Goal: Task Accomplishment & Management: Use online tool/utility

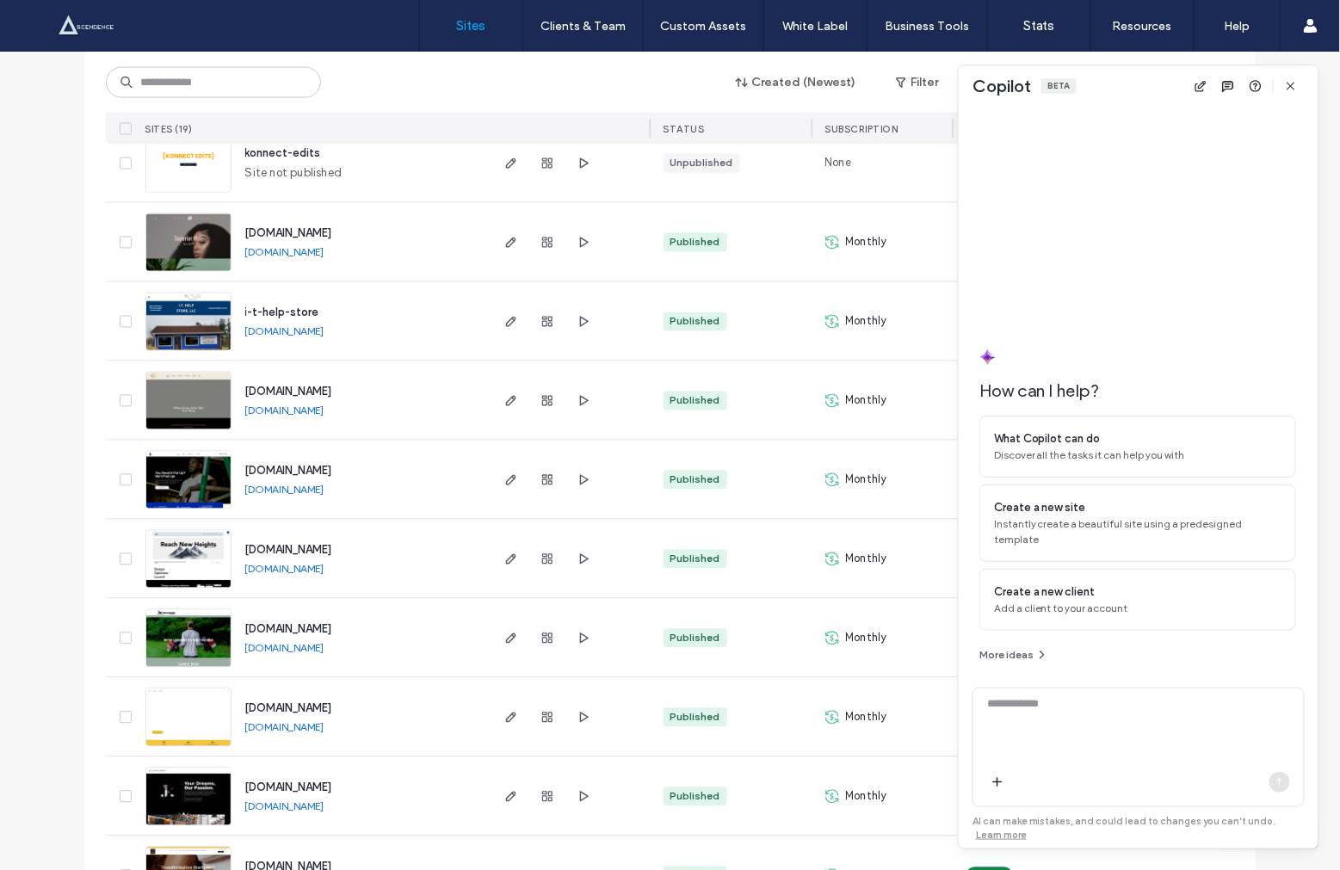
scroll to position [933, 0]
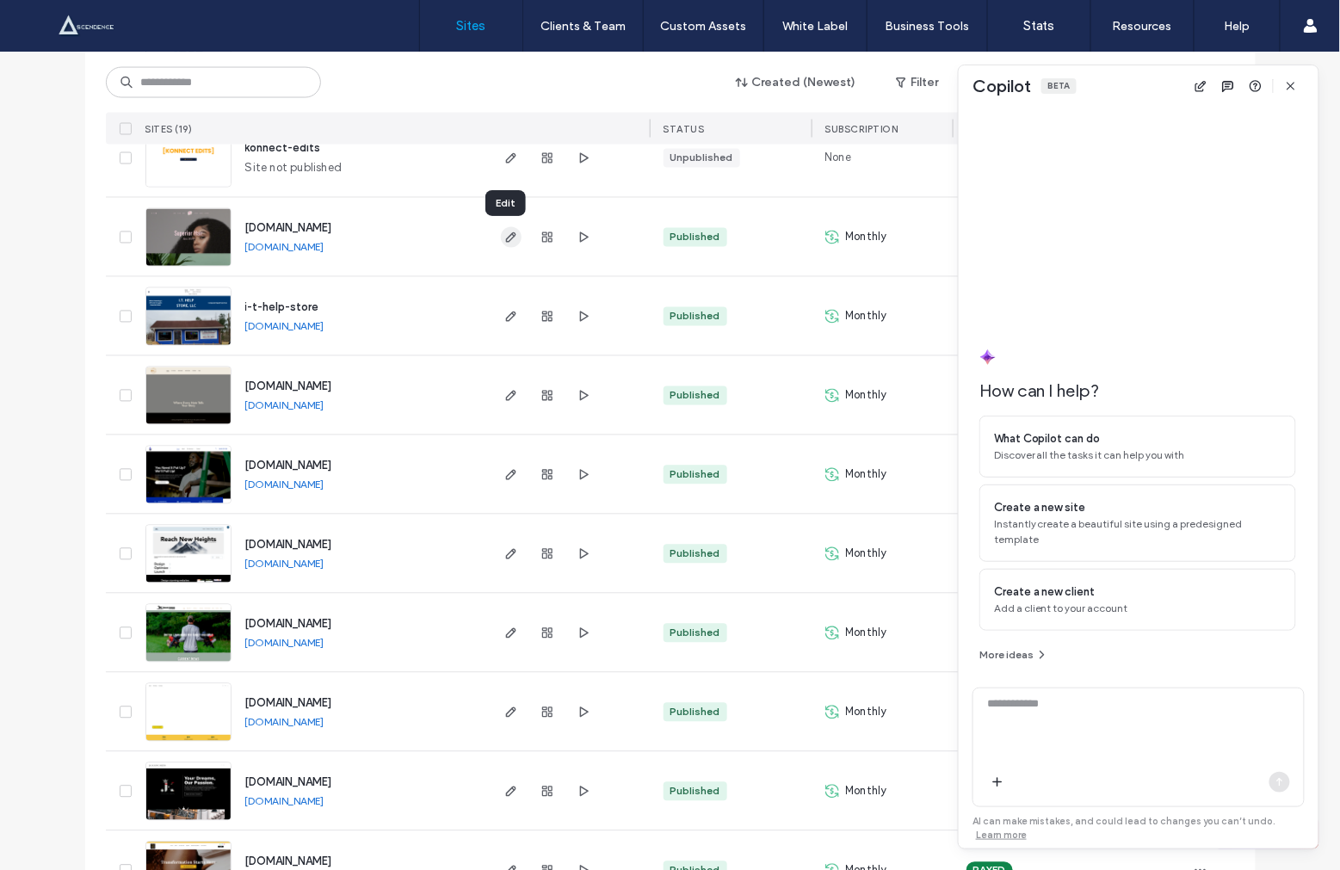
click at [504, 237] on icon "button" at bounding box center [511, 238] width 14 height 14
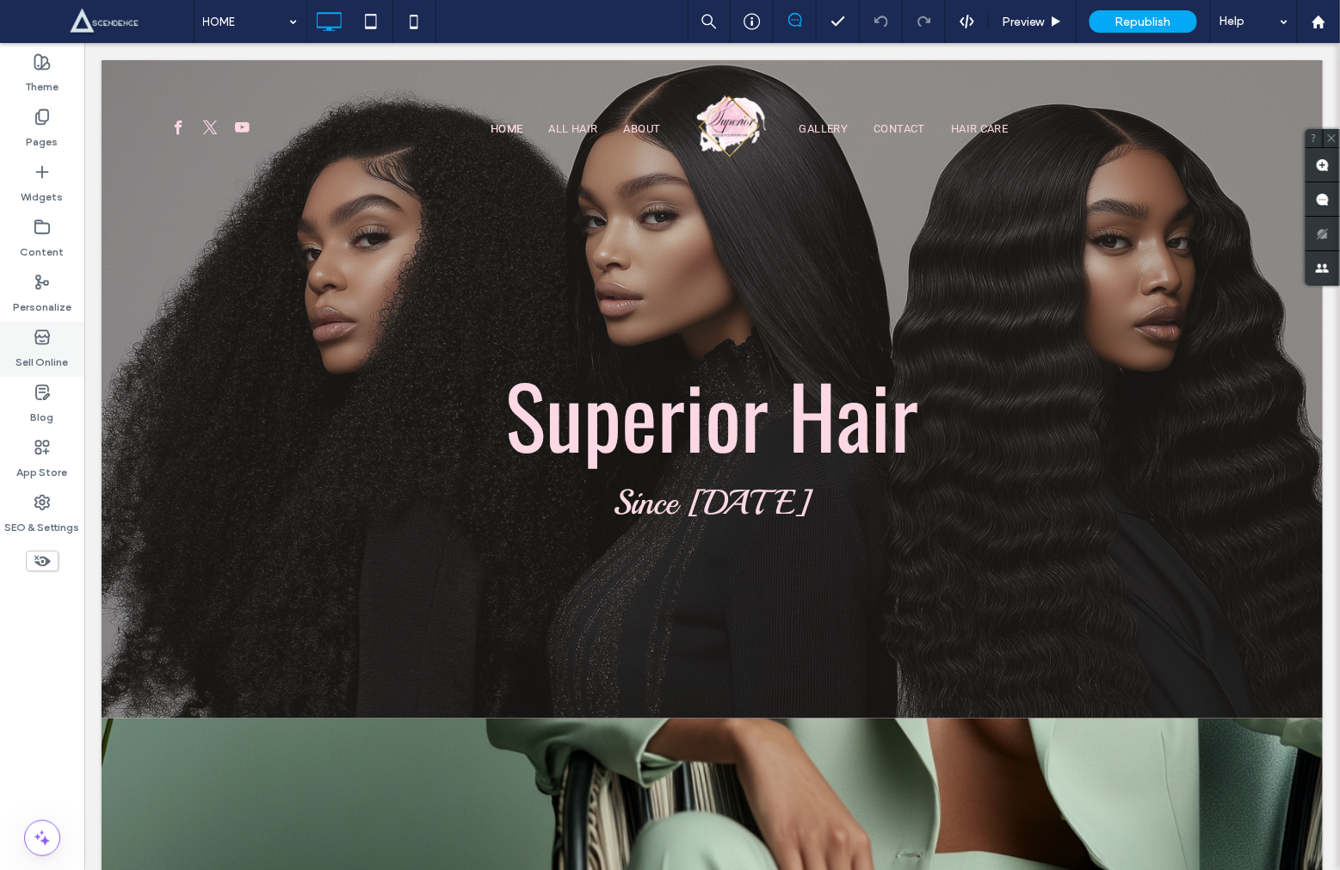
click at [42, 349] on label "Sell Online" at bounding box center [42, 358] width 53 height 24
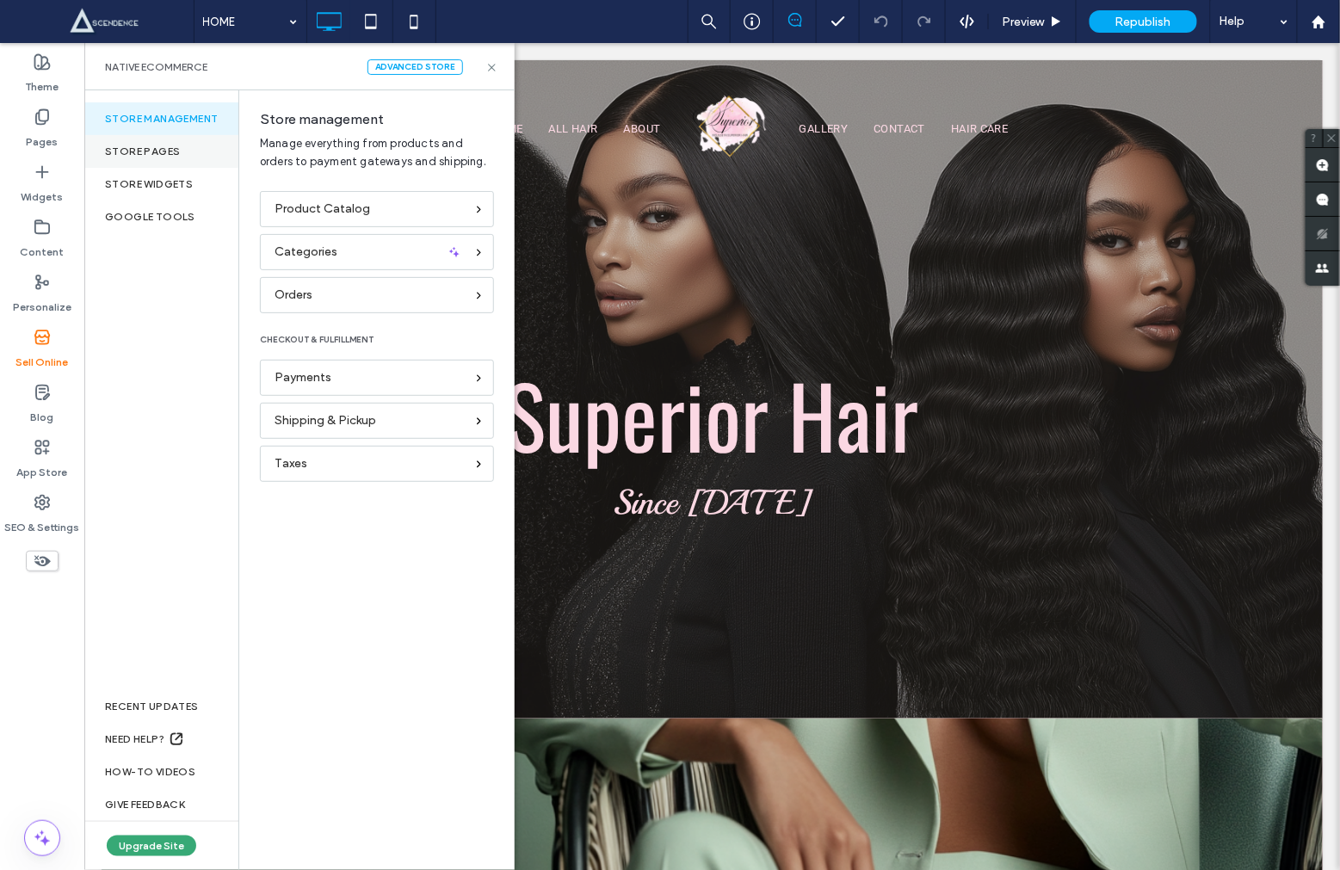
click at [170, 163] on div "Store pages" at bounding box center [161, 151] width 154 height 33
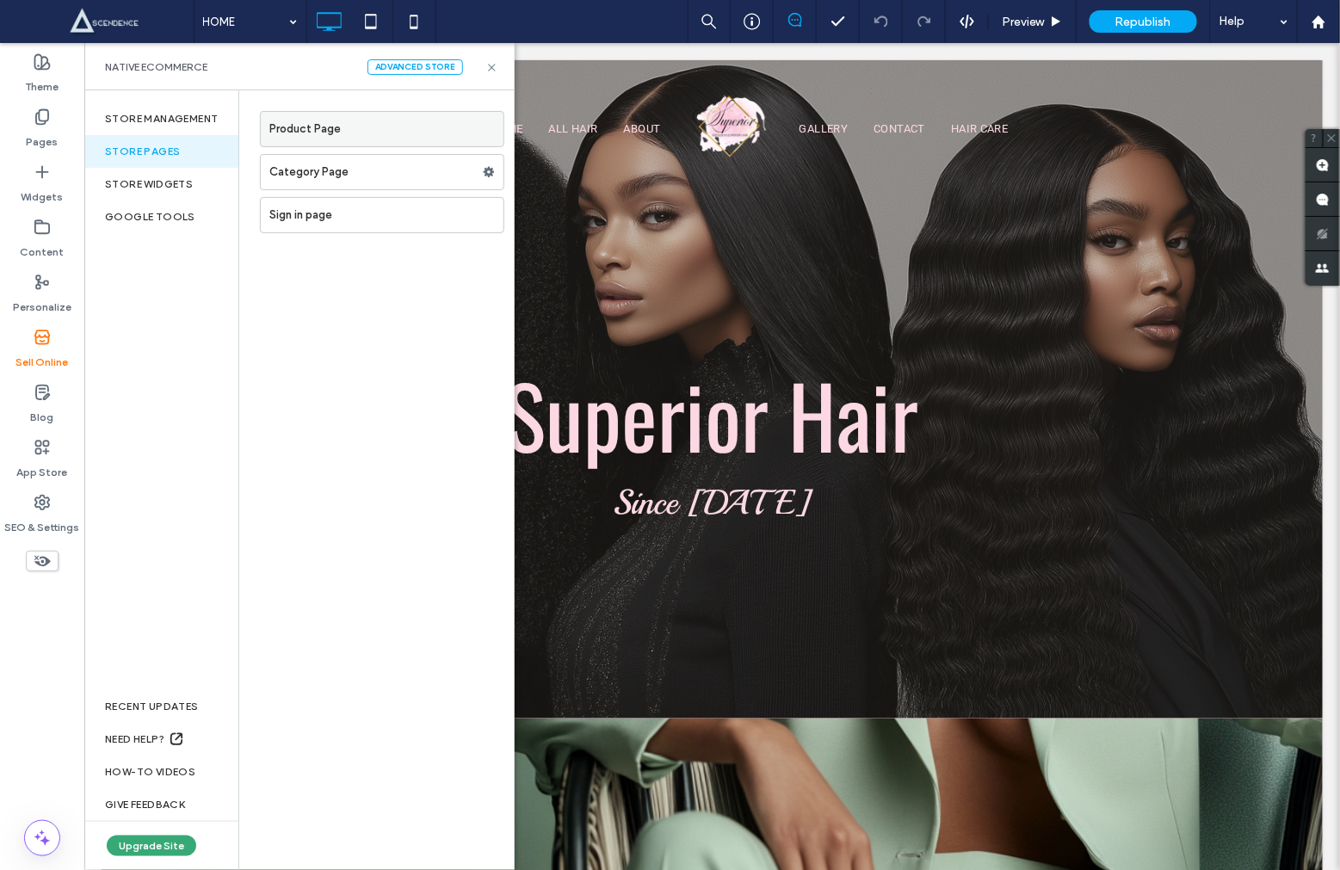
click at [319, 133] on label "Product Page" at bounding box center [386, 129] width 234 height 34
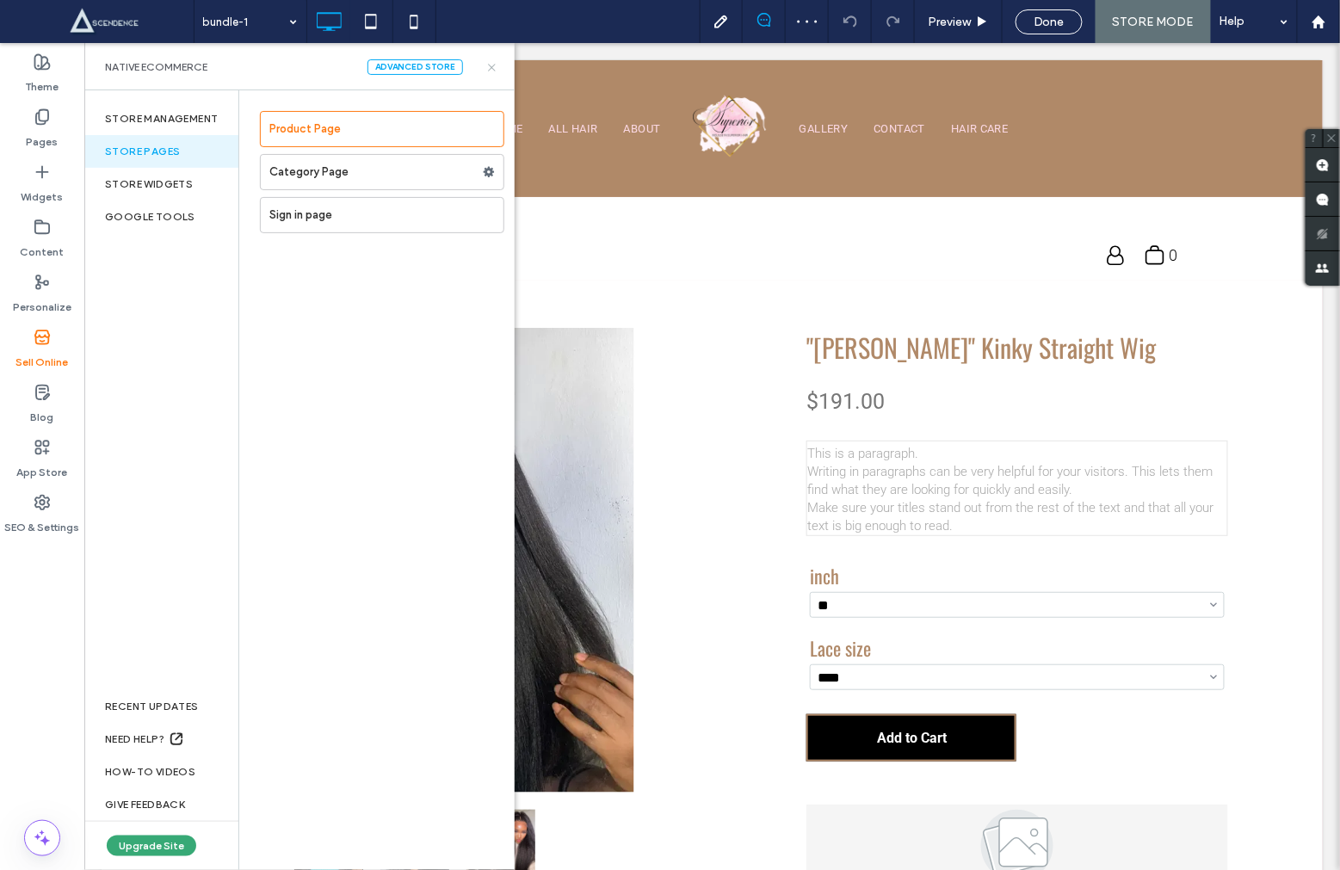
drag, startPoint x: 490, startPoint y: 65, endPoint x: 416, endPoint y: 44, distance: 77.1
click at [490, 65] on use at bounding box center [491, 67] width 7 height 7
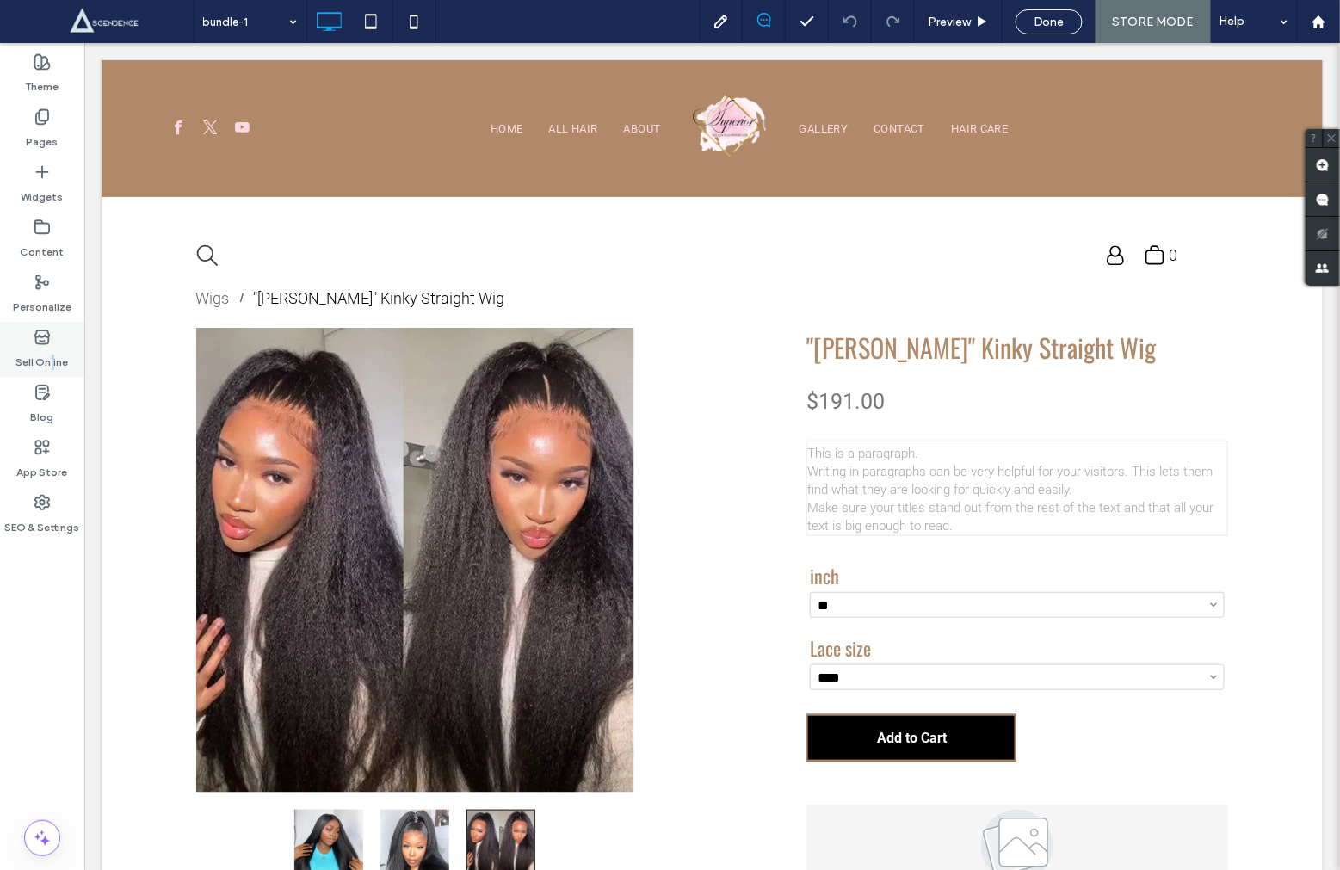
click at [53, 354] on label "Sell Online" at bounding box center [42, 358] width 53 height 24
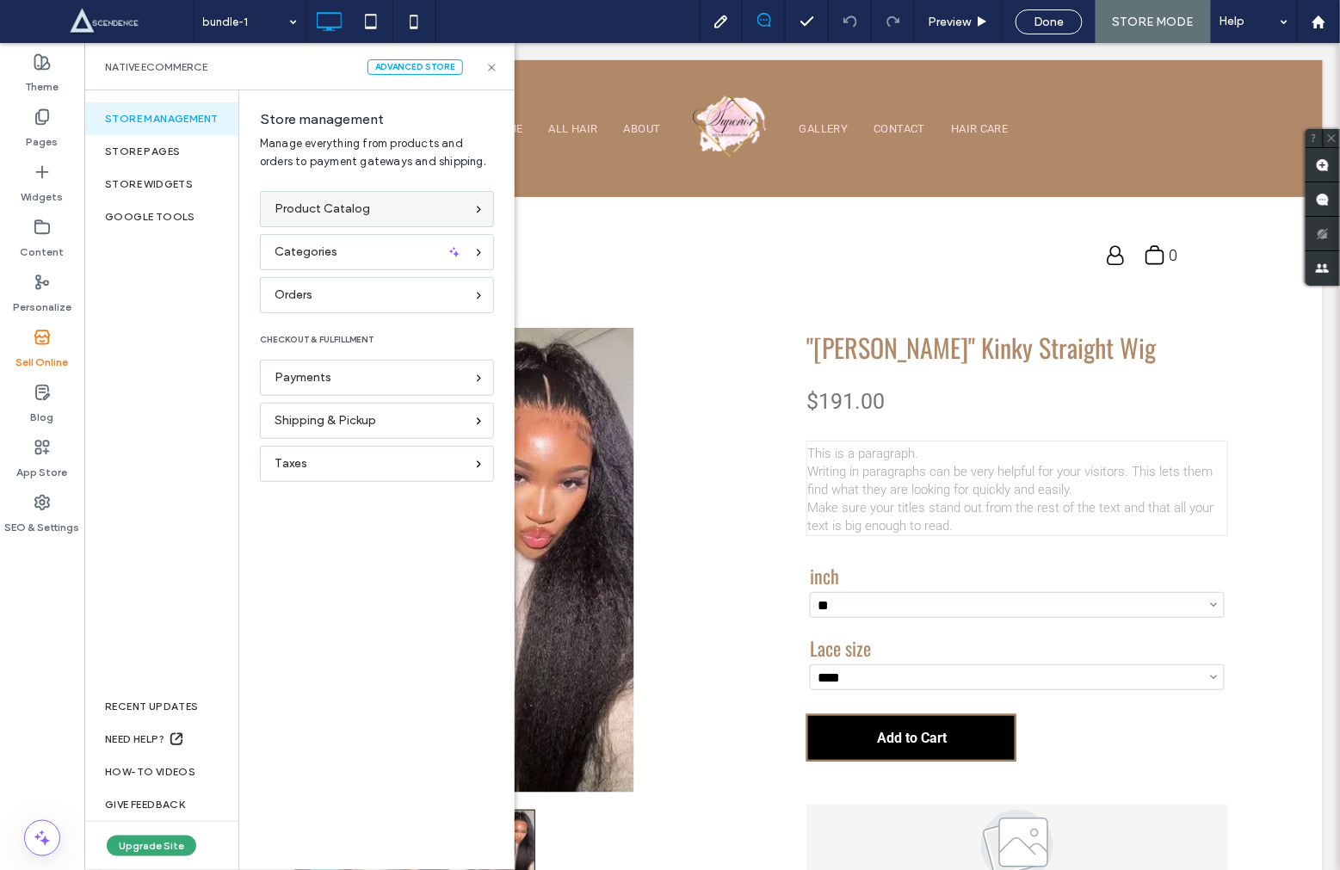
click at [322, 208] on span "Product Catalog" at bounding box center [323, 209] width 96 height 19
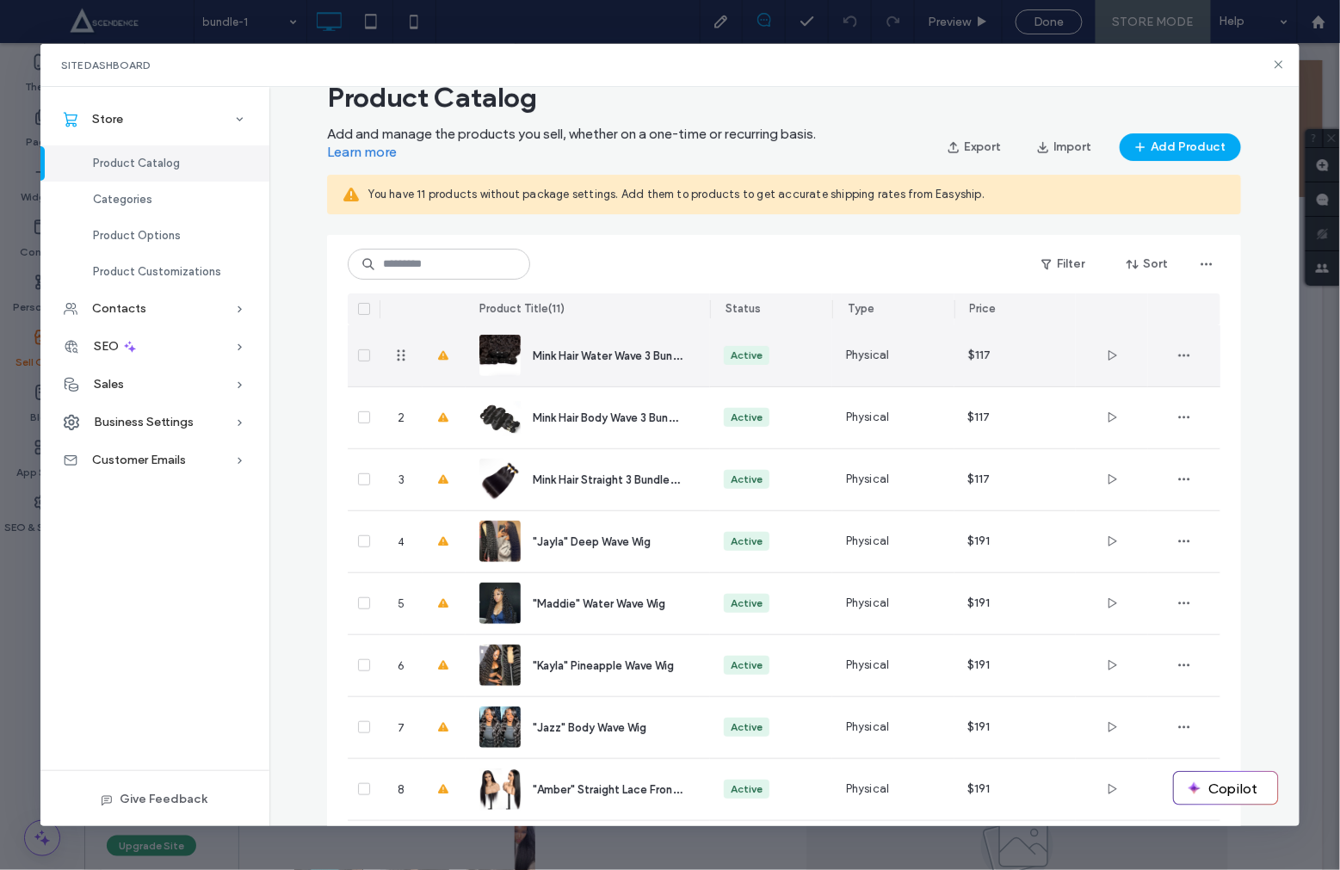
scroll to position [33, 0]
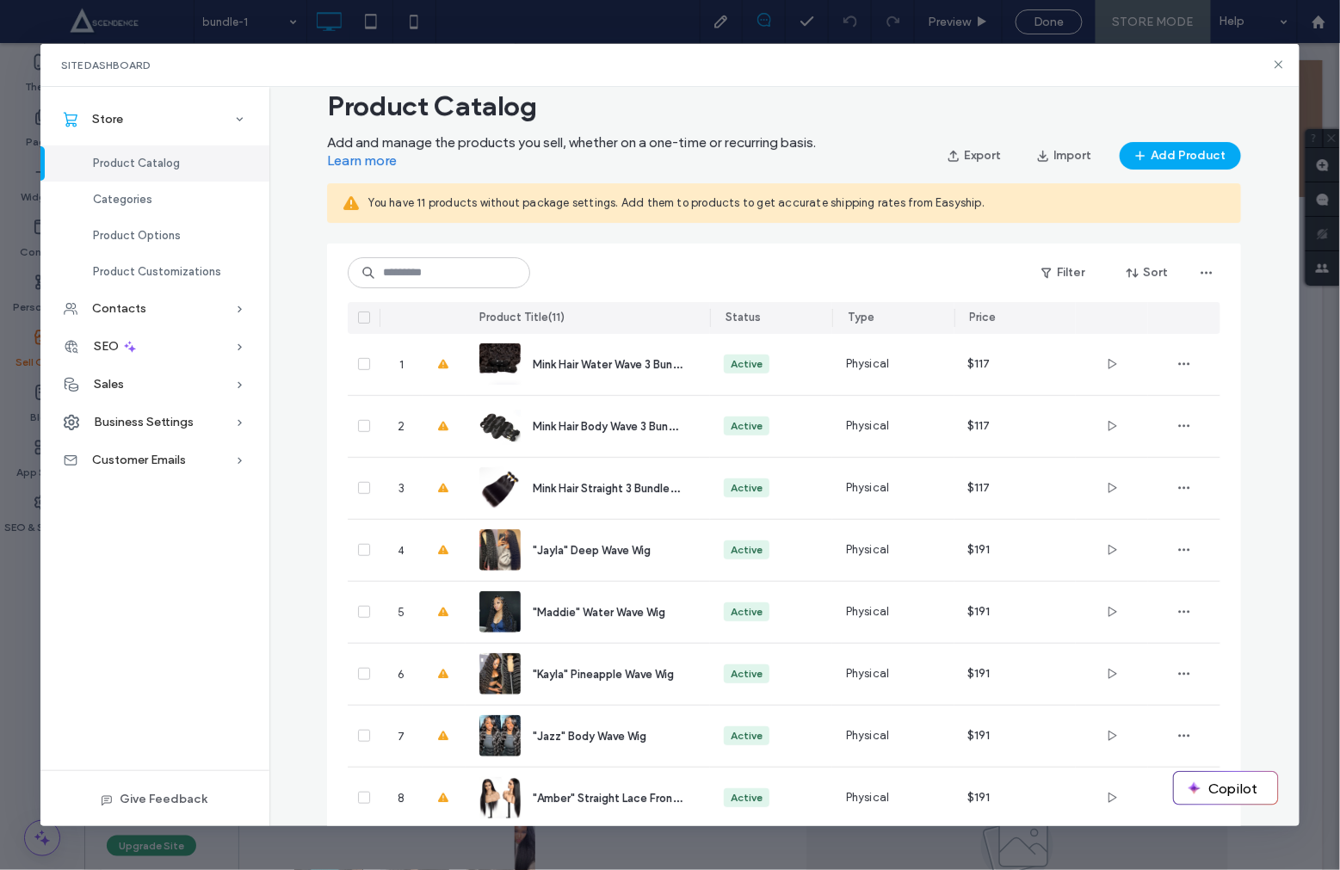
click at [368, 319] on span at bounding box center [364, 318] width 12 height 12
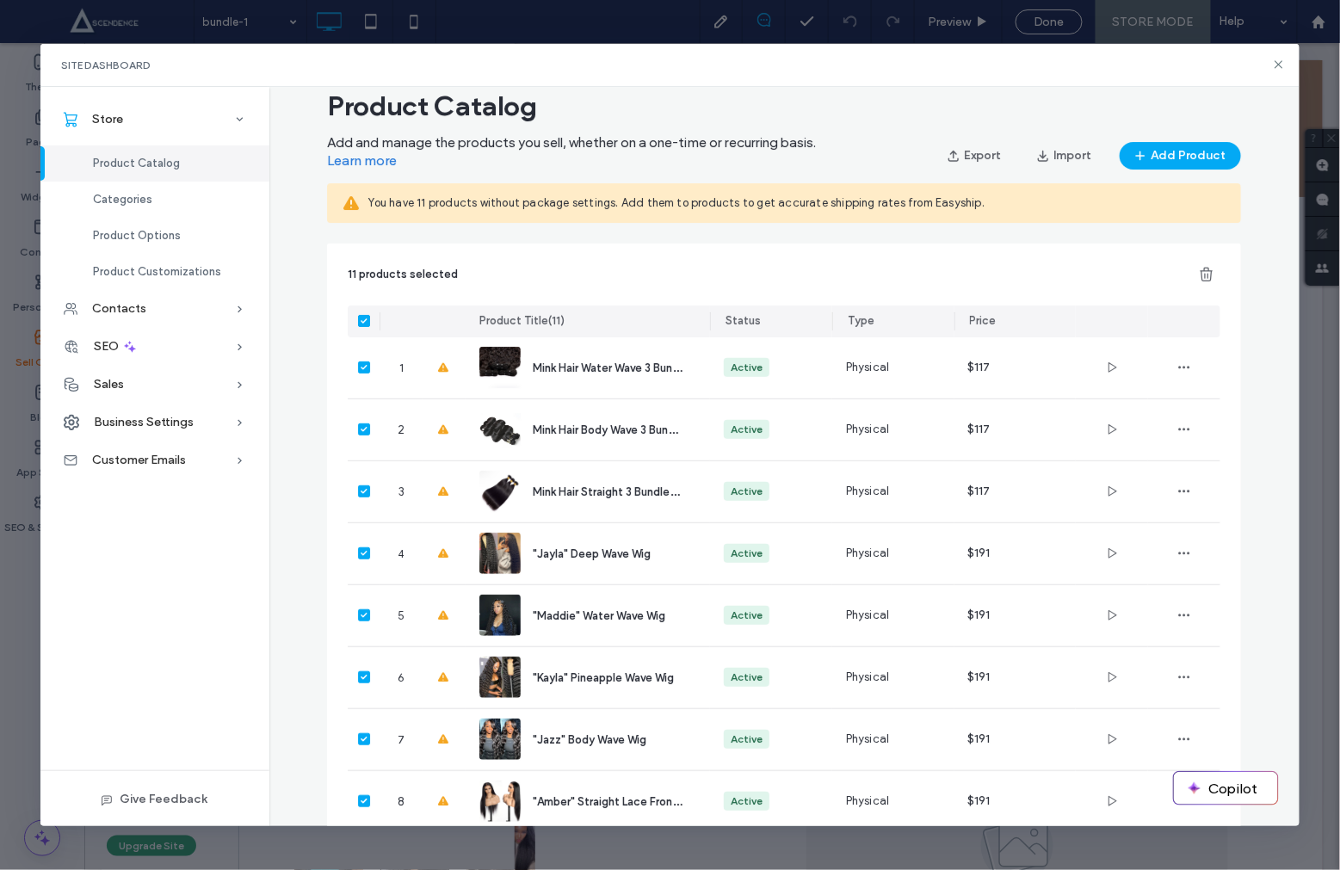
click at [368, 324] on span at bounding box center [364, 321] width 12 height 12
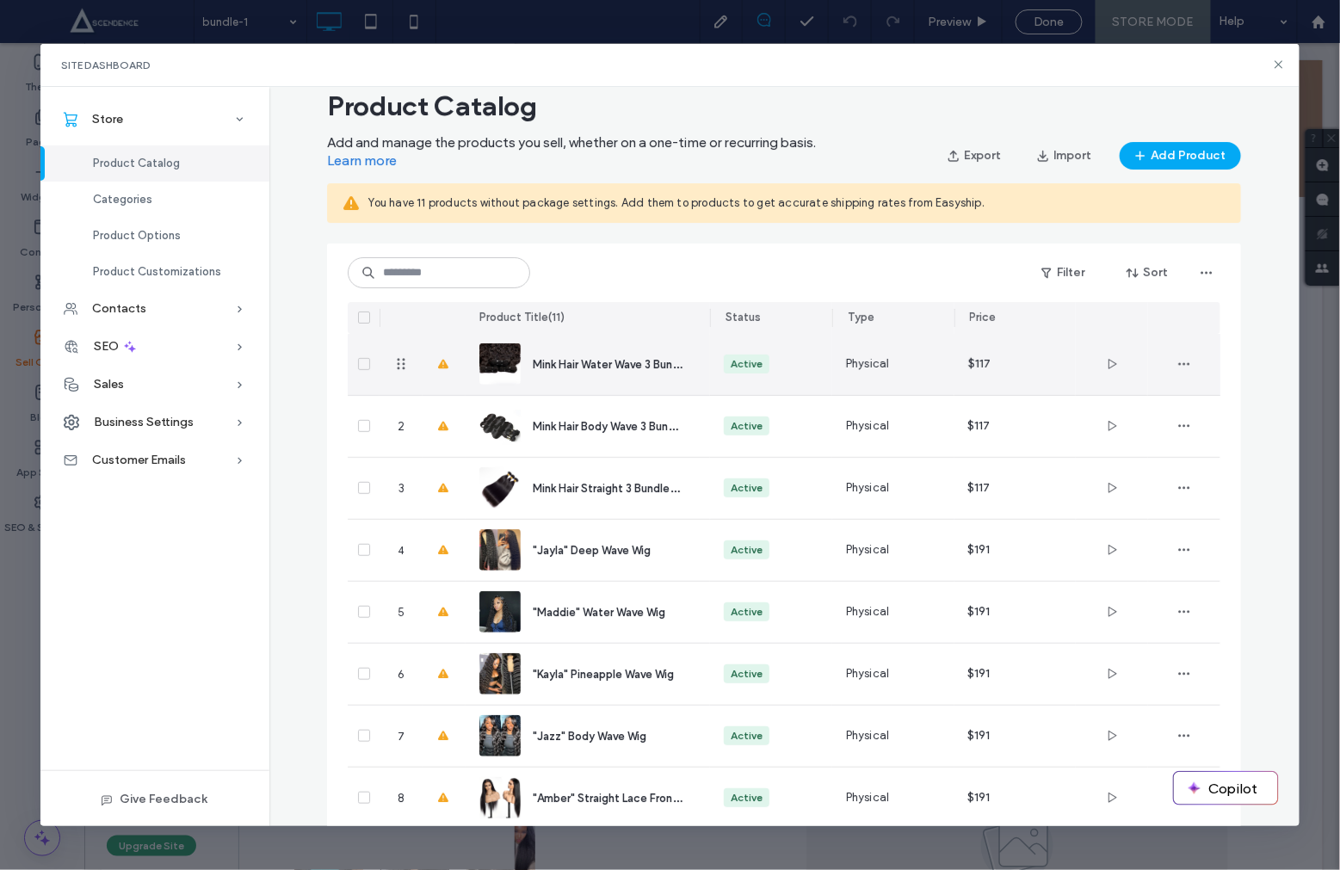
click at [571, 362] on span "Mink Hair Water Wave 3 Bundles Deal" at bounding box center [627, 364] width 188 height 16
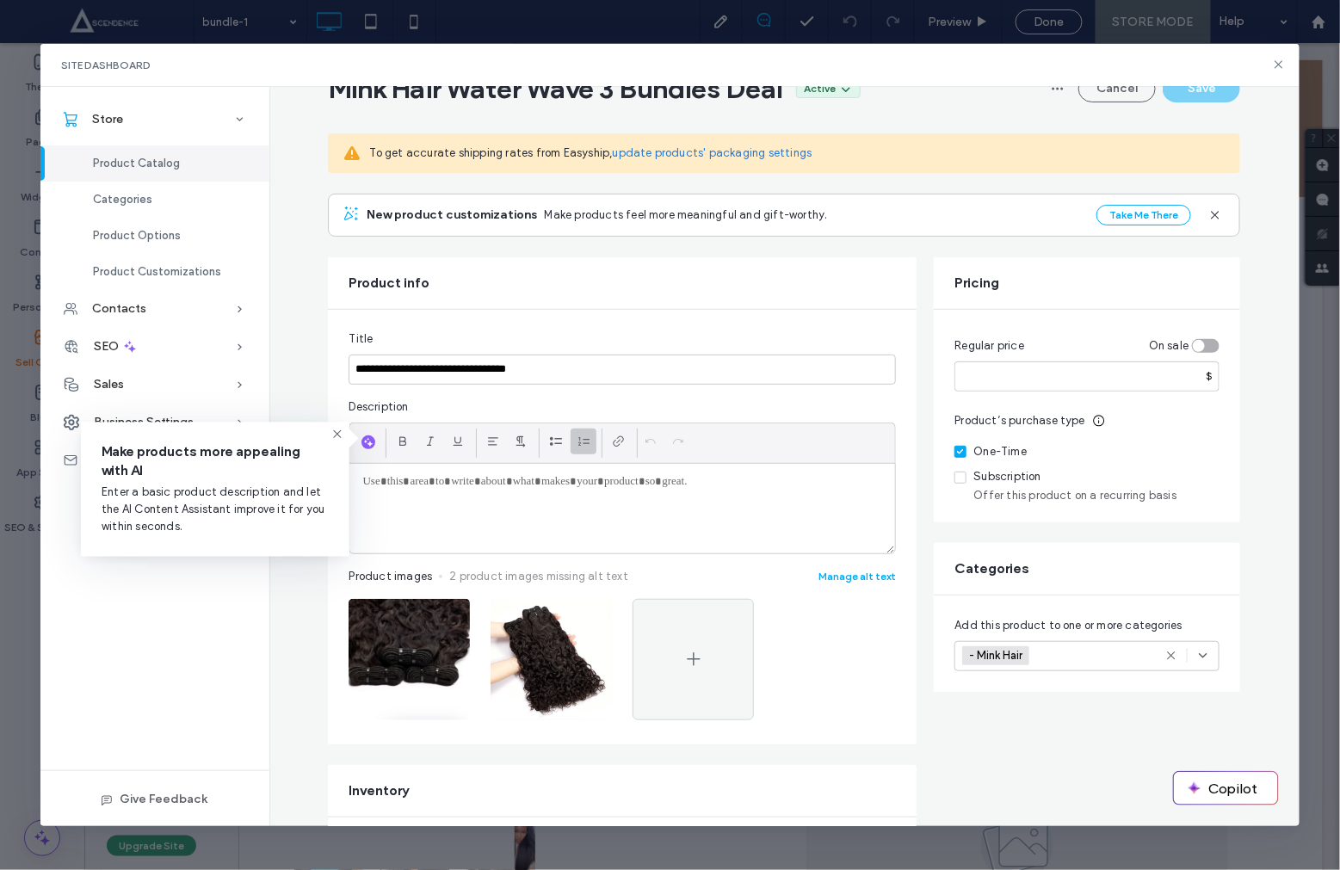
scroll to position [84, 0]
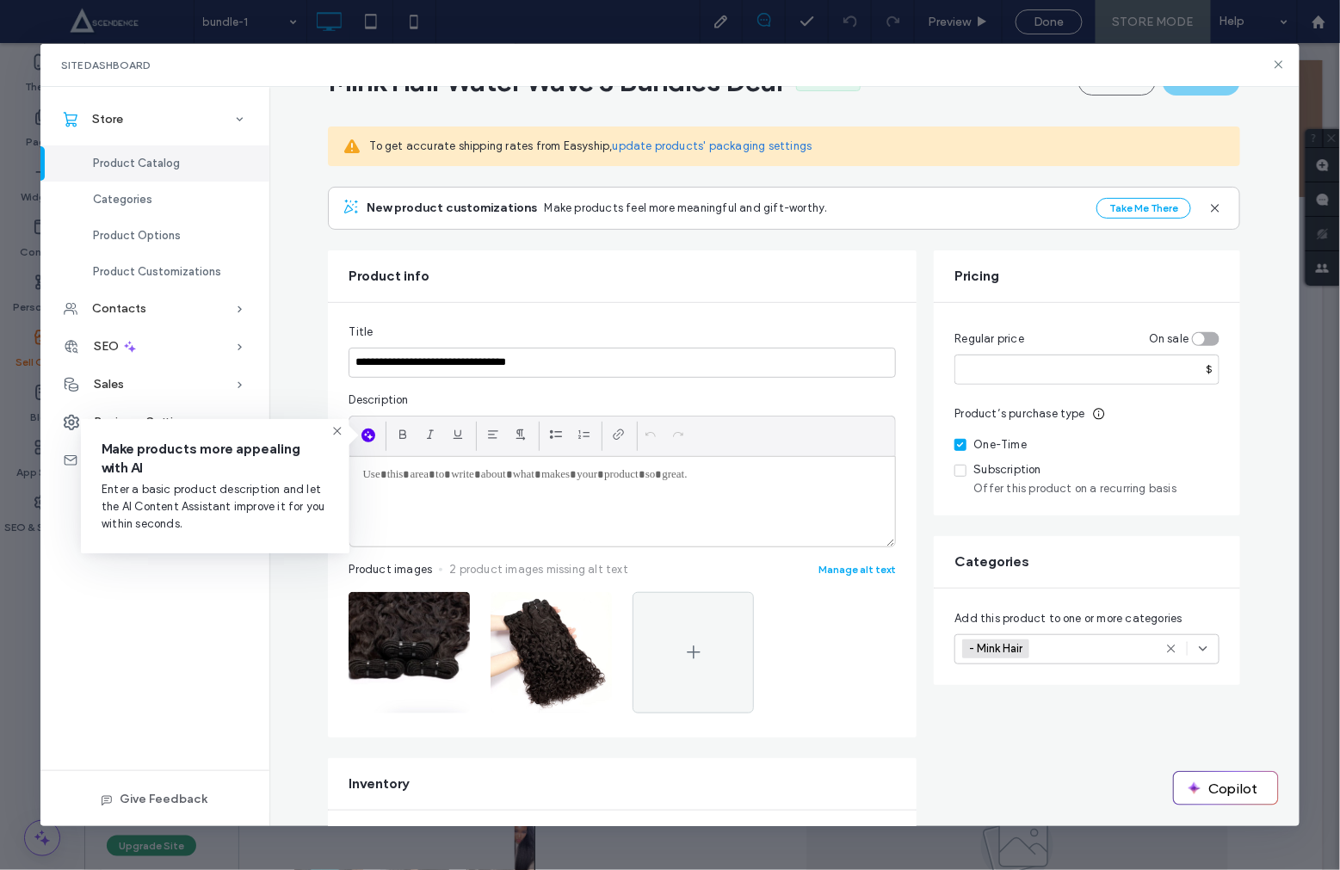
click at [375, 435] on span "button" at bounding box center [369, 436] width 14 height 14
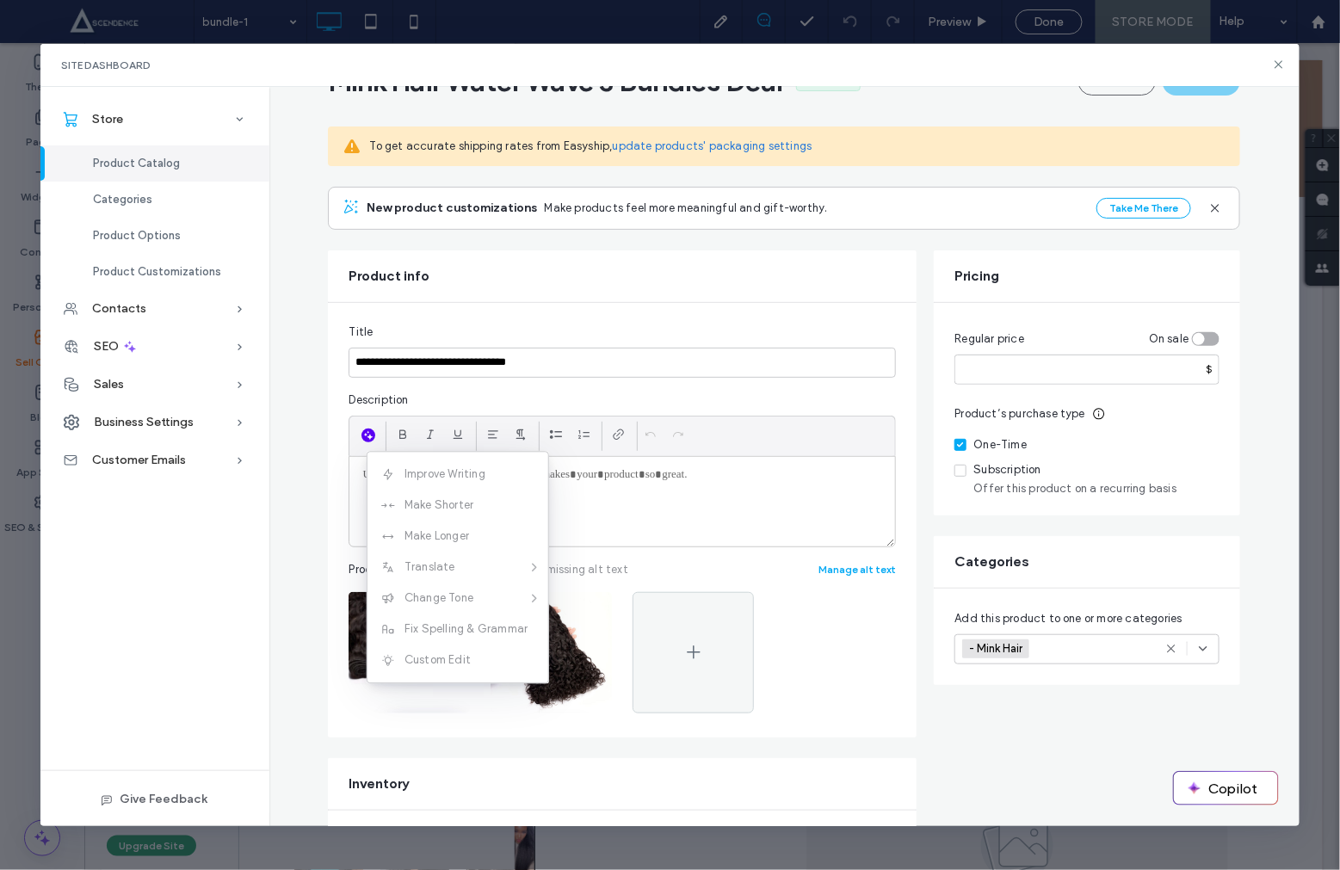
click at [636, 491] on div at bounding box center [622, 502] width 546 height 90
click at [761, 388] on fieldset "**********" at bounding box center [622, 520] width 547 height 393
click at [646, 366] on input "**********" at bounding box center [622, 363] width 547 height 30
click at [632, 485] on div at bounding box center [622, 502] width 546 height 90
click at [944, 426] on div "Regular price On sale *** $ Product’s purchase type One-Time Subscription Offer…" at bounding box center [1087, 409] width 306 height 213
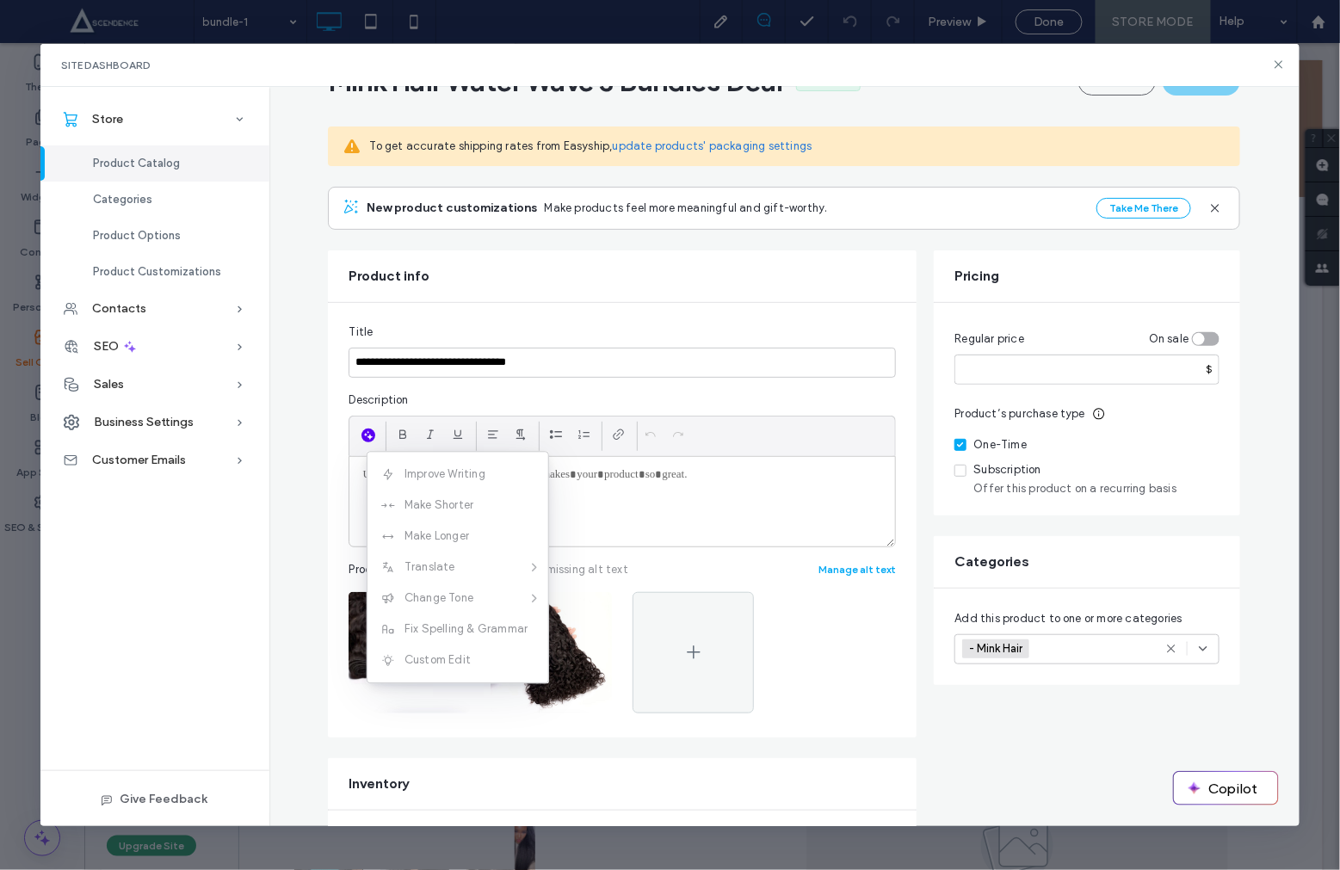
click at [370, 436] on use "button" at bounding box center [368, 434] width 9 height 9
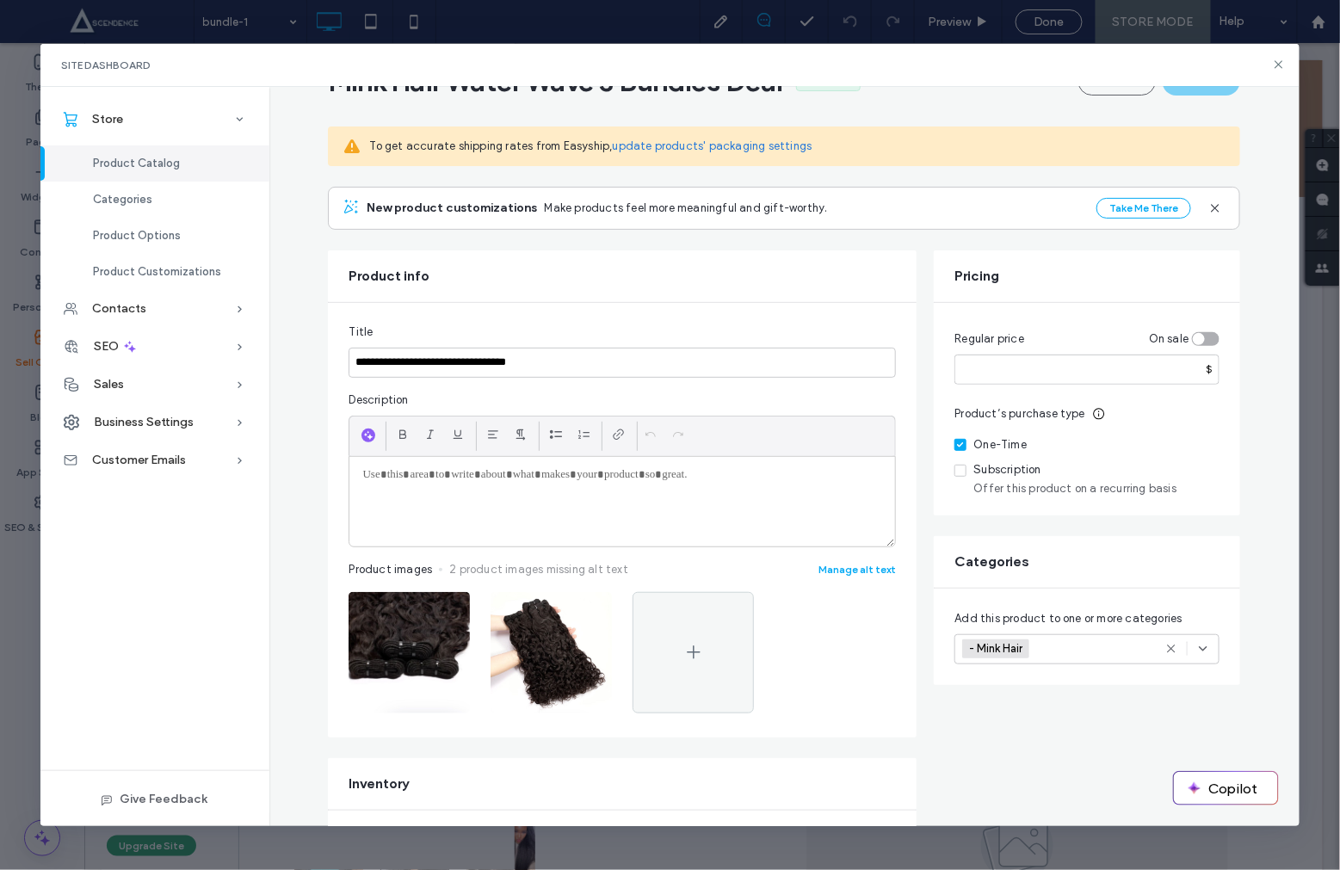
click at [1215, 337] on div "toggle" at bounding box center [1206, 339] width 28 height 14
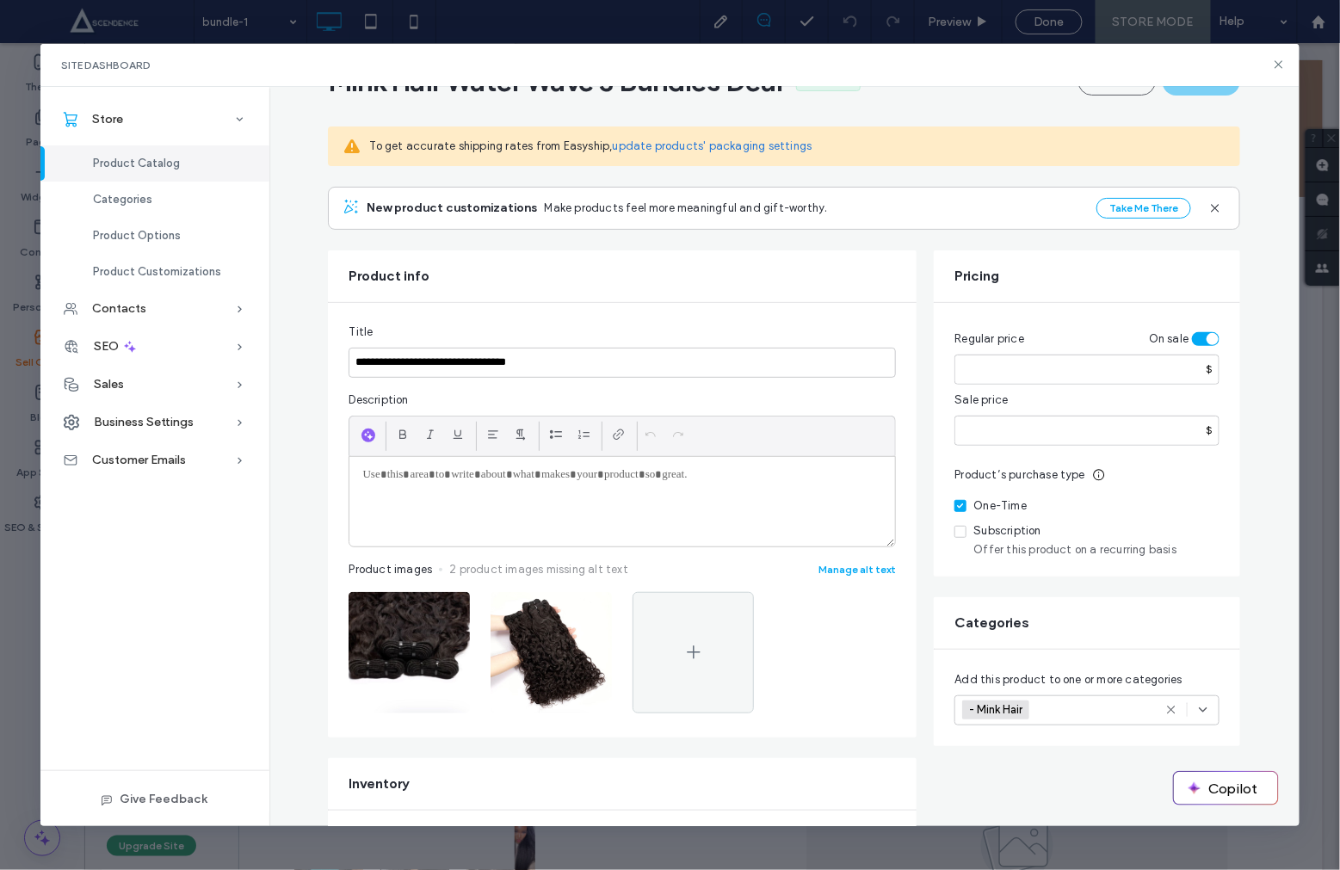
click at [1215, 337] on div "toggle" at bounding box center [1213, 339] width 12 height 12
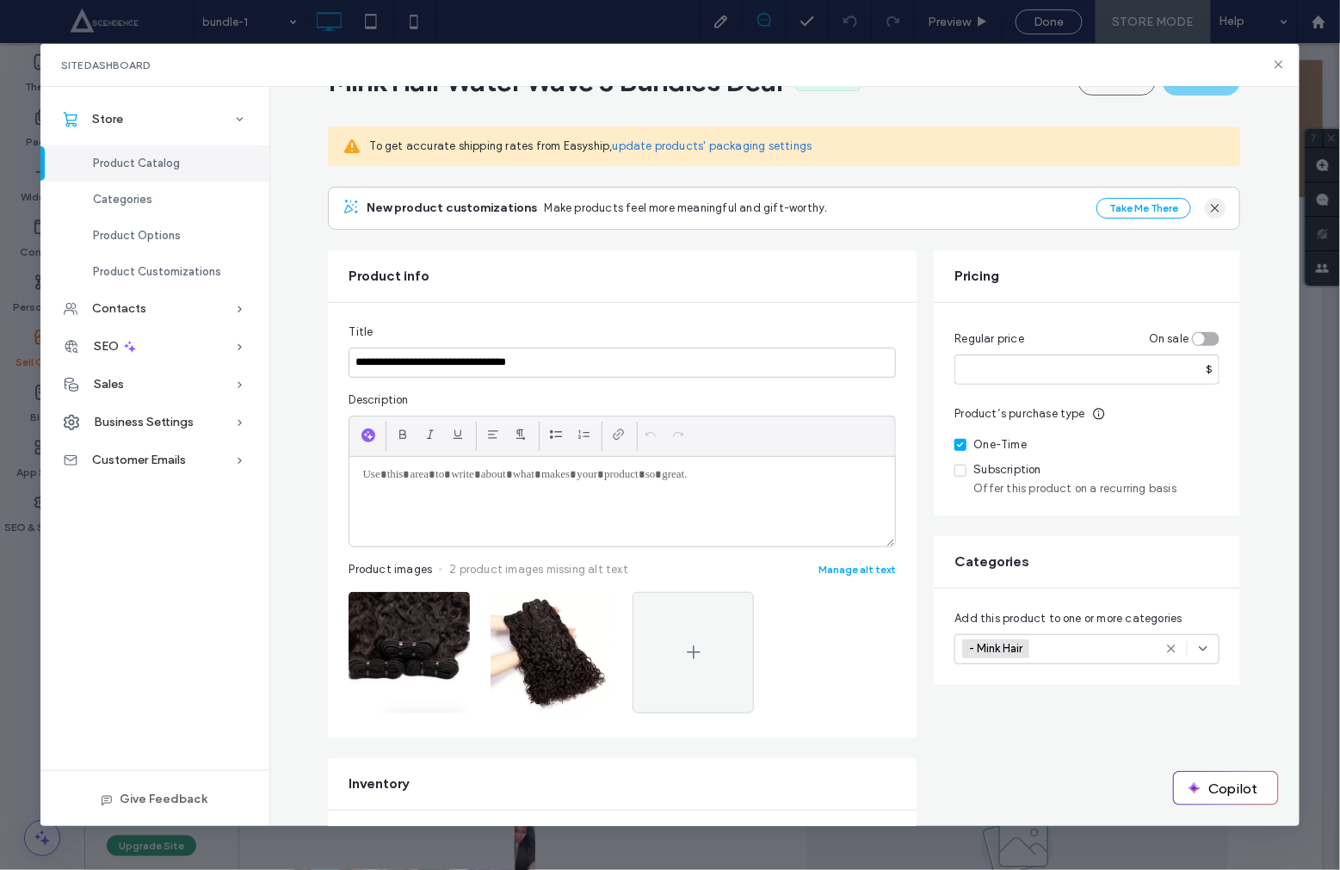
click at [1209, 207] on icon "button" at bounding box center [1216, 208] width 14 height 14
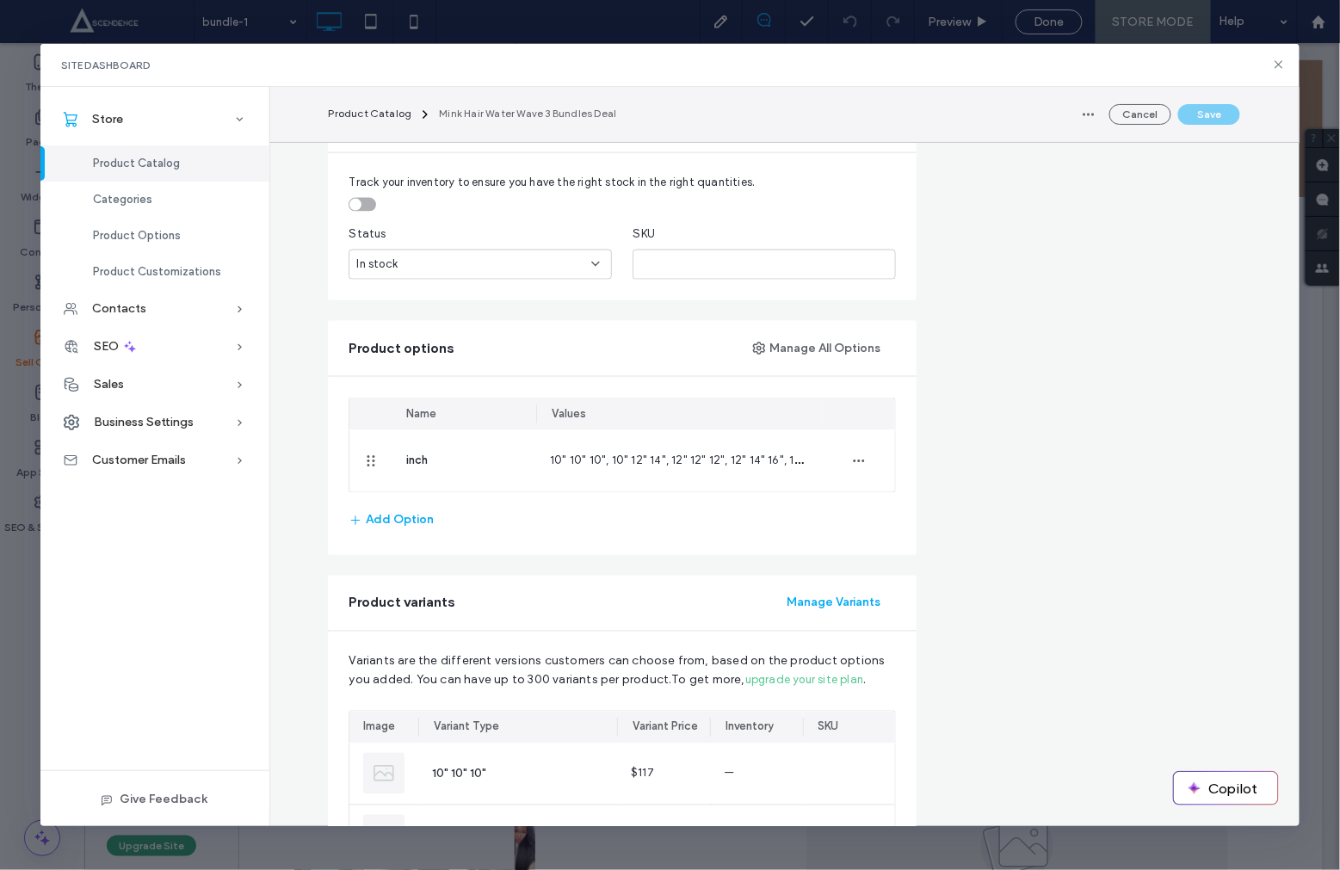
scroll to position [687, 0]
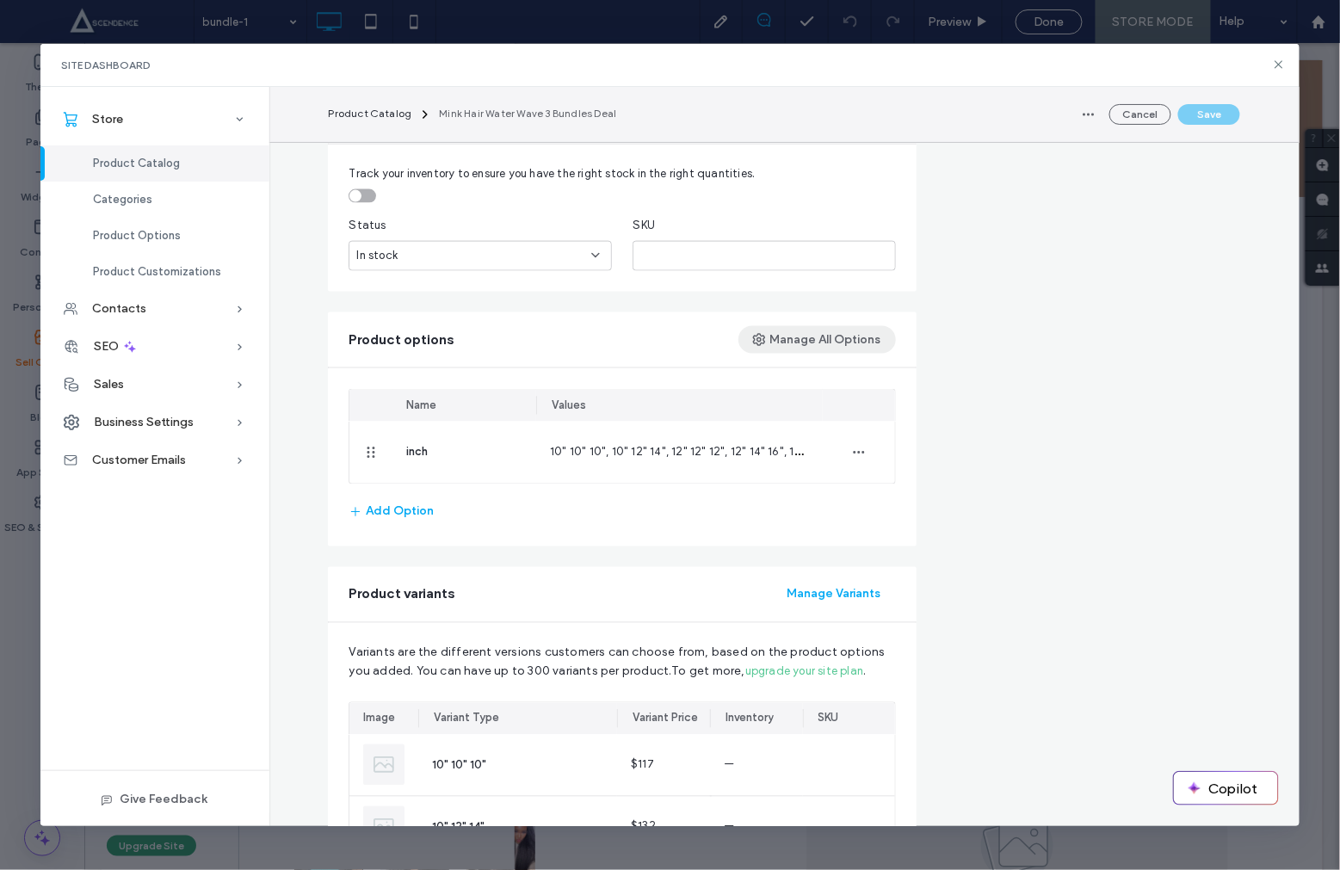
click at [811, 339] on button "Manage All Options" at bounding box center [818, 340] width 158 height 28
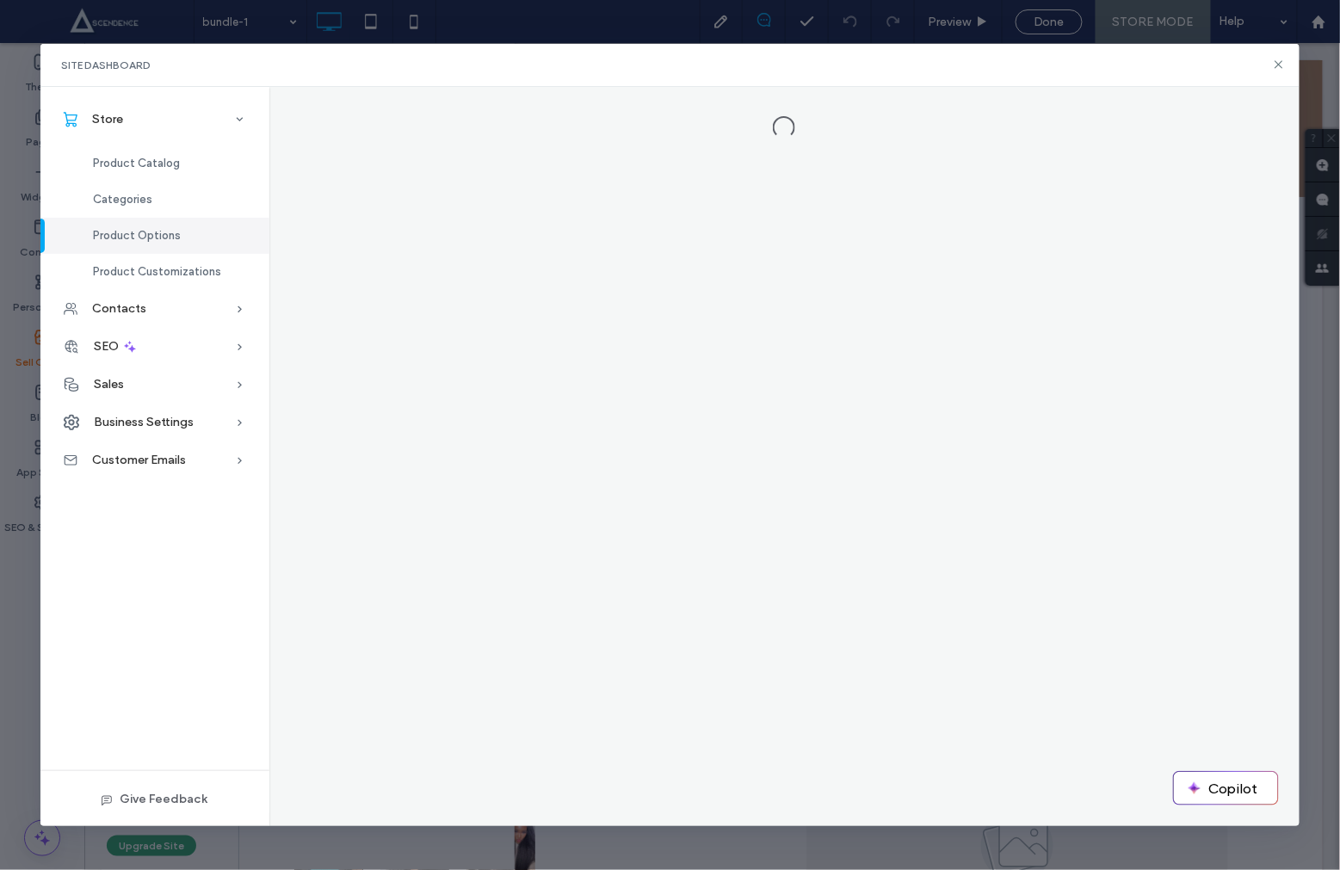
scroll to position [0, 0]
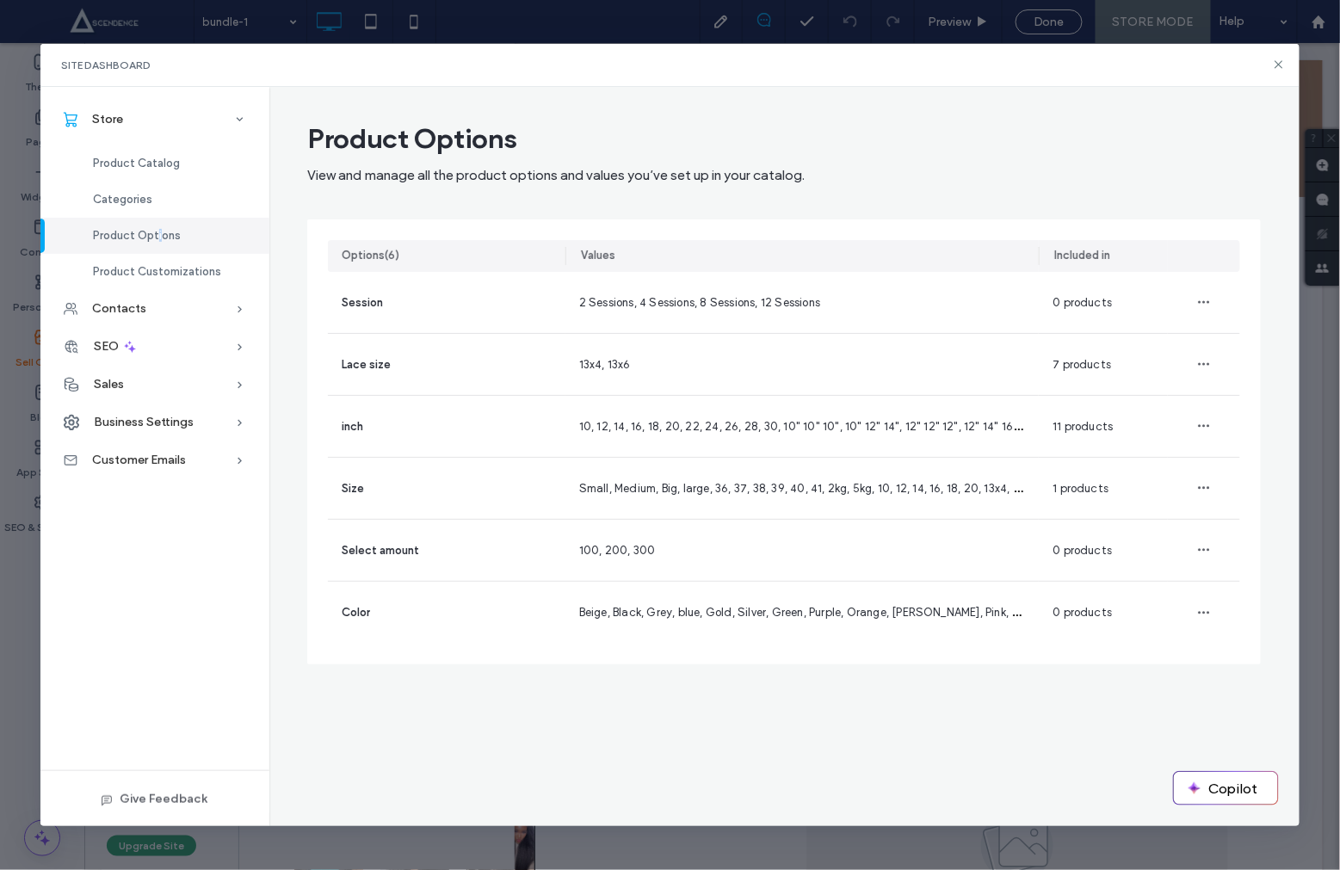
click at [158, 239] on span "Product Options" at bounding box center [137, 235] width 88 height 13
click at [156, 269] on span "Product Customizations" at bounding box center [157, 271] width 128 height 13
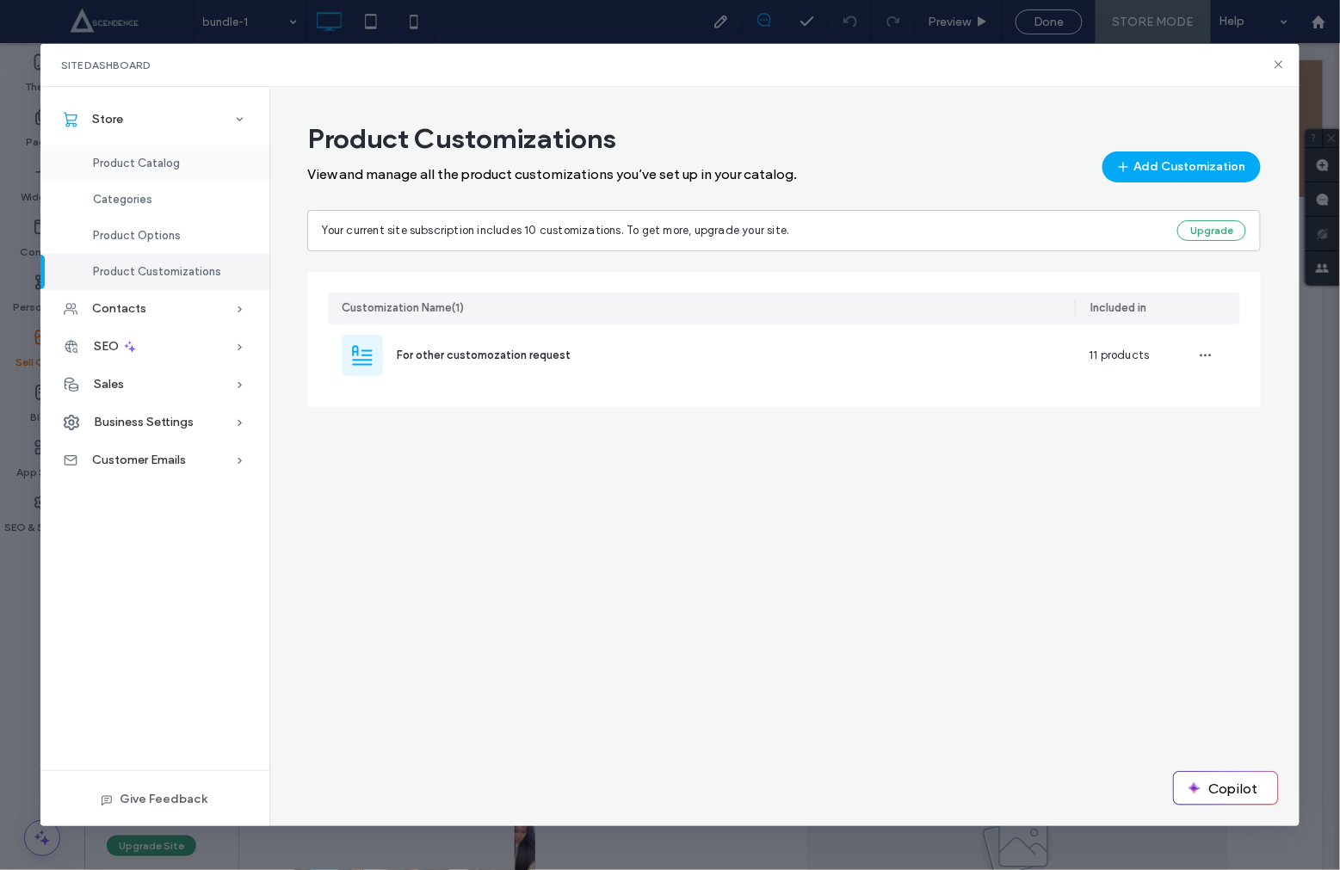
click at [146, 165] on span "Product Catalog" at bounding box center [136, 163] width 87 height 13
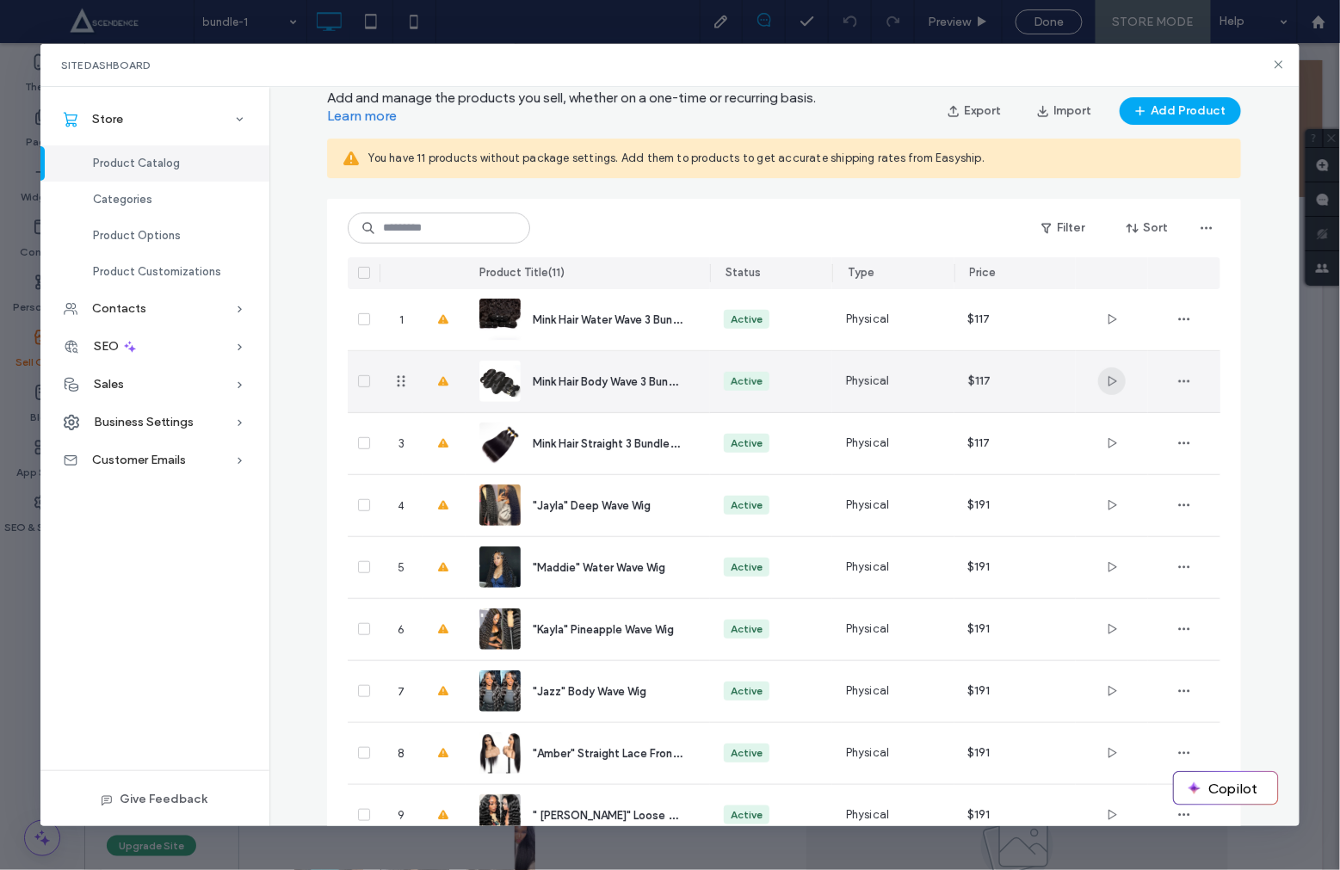
scroll to position [46, 0]
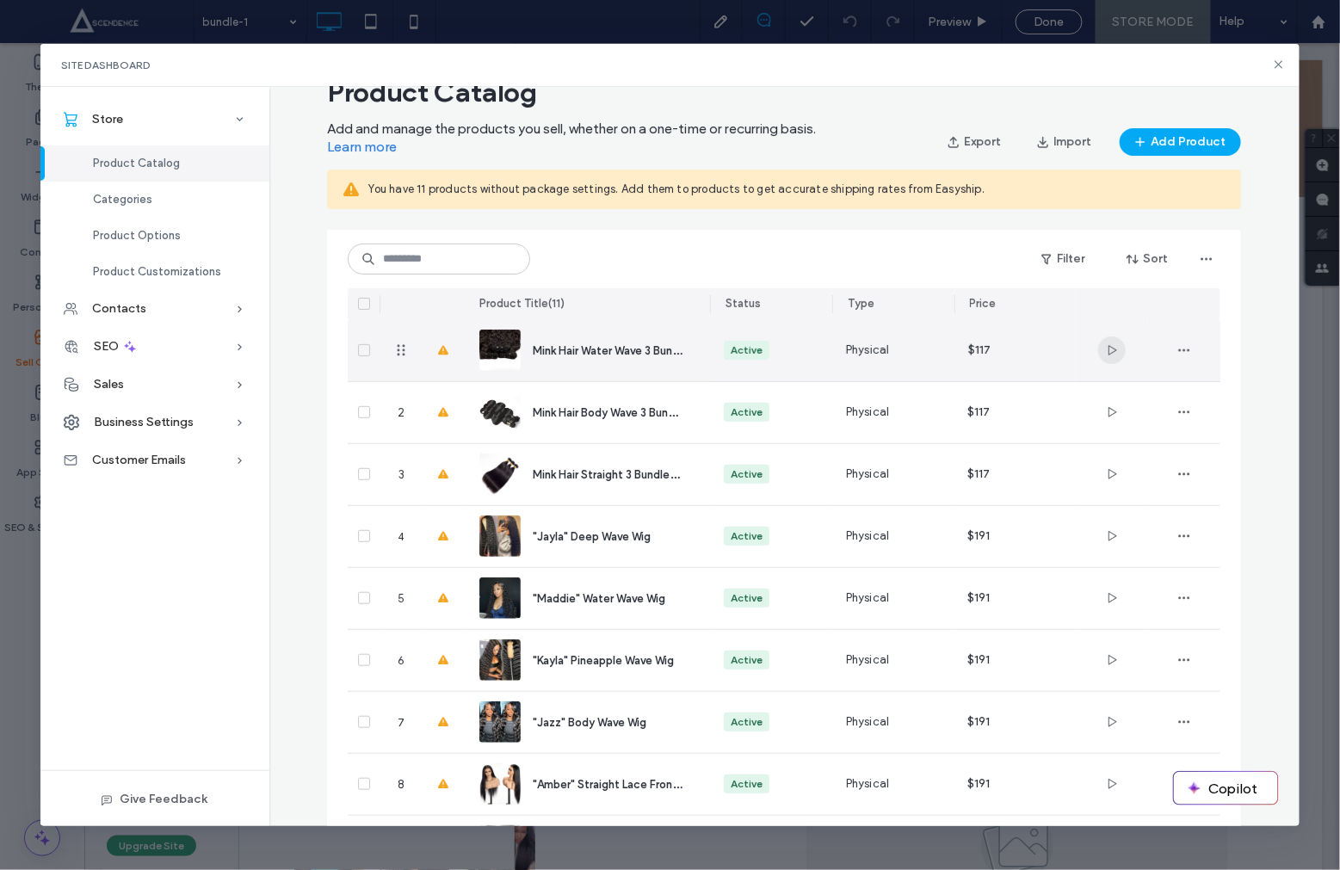
click at [1112, 359] on span "button" at bounding box center [1112, 351] width 28 height 28
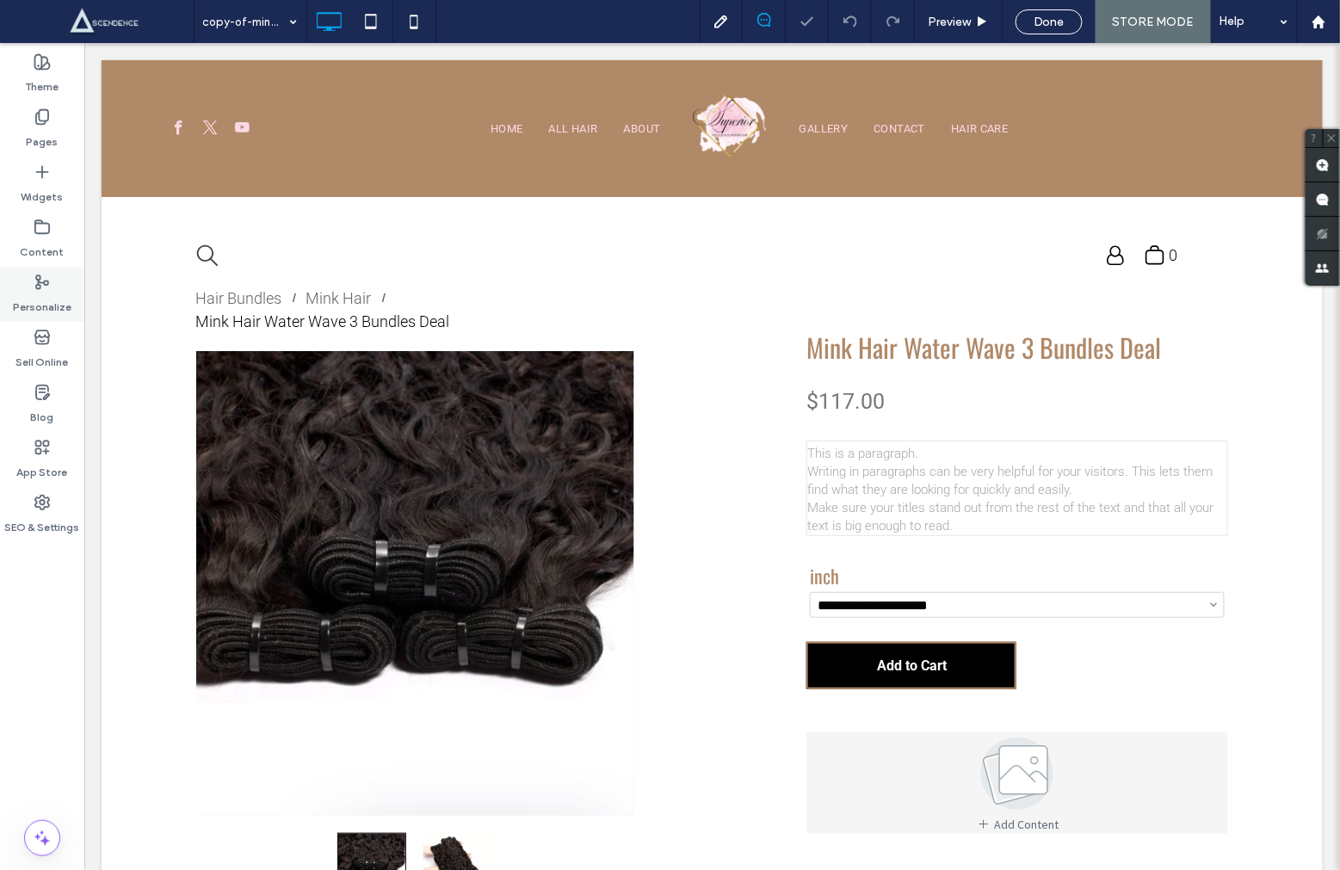
scroll to position [0, 0]
drag, startPoint x: 42, startPoint y: 347, endPoint x: 55, endPoint y: 343, distance: 13.6
click at [42, 347] on label "Sell Online" at bounding box center [42, 358] width 53 height 24
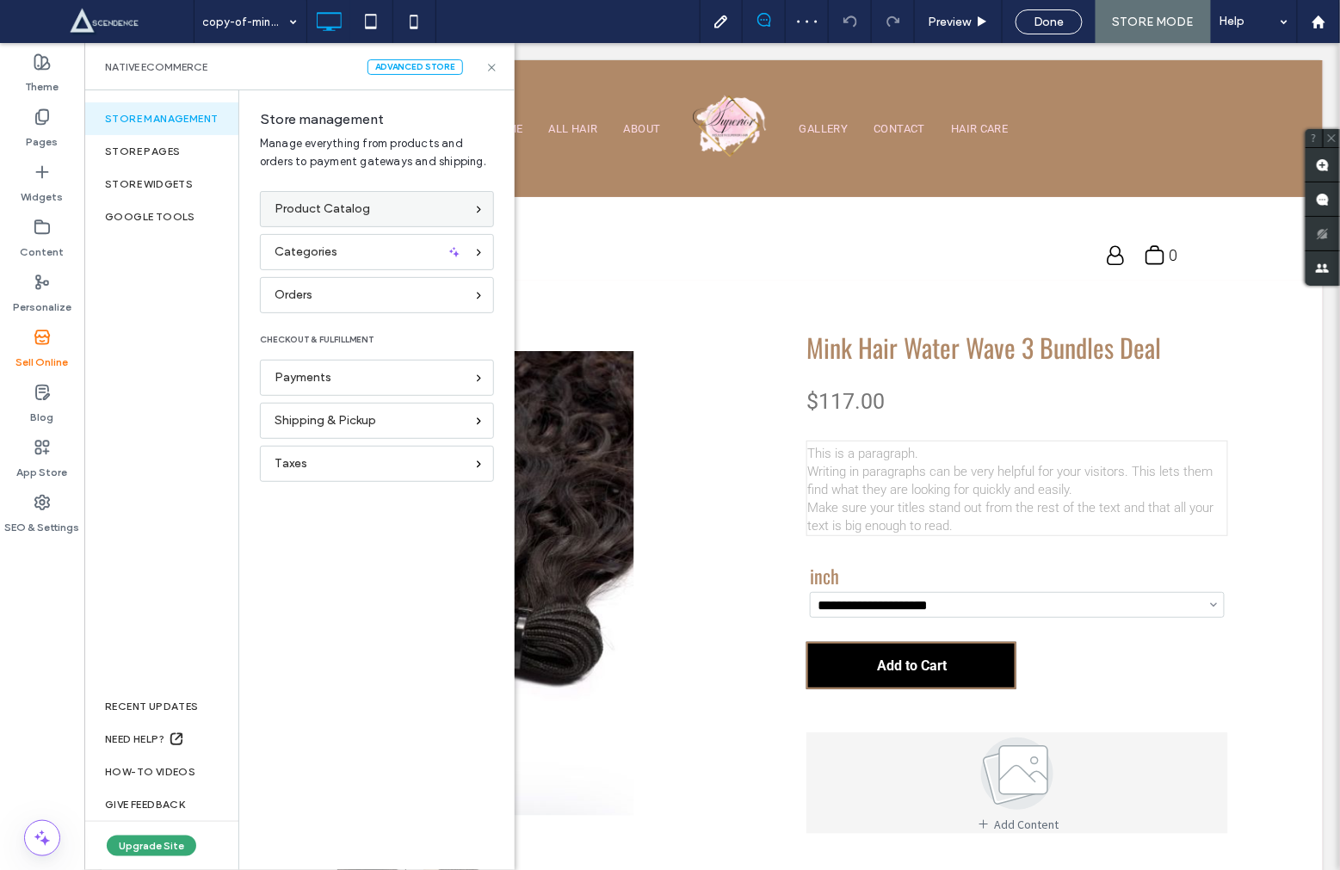
click at [377, 211] on div "Product Catalog" at bounding box center [370, 209] width 190 height 19
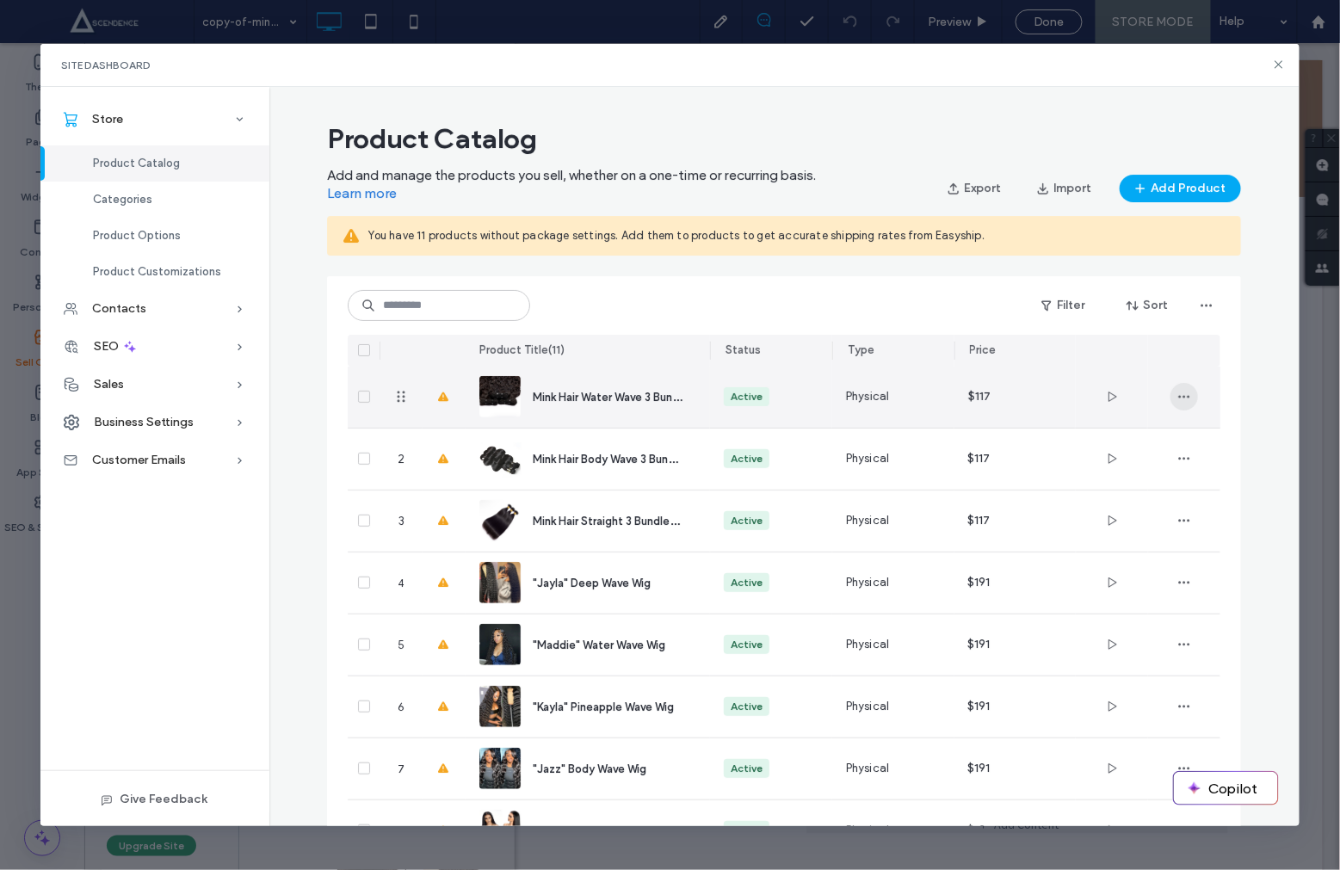
click at [1180, 403] on span "button" at bounding box center [1185, 397] width 28 height 28
click at [758, 398] on div "Active" at bounding box center [747, 396] width 32 height 15
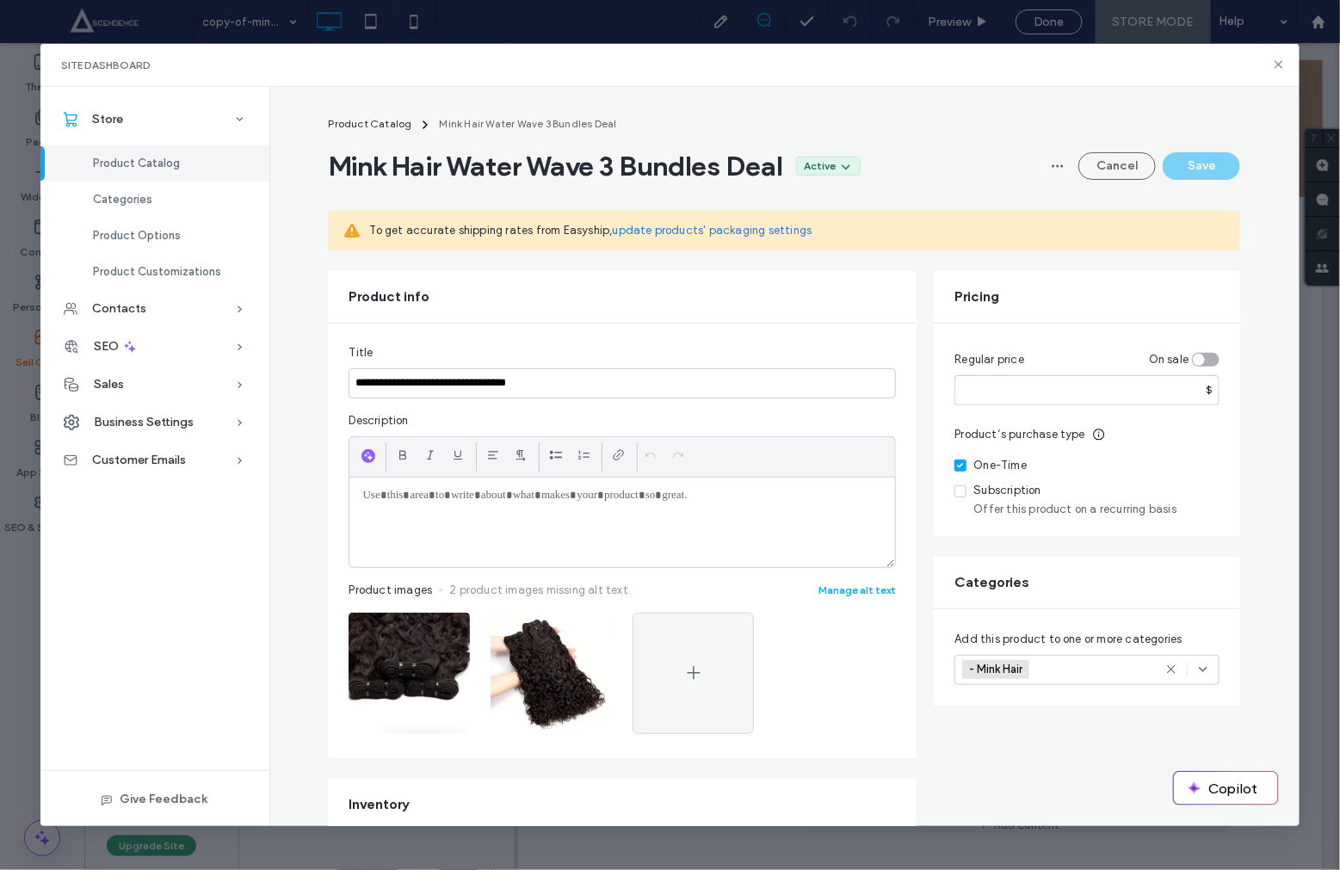
drag, startPoint x: 1048, startPoint y: 159, endPoint x: 1037, endPoint y: 162, distance: 11.5
click at [1047, 162] on span "button" at bounding box center [1058, 166] width 28 height 28
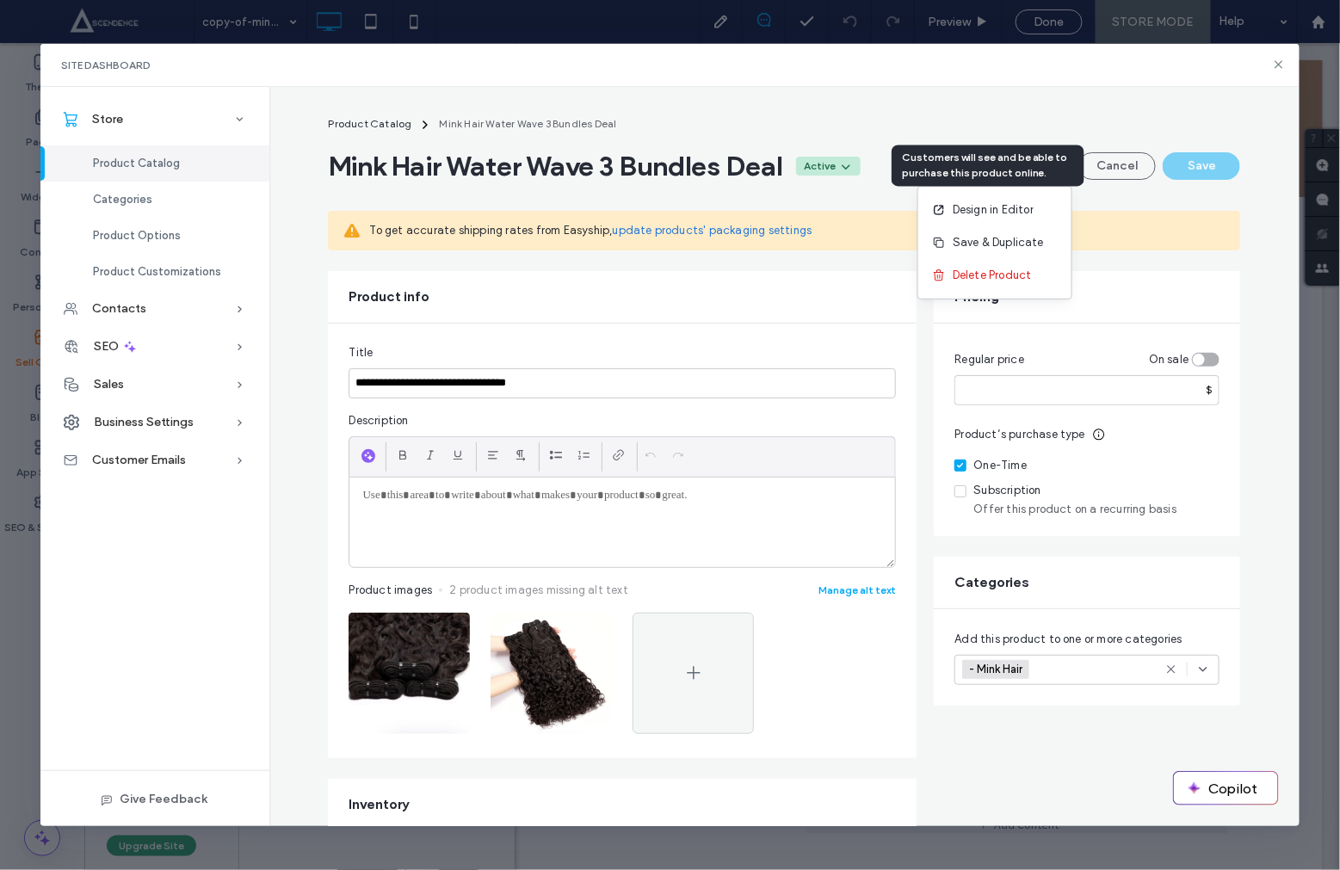
click at [853, 170] on icon at bounding box center [846, 166] width 14 height 14
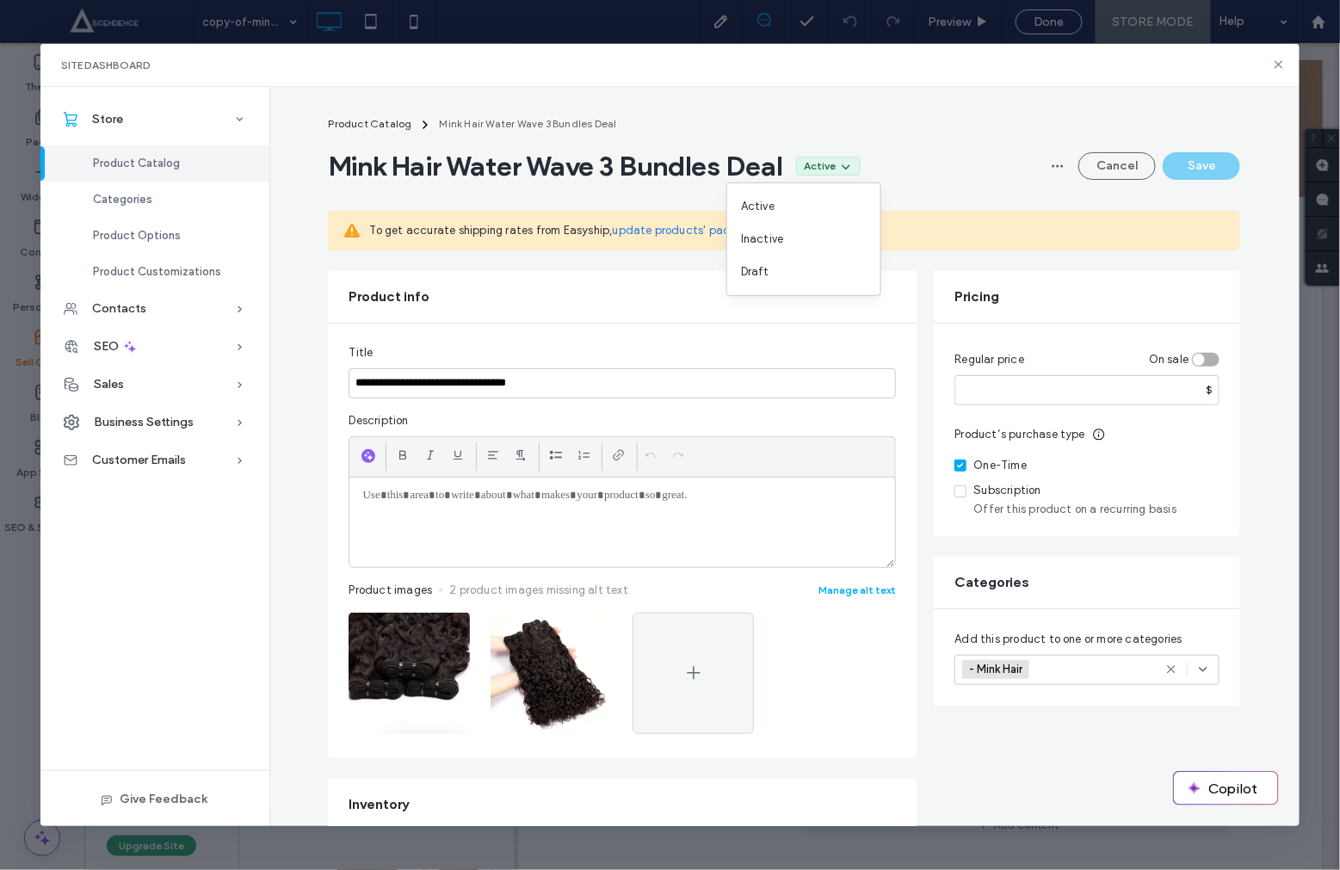
drag, startPoint x: 965, startPoint y: 168, endPoint x: 768, endPoint y: 154, distance: 197.6
click at [965, 168] on div "Mink Hair Water Wave 3 Bundles Deal Active Cancel Save" at bounding box center [784, 166] width 912 height 34
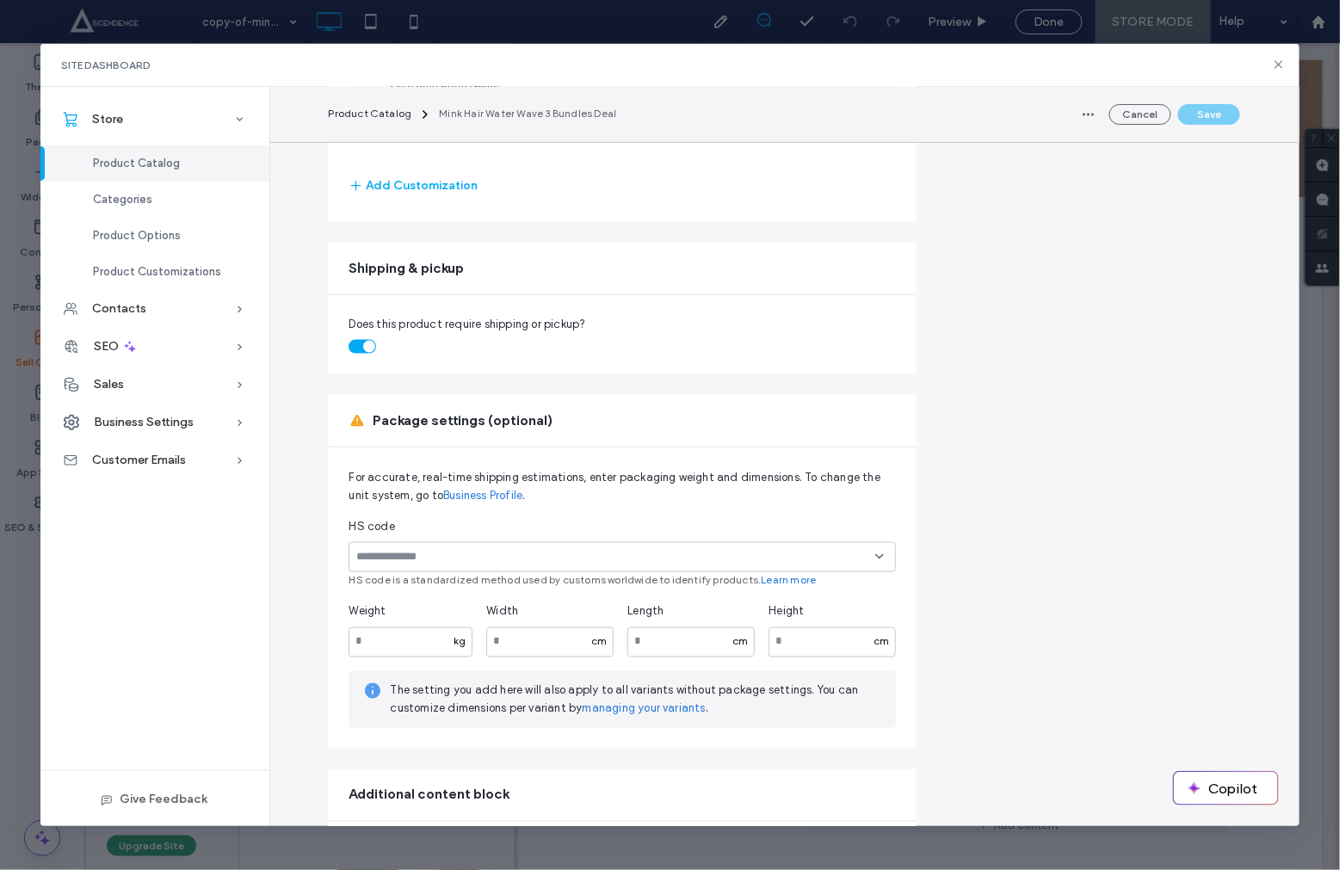
scroll to position [2629, 0]
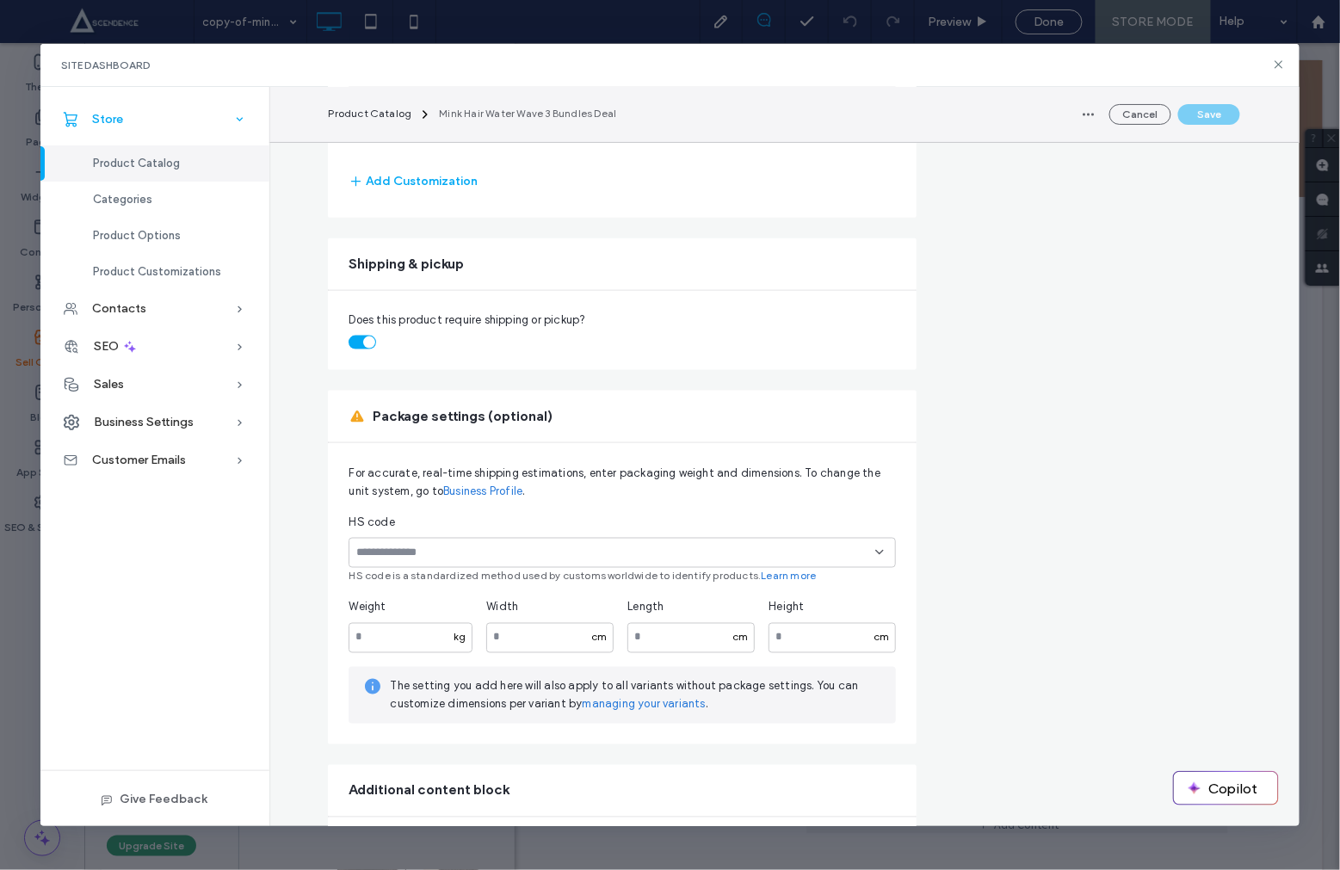
click at [200, 125] on div "Store" at bounding box center [154, 120] width 229 height 38
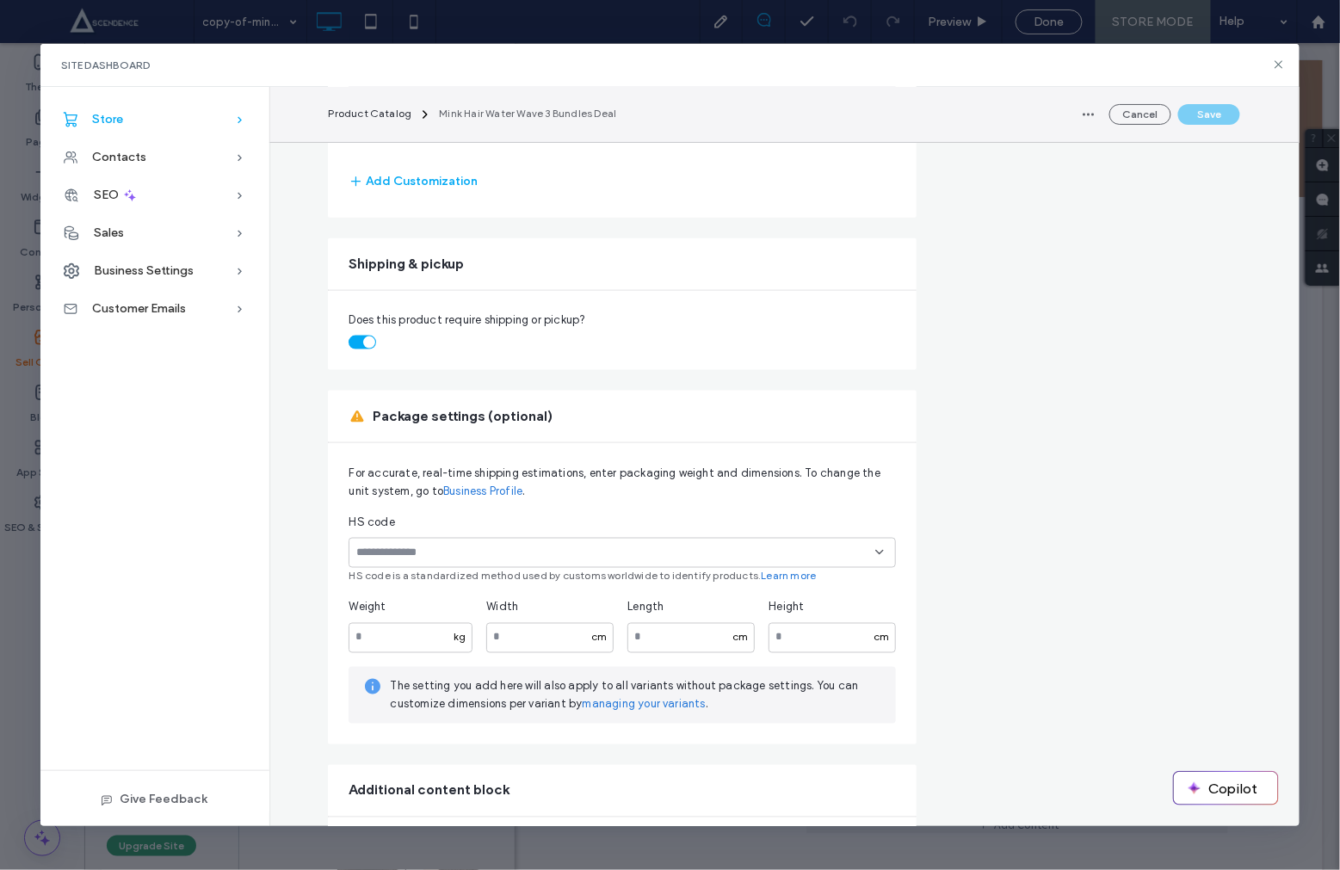
click at [145, 131] on div "Store" at bounding box center [154, 120] width 229 height 38
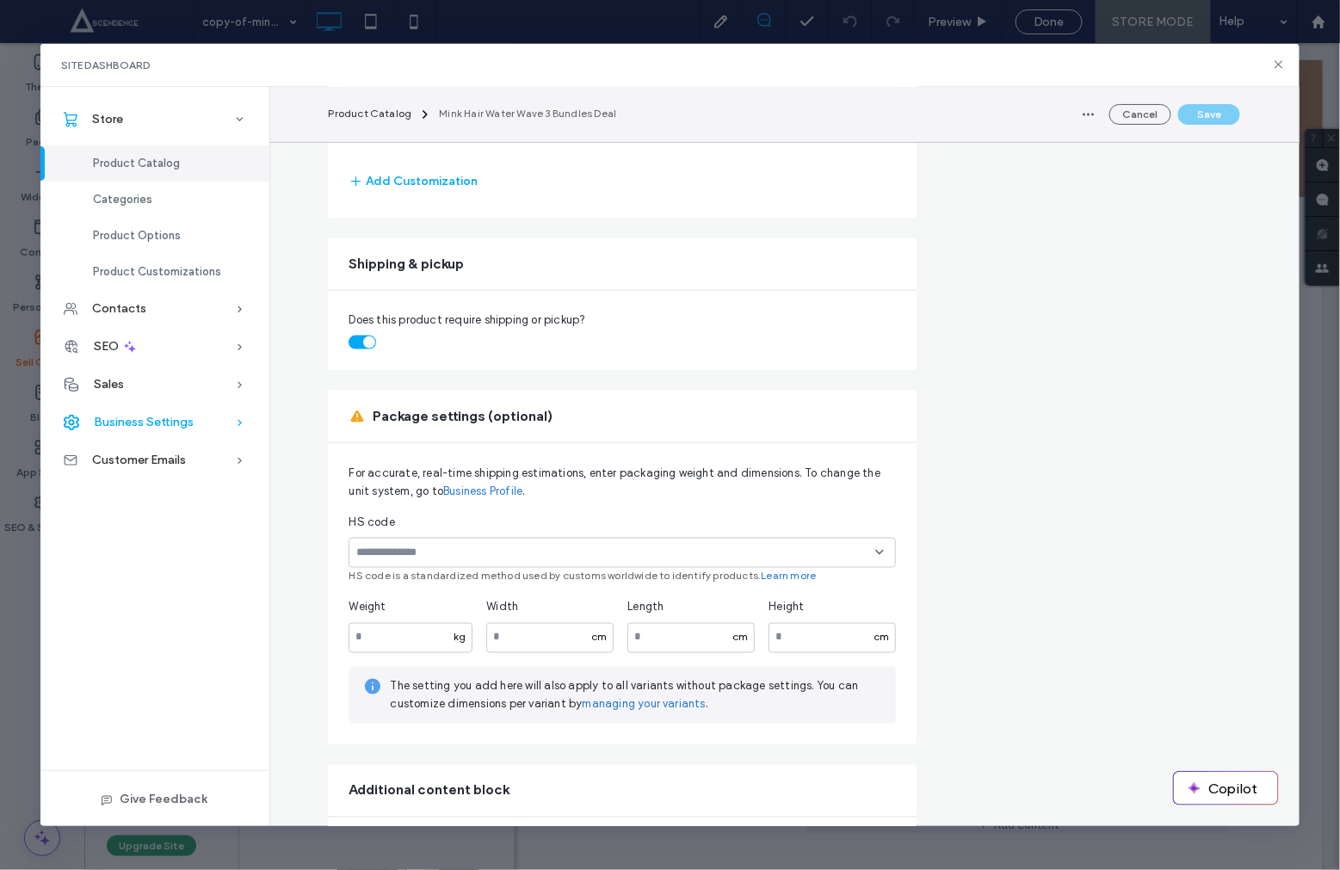
click at [135, 433] on div "Business Settings" at bounding box center [154, 423] width 229 height 38
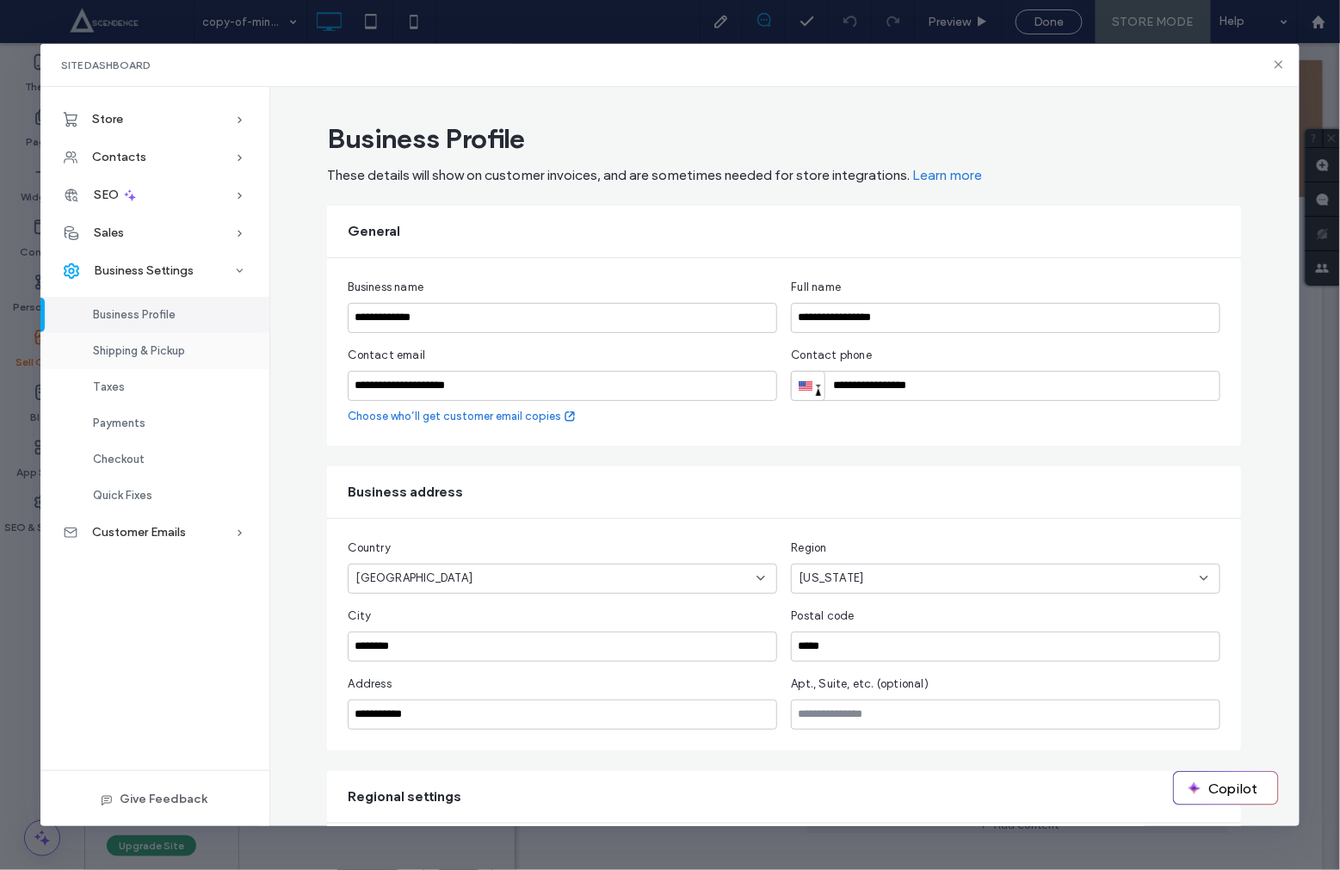
click at [181, 354] on span "Shipping & Pickup" at bounding box center [139, 350] width 92 height 13
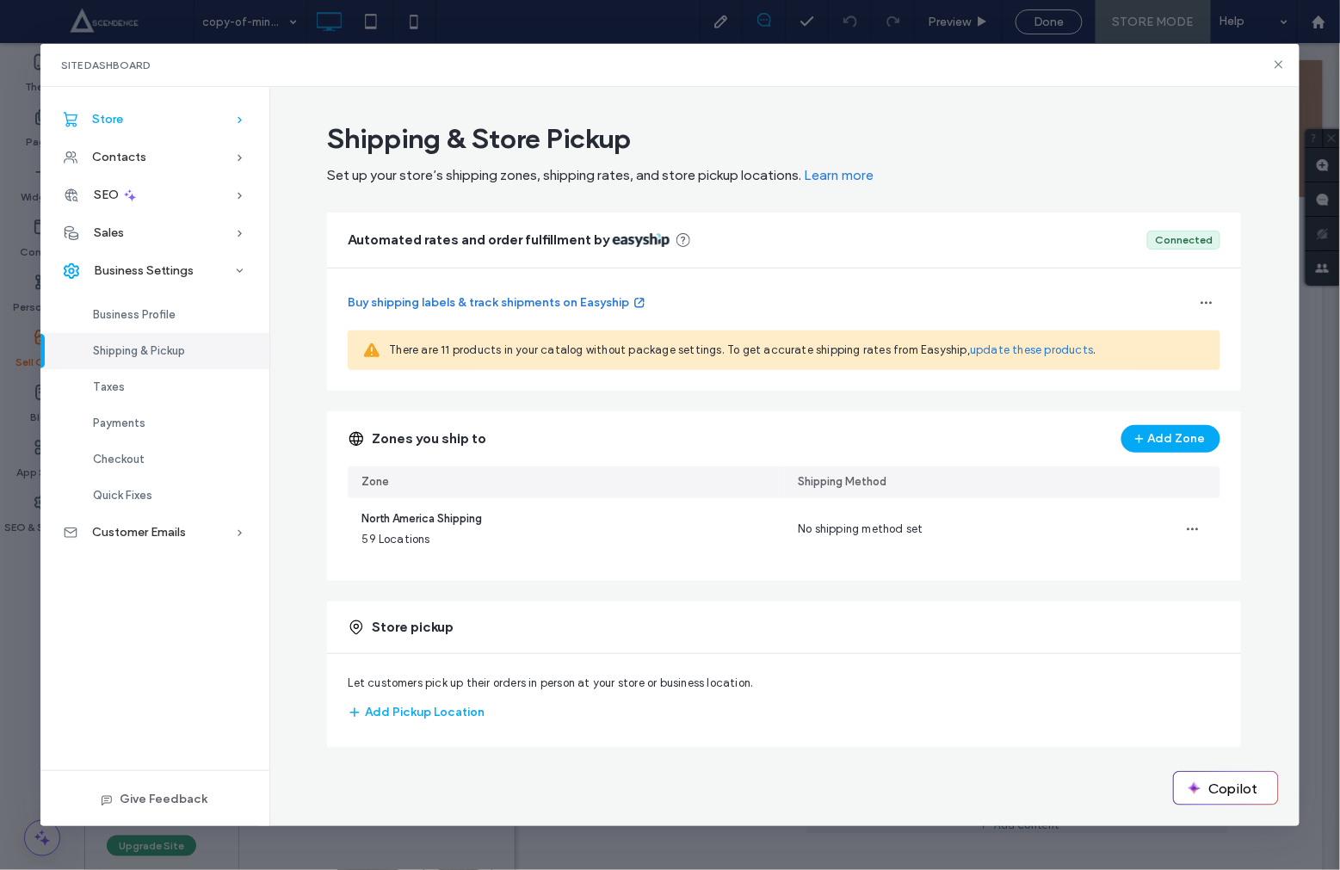
click at [140, 133] on div "Store" at bounding box center [154, 120] width 229 height 38
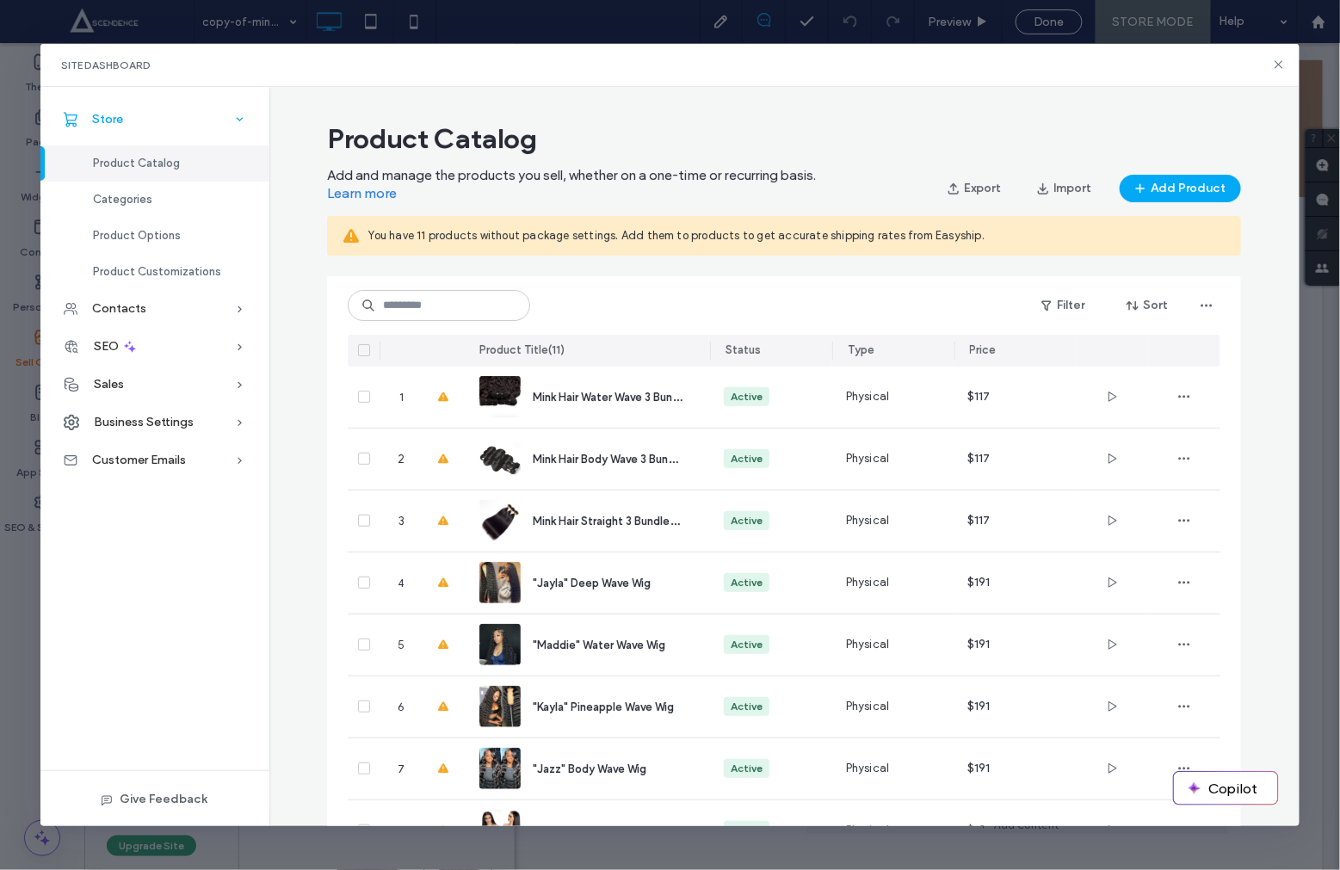
click at [202, 119] on div "Store" at bounding box center [154, 120] width 229 height 38
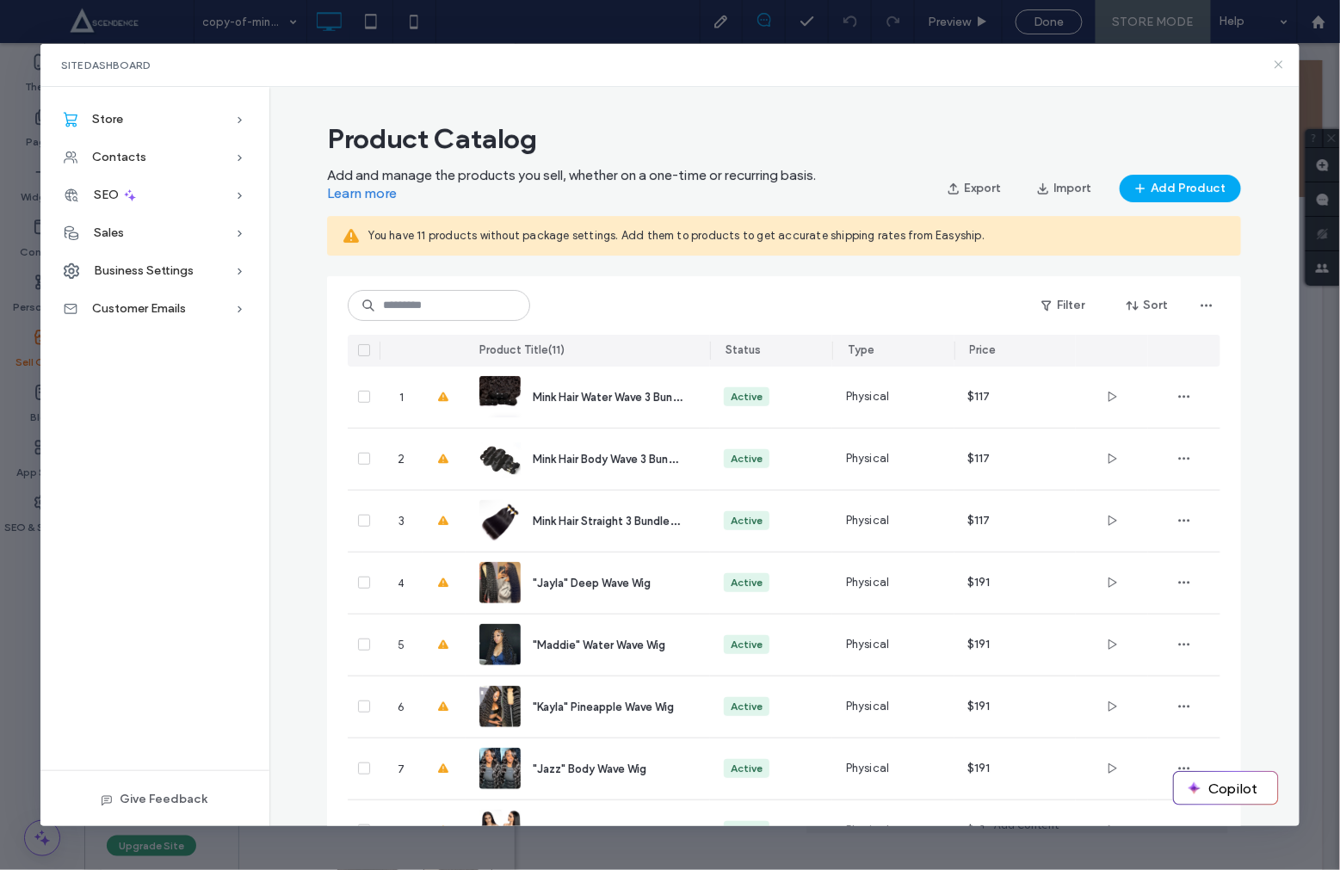
click at [1284, 65] on icon at bounding box center [1279, 65] width 14 height 14
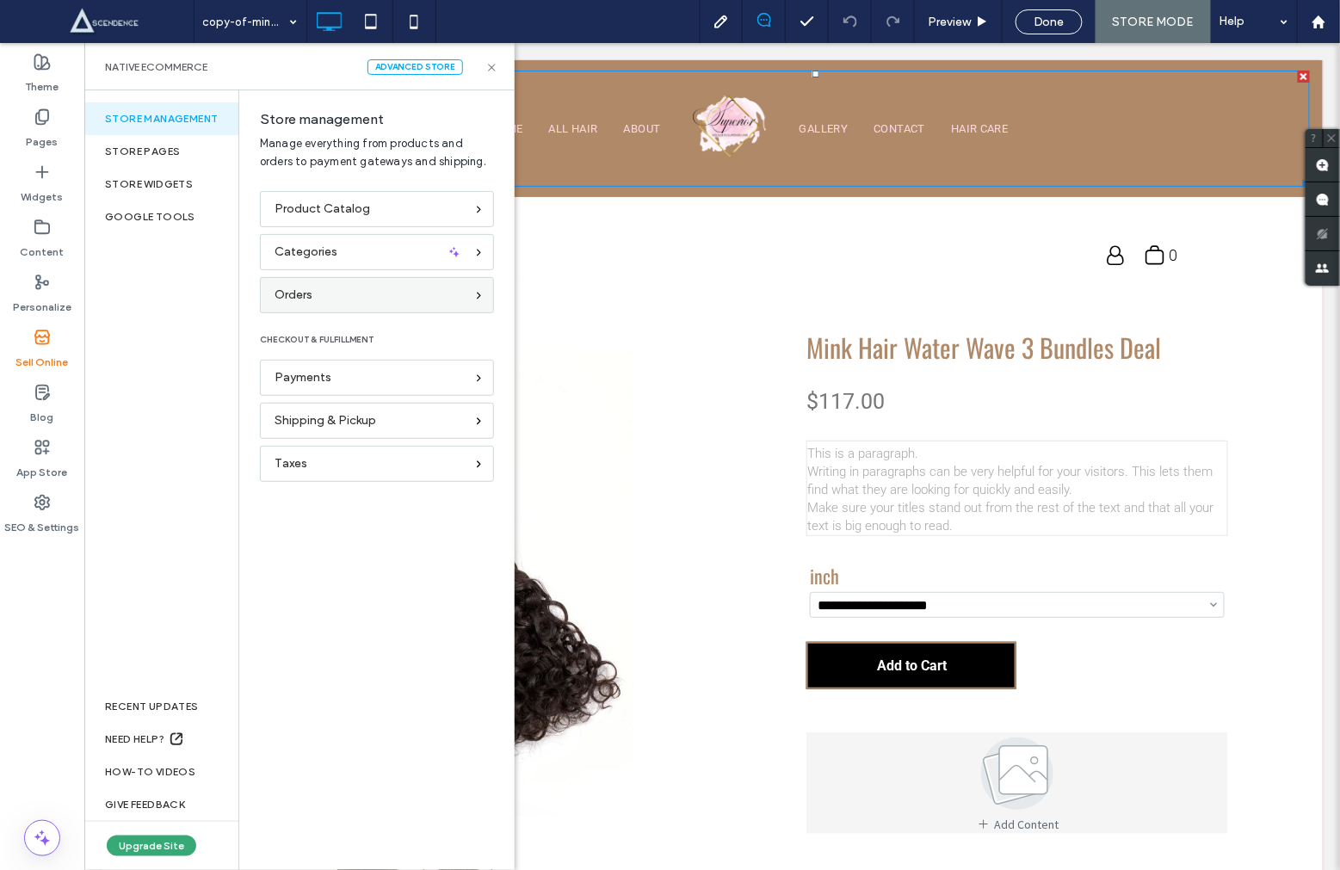
click at [356, 289] on div "Orders" at bounding box center [370, 295] width 190 height 19
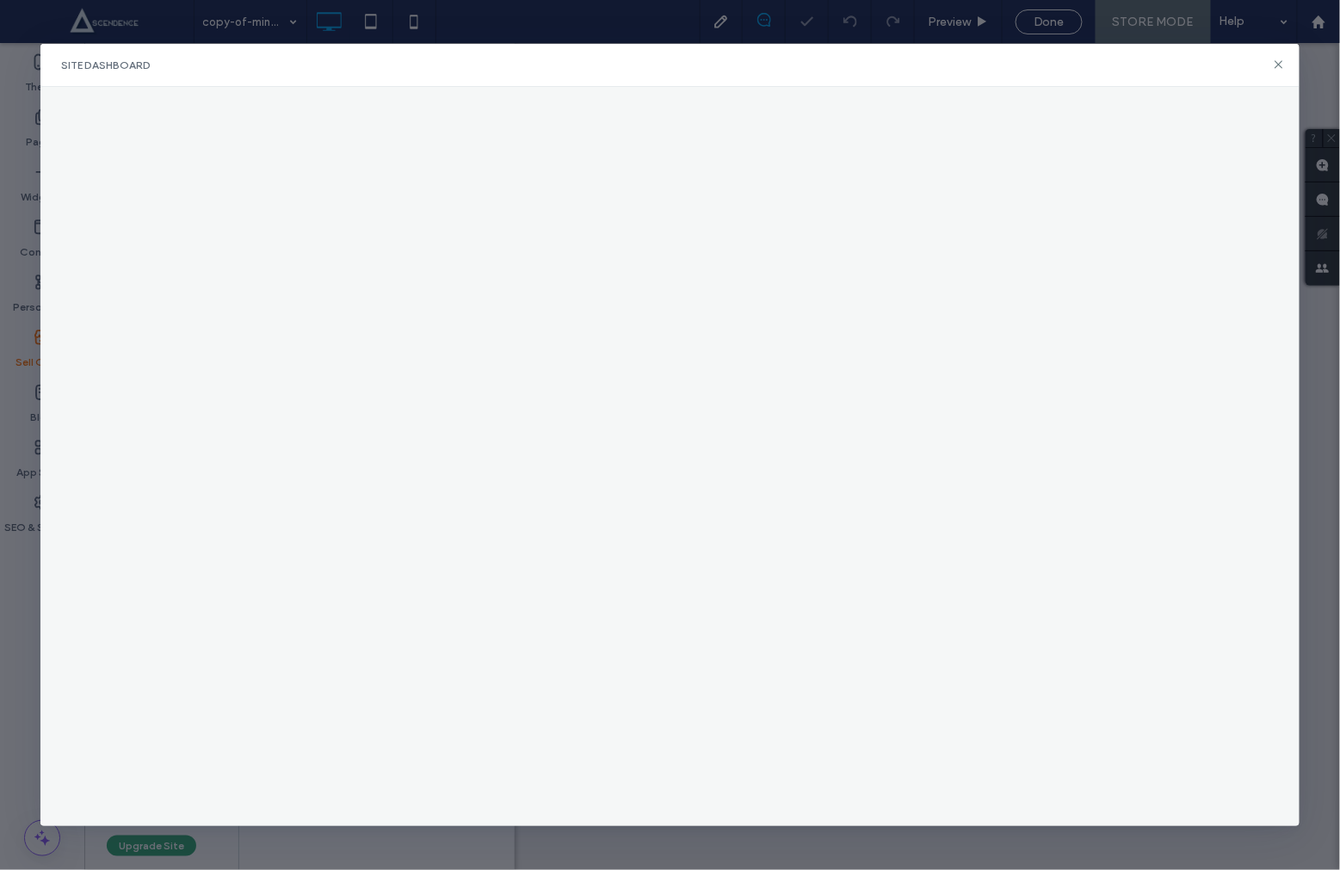
select select "**********"
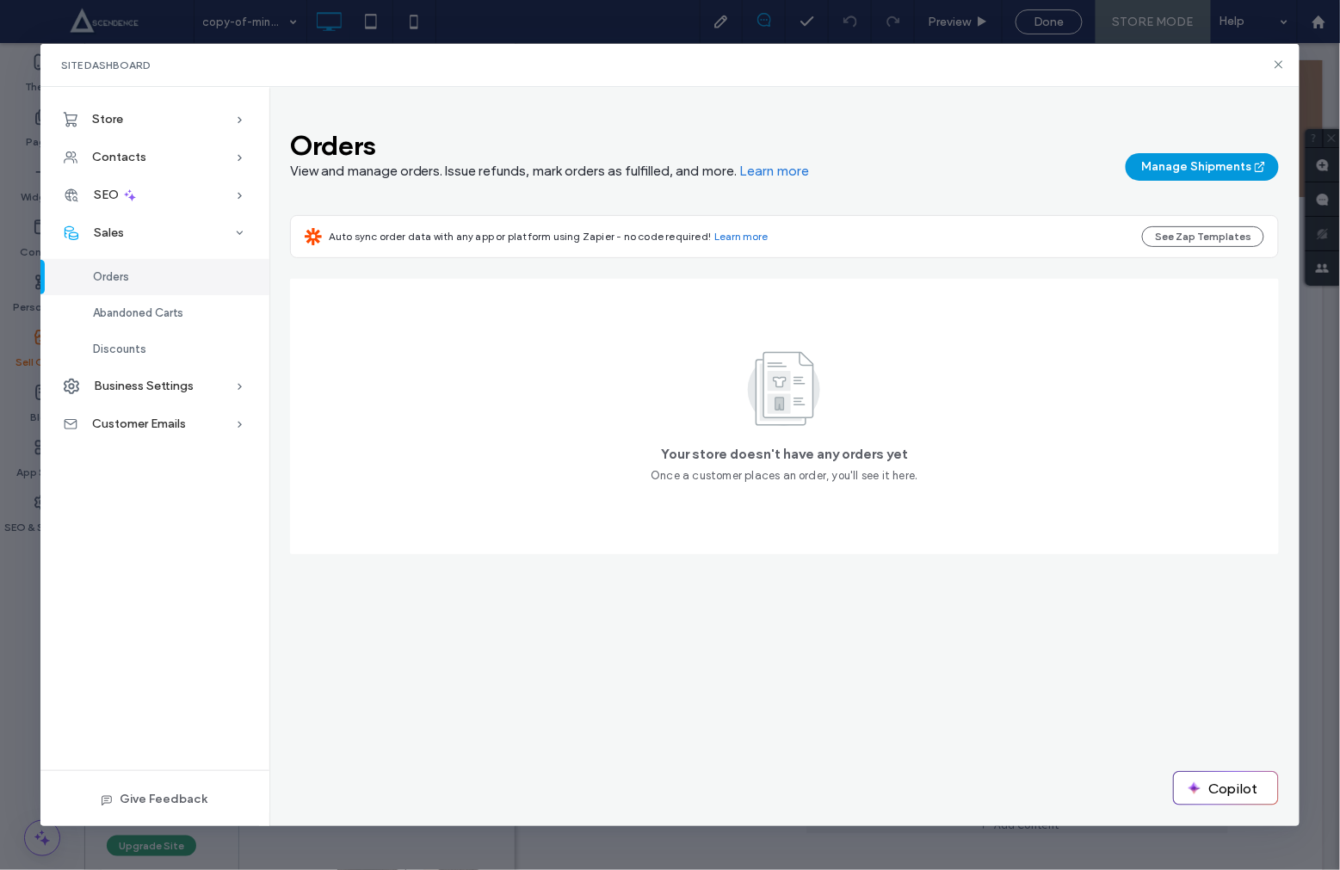
click at [1173, 162] on button "Manage Shipments" at bounding box center [1202, 167] width 153 height 28
click at [1224, 170] on button "Manage Shipments" at bounding box center [1202, 167] width 153 height 28
click at [170, 324] on div "Abandoned Carts" at bounding box center [154, 313] width 229 height 36
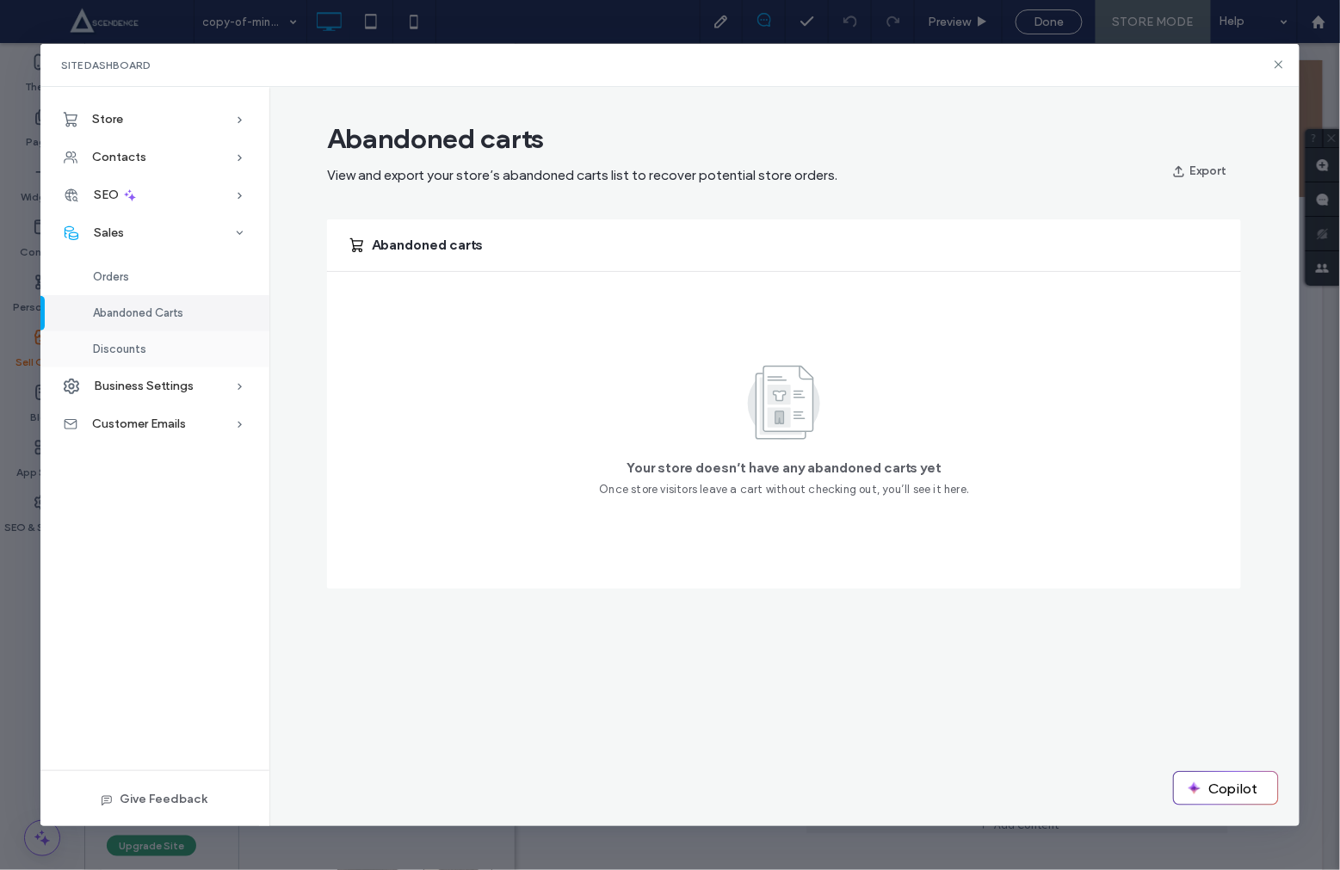
click at [127, 354] on span "Discounts" at bounding box center [119, 349] width 53 height 13
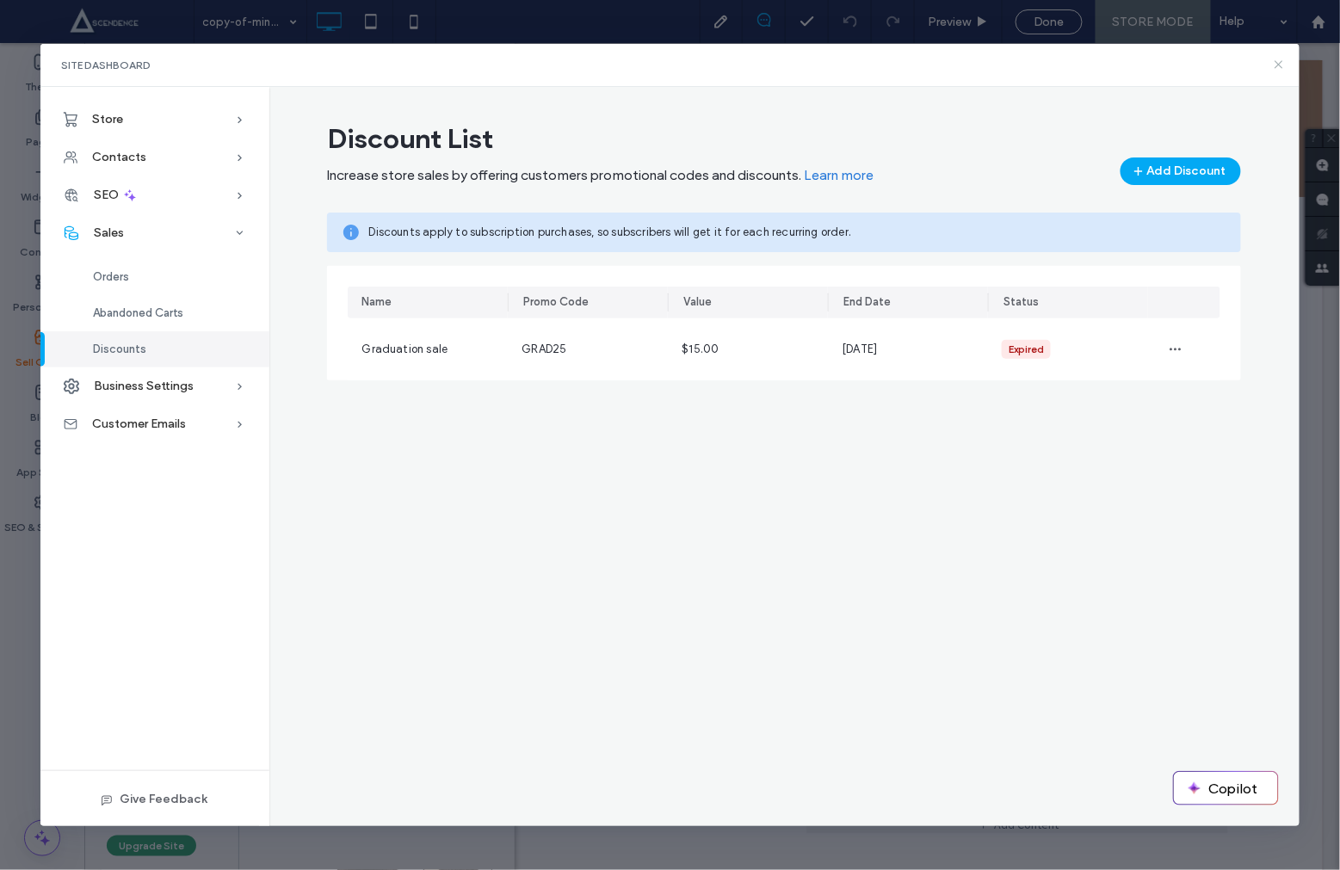
drag, startPoint x: 1283, startPoint y: 65, endPoint x: 1213, endPoint y: 13, distance: 86.8
click at [1283, 65] on icon at bounding box center [1279, 65] width 14 height 14
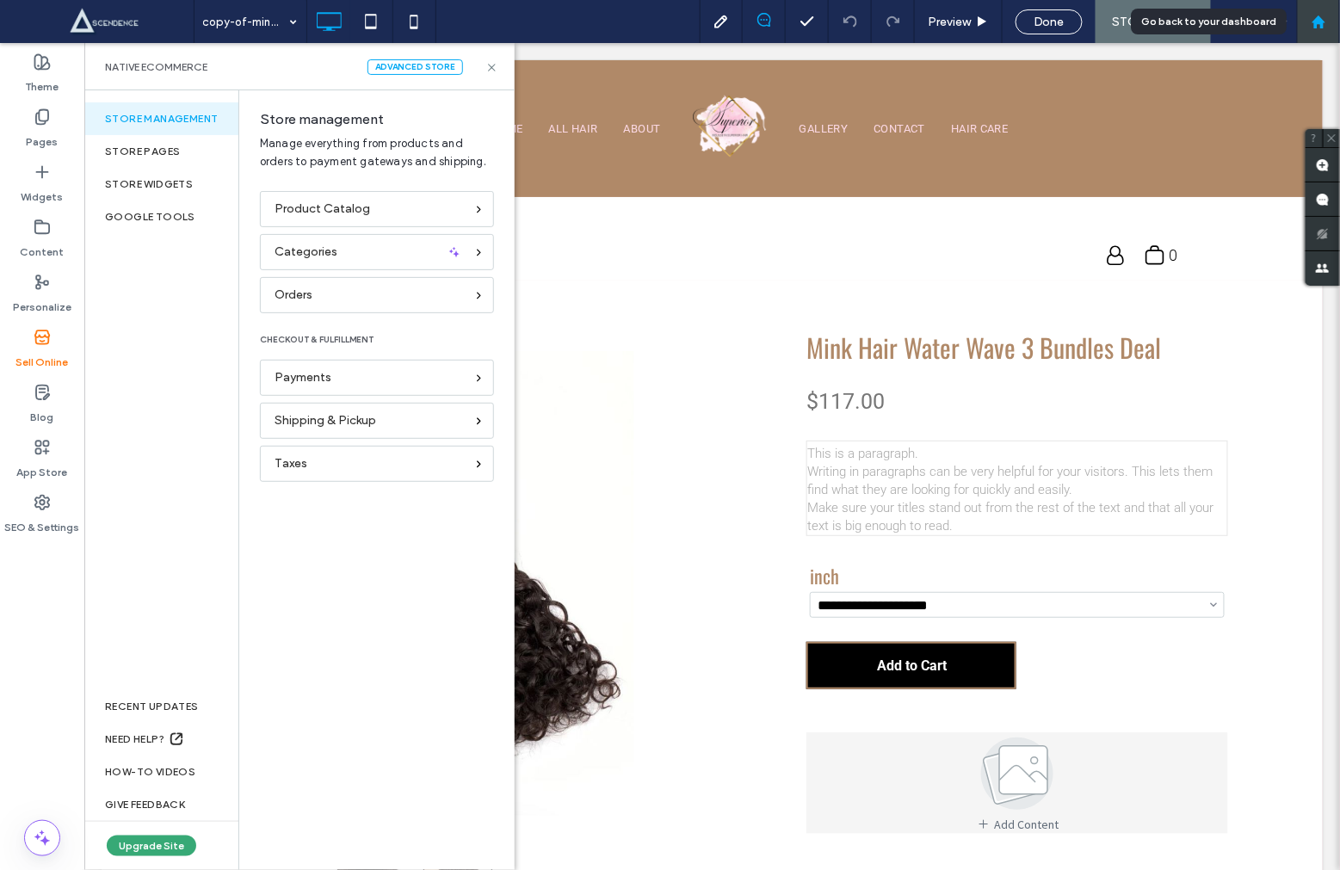
click at [1318, 32] on div at bounding box center [1318, 21] width 43 height 43
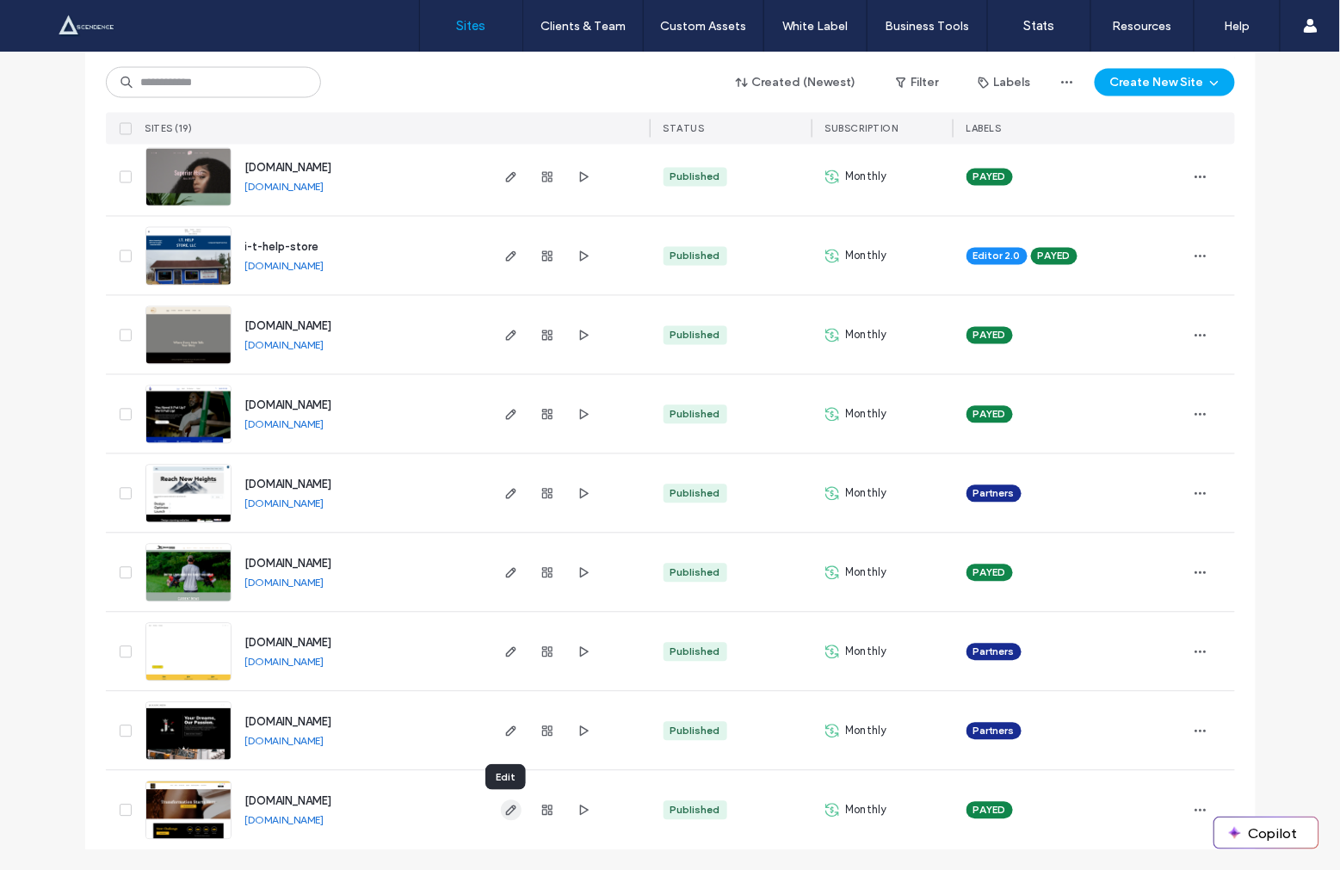
click at [505, 807] on use "button" at bounding box center [510, 811] width 10 height 10
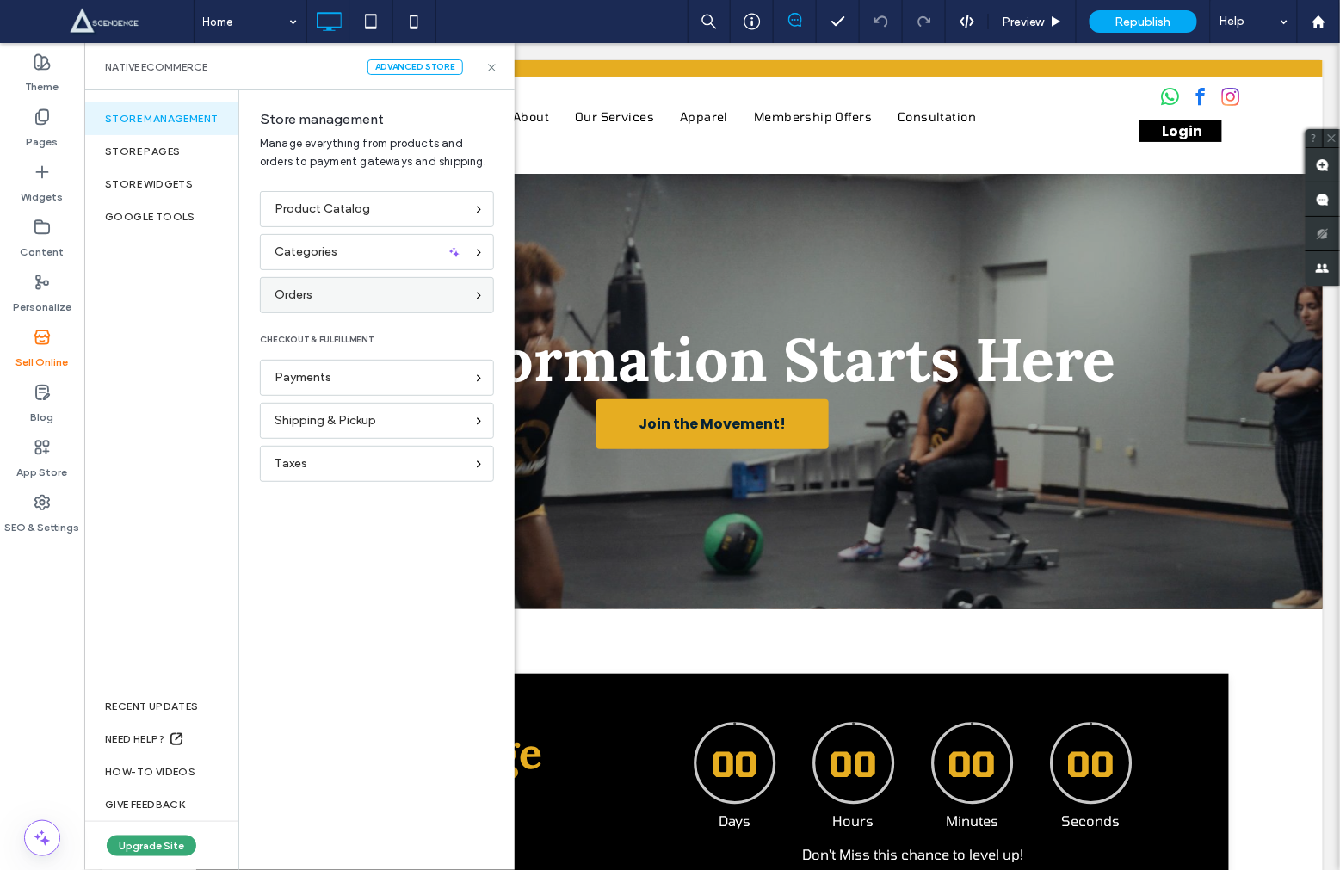
click at [371, 291] on div "Orders" at bounding box center [370, 295] width 190 height 19
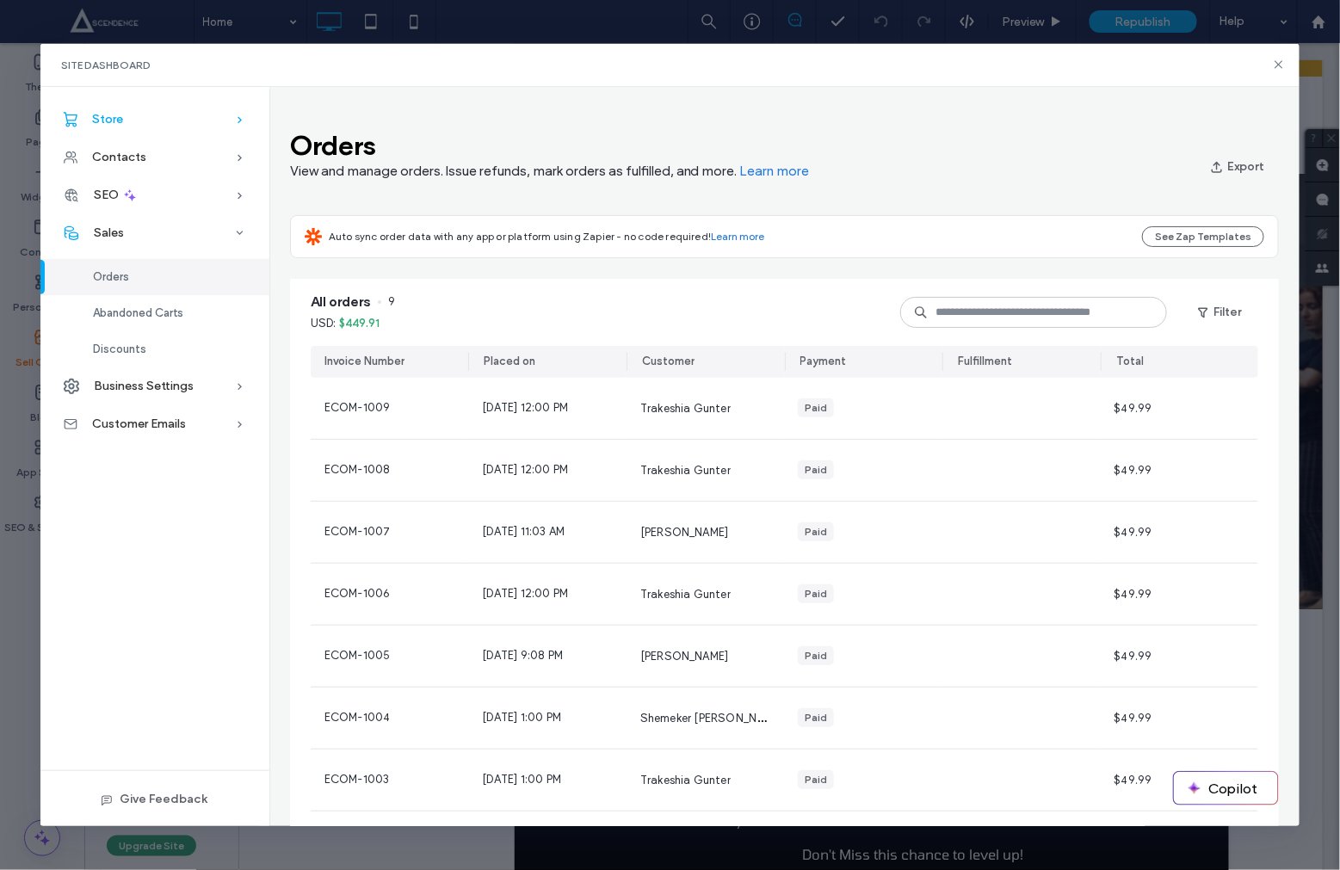
click at [128, 122] on div "Store" at bounding box center [154, 120] width 229 height 38
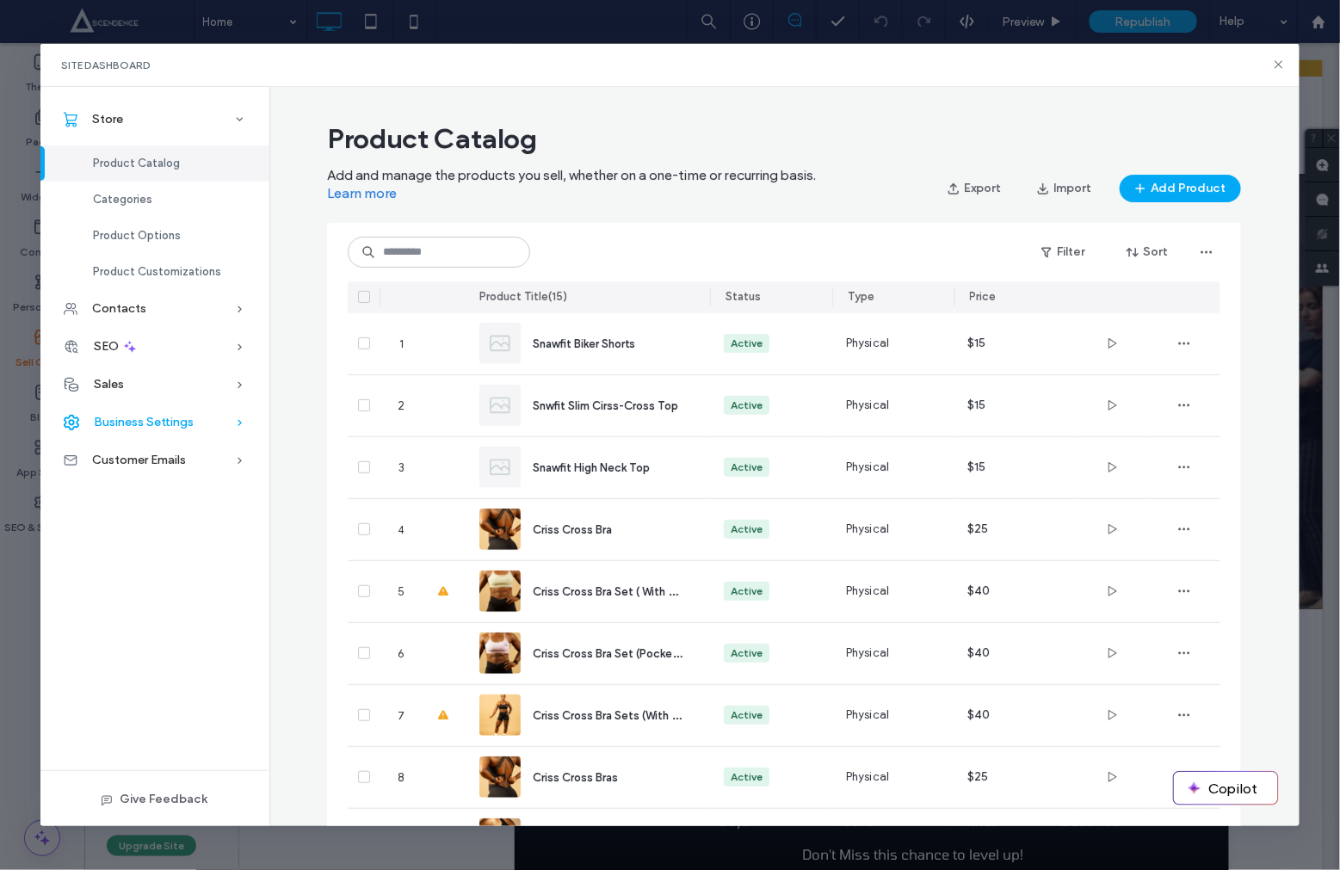
click at [158, 420] on span "Business Settings" at bounding box center [144, 422] width 100 height 15
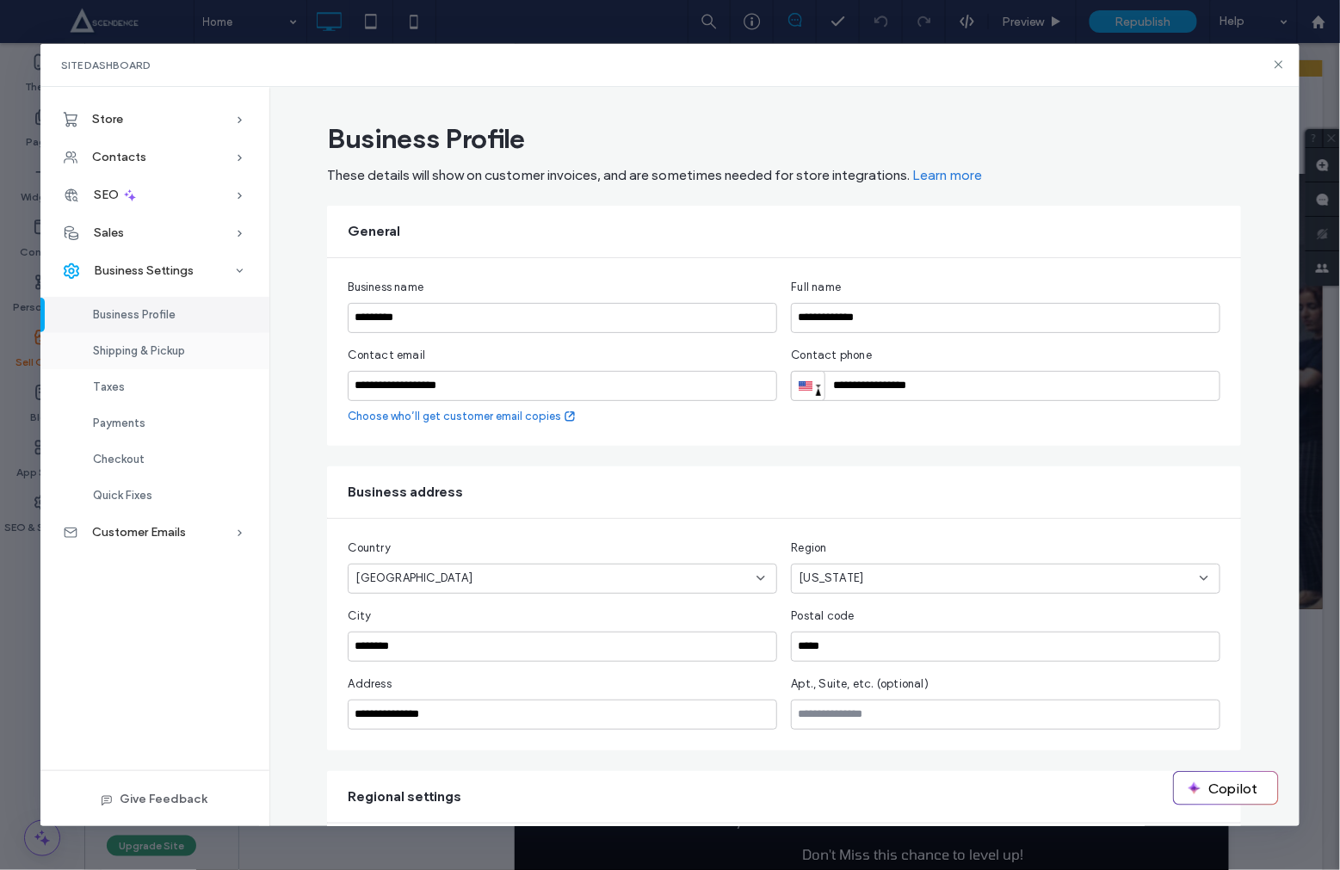
click at [170, 347] on span "Shipping & Pickup" at bounding box center [139, 350] width 92 height 13
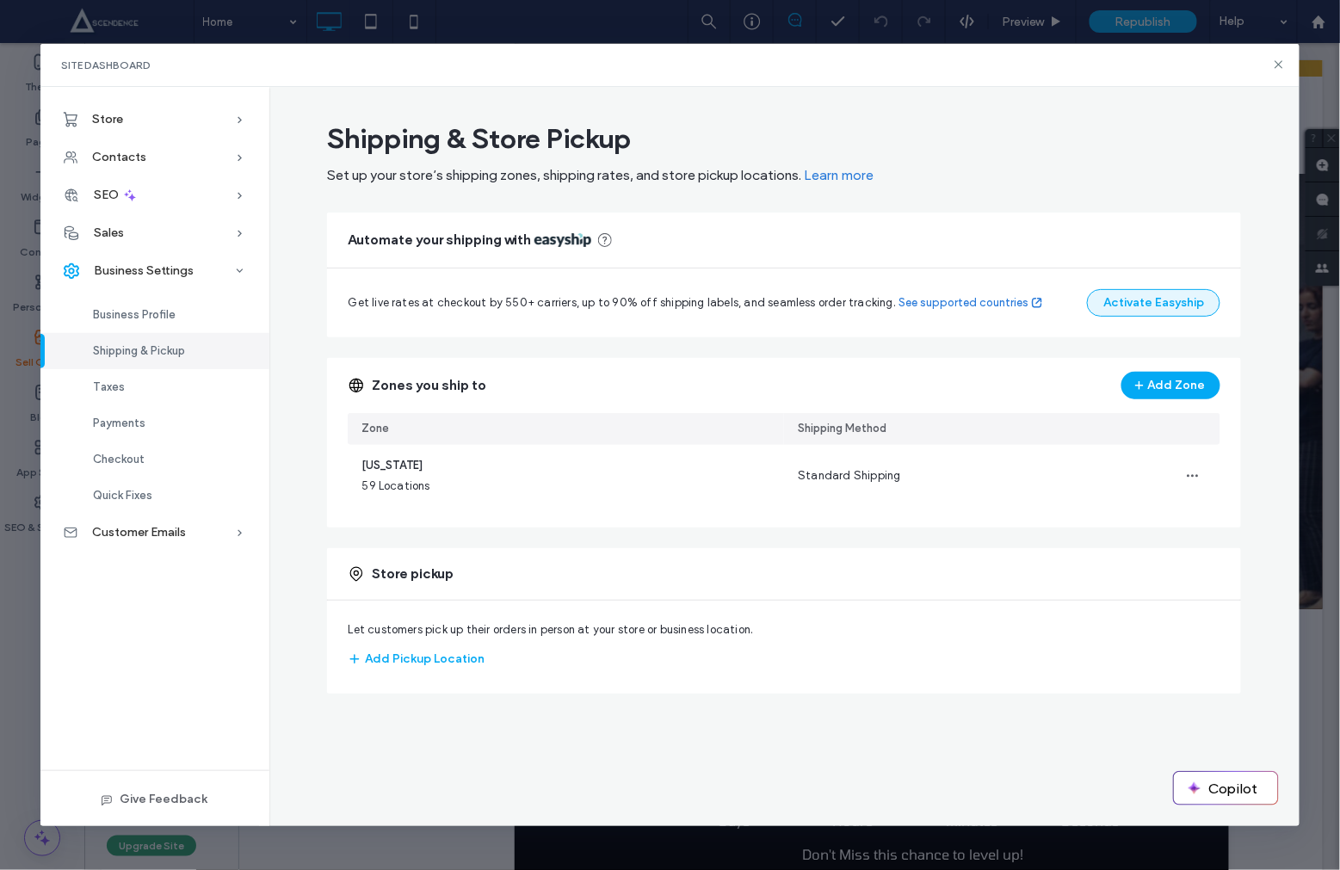
click at [1142, 302] on button "Activate Easyship" at bounding box center [1153, 303] width 133 height 28
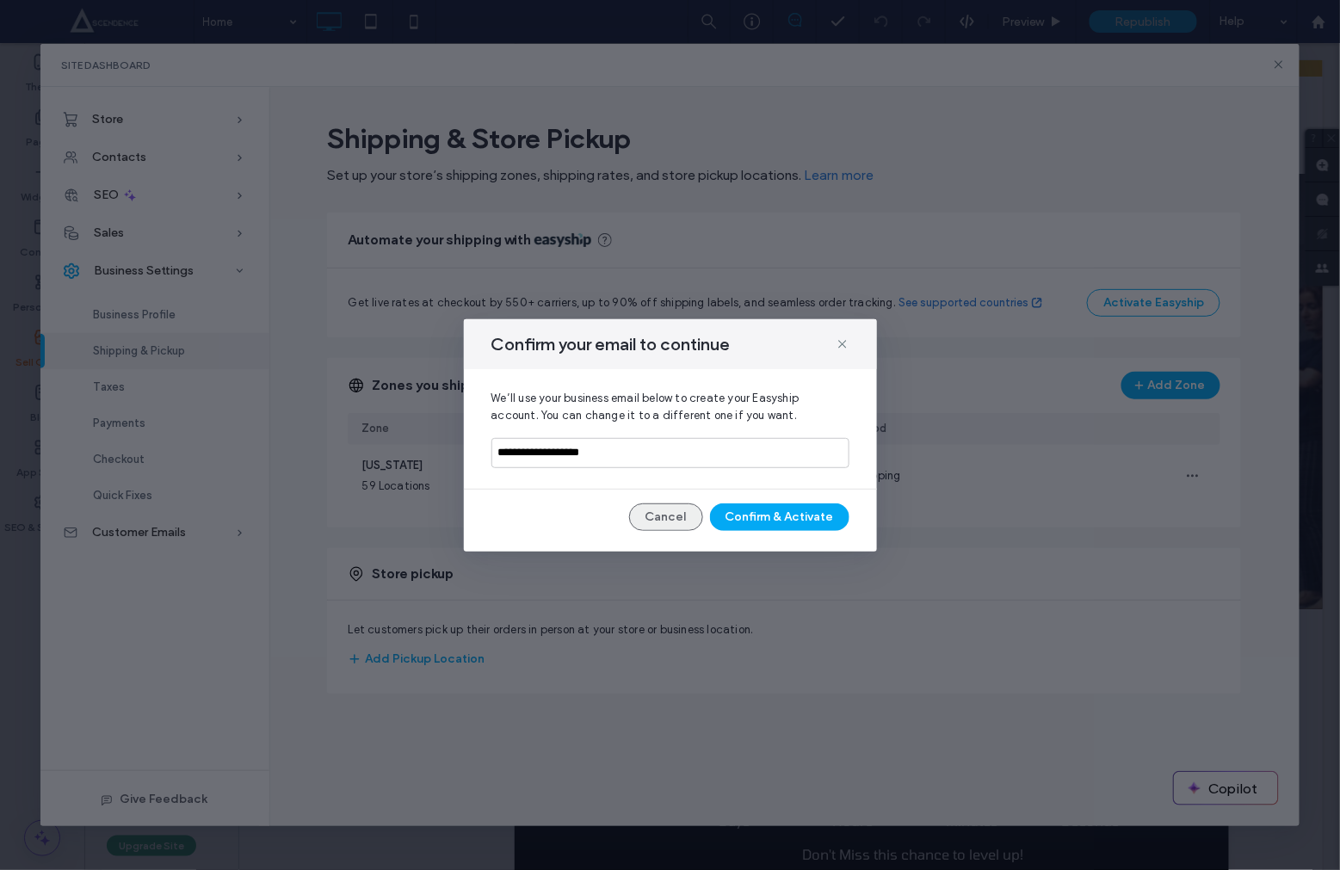
click at [671, 513] on button "Cancel" at bounding box center [666, 518] width 74 height 28
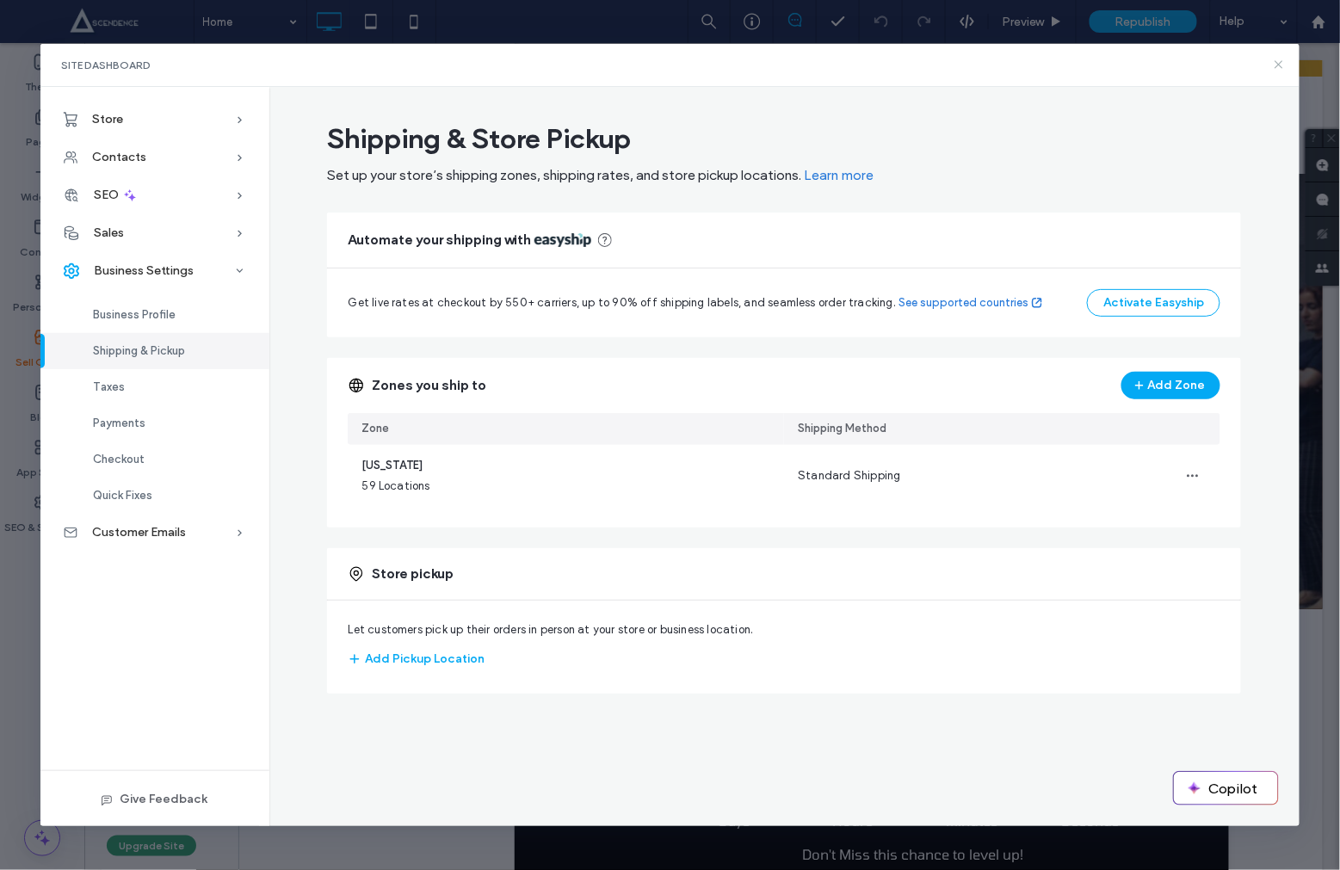
click at [1276, 62] on icon at bounding box center [1279, 65] width 14 height 14
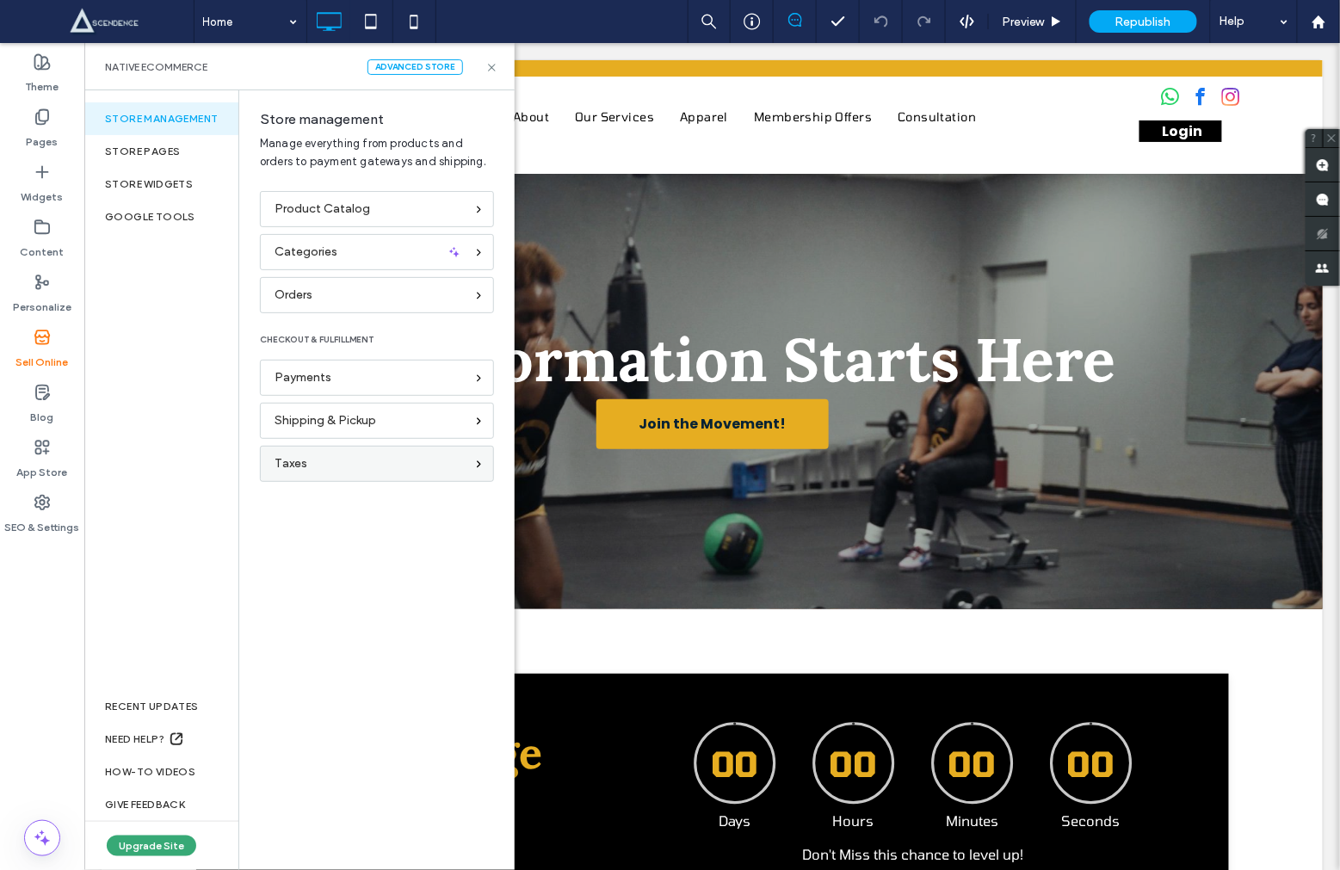
click at [387, 447] on div "Taxes" at bounding box center [377, 464] width 234 height 36
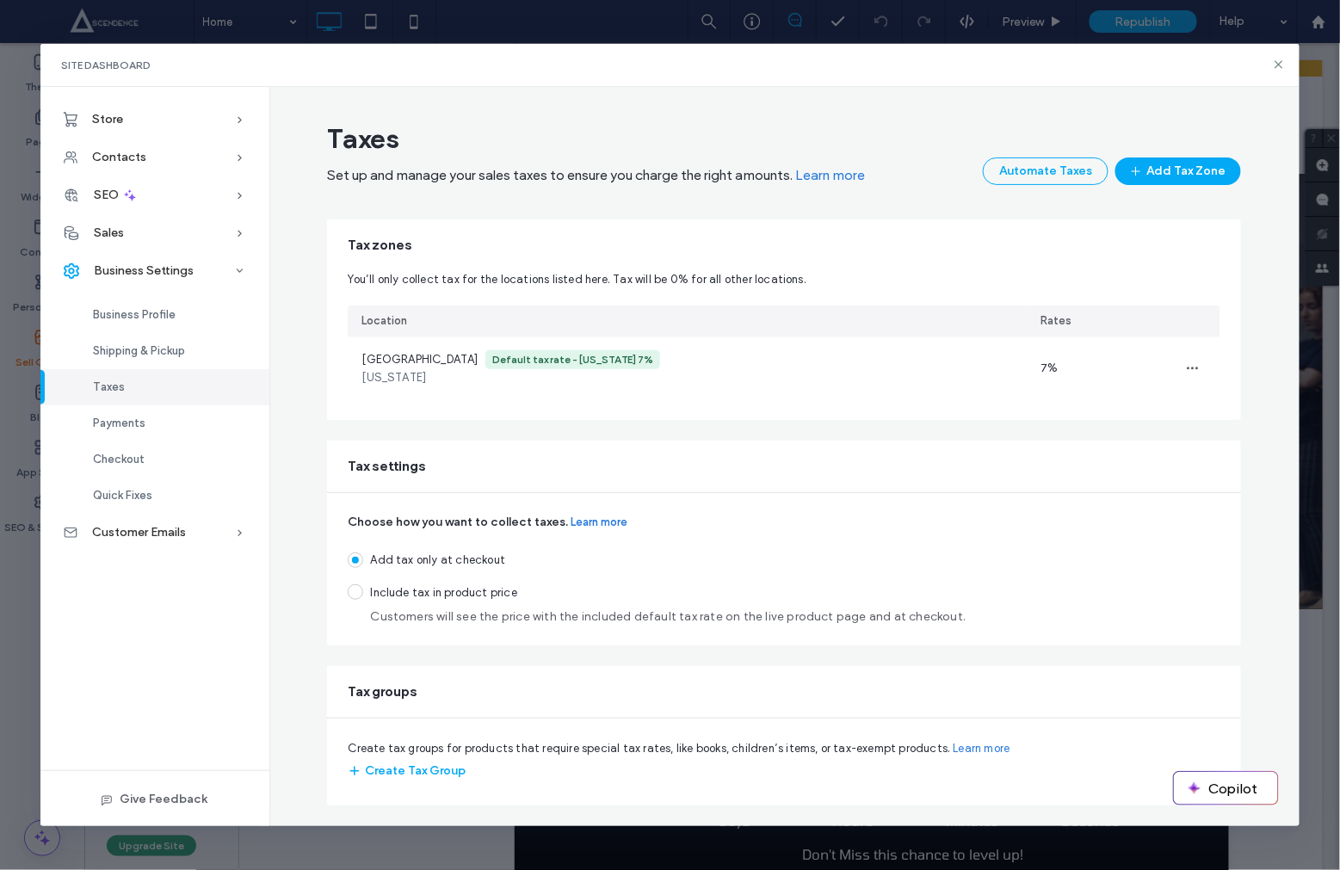
click at [411, 589] on span "Include tax in product price" at bounding box center [668, 593] width 596 height 17
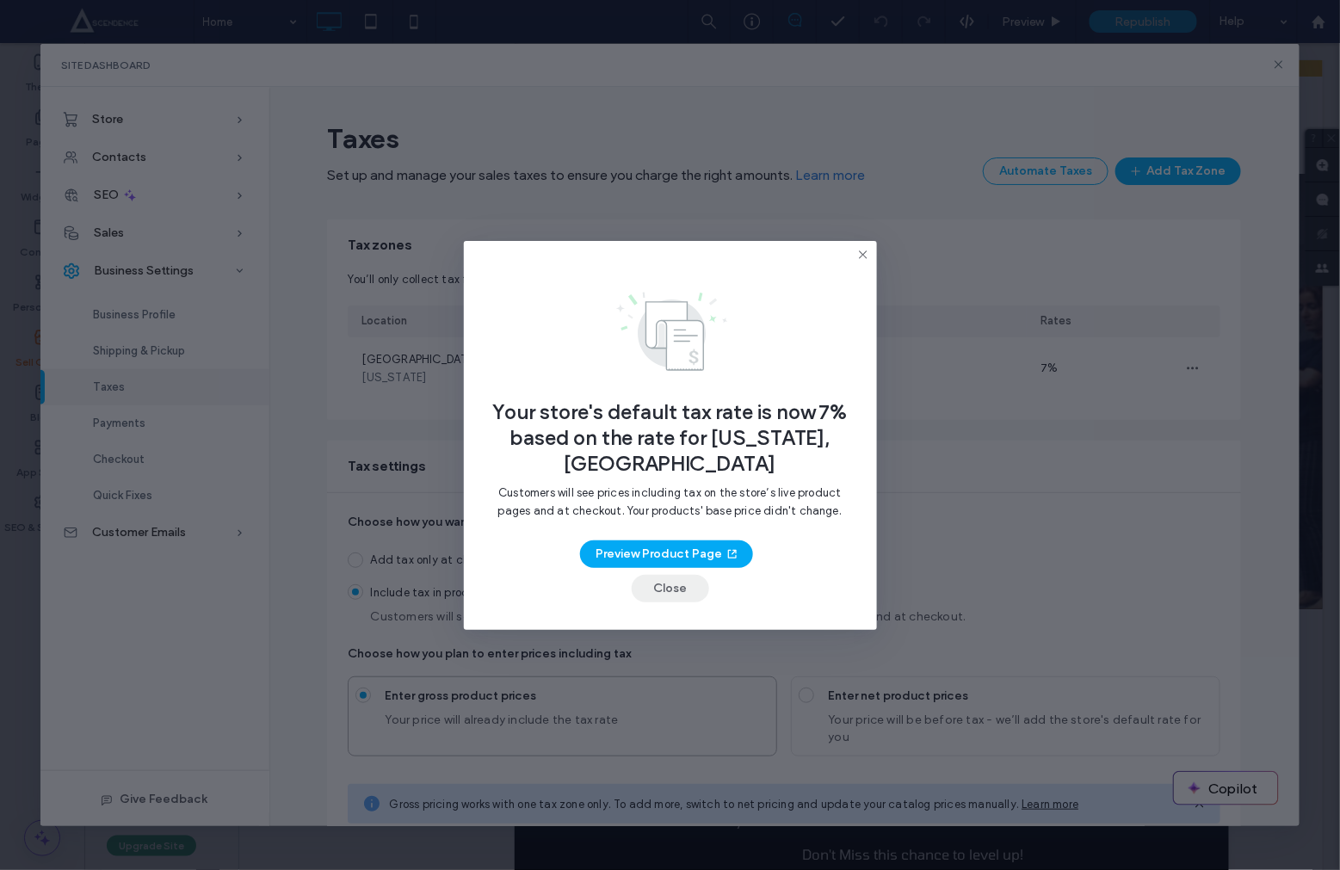
click at [653, 584] on button "Close" at bounding box center [670, 589] width 77 height 28
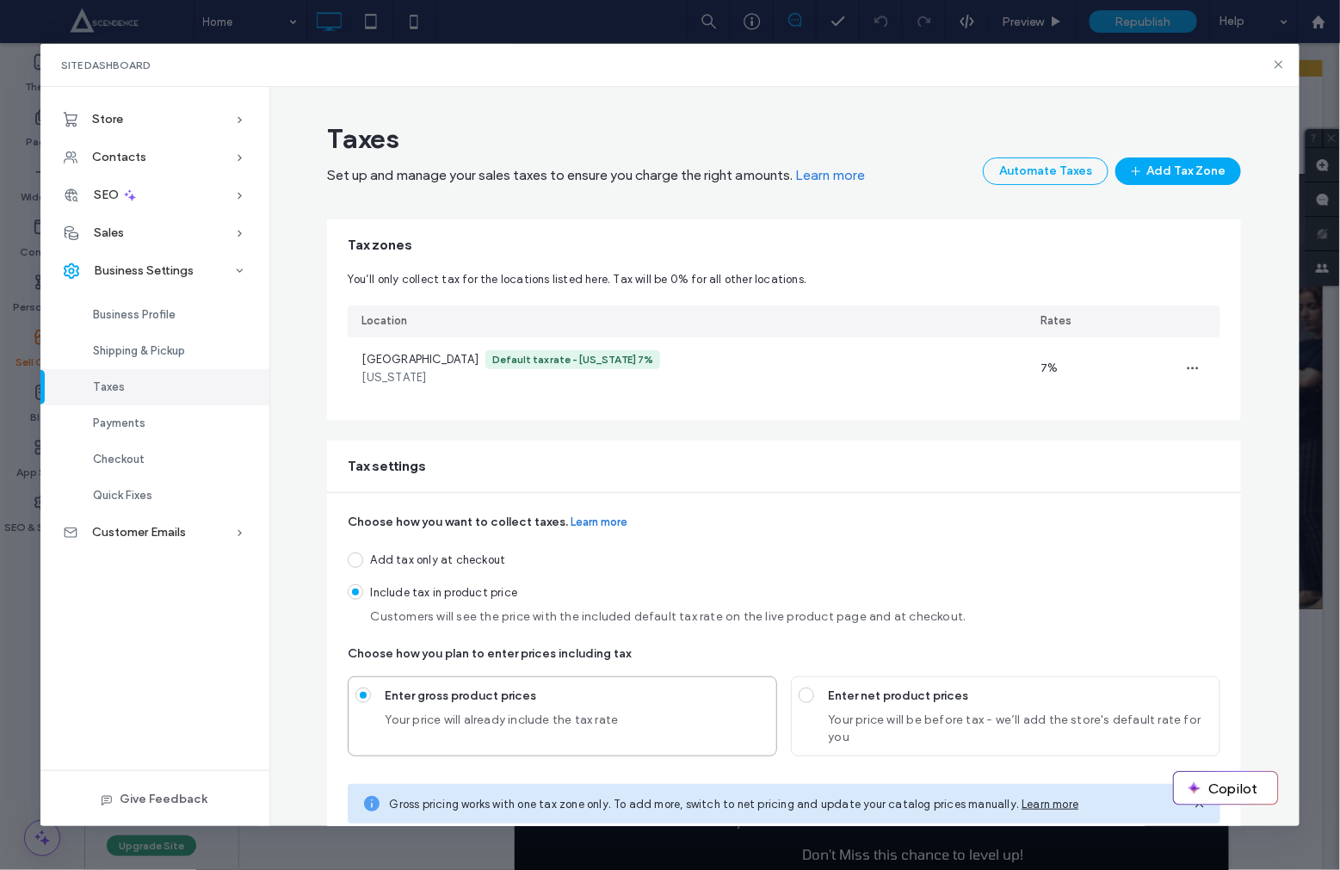
click at [1287, 67] on div "Site Dashboard" at bounding box center [670, 65] width 1260 height 43
click at [1286, 67] on icon at bounding box center [1279, 65] width 14 height 14
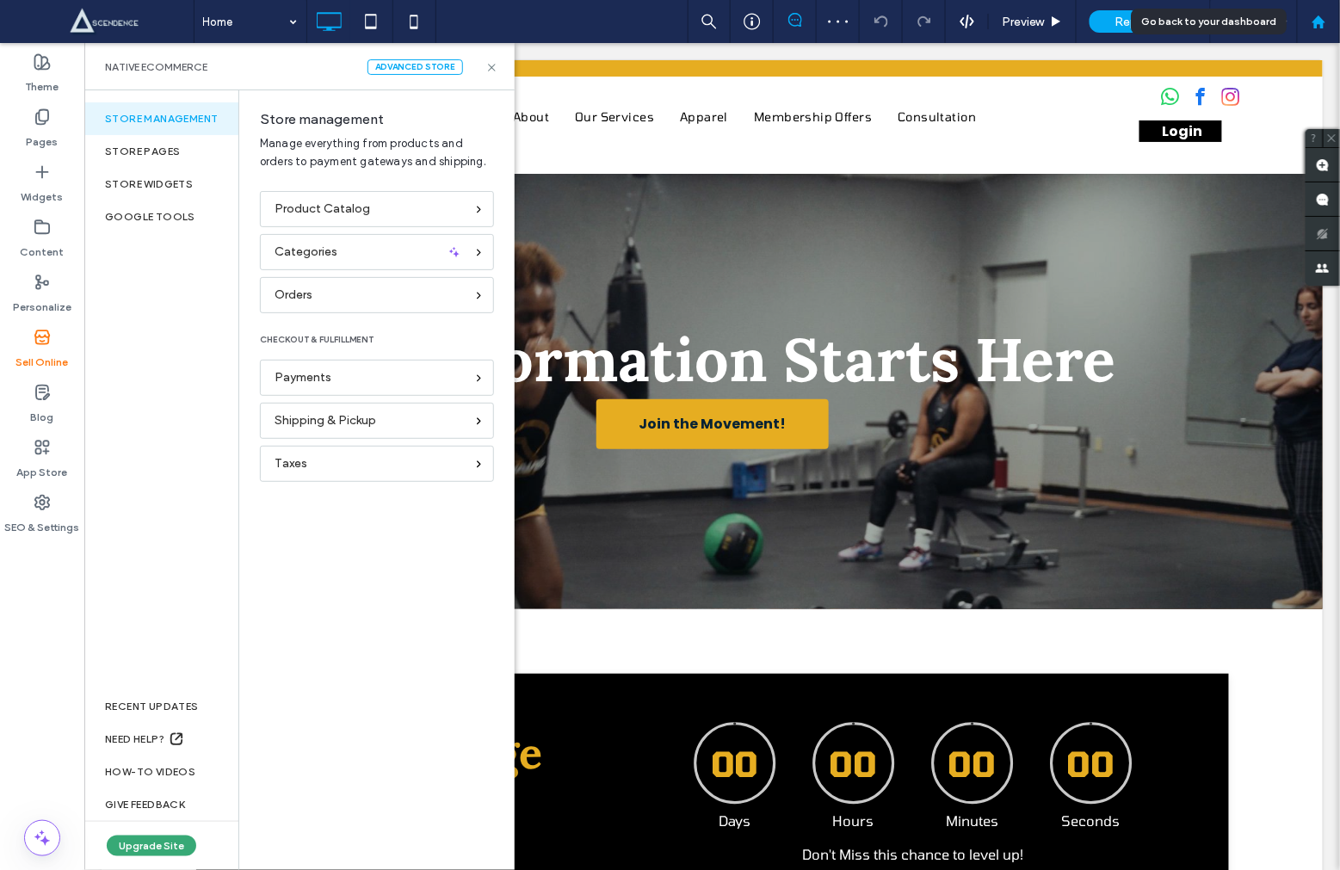
click at [1312, 20] on icon at bounding box center [1319, 22] width 15 height 15
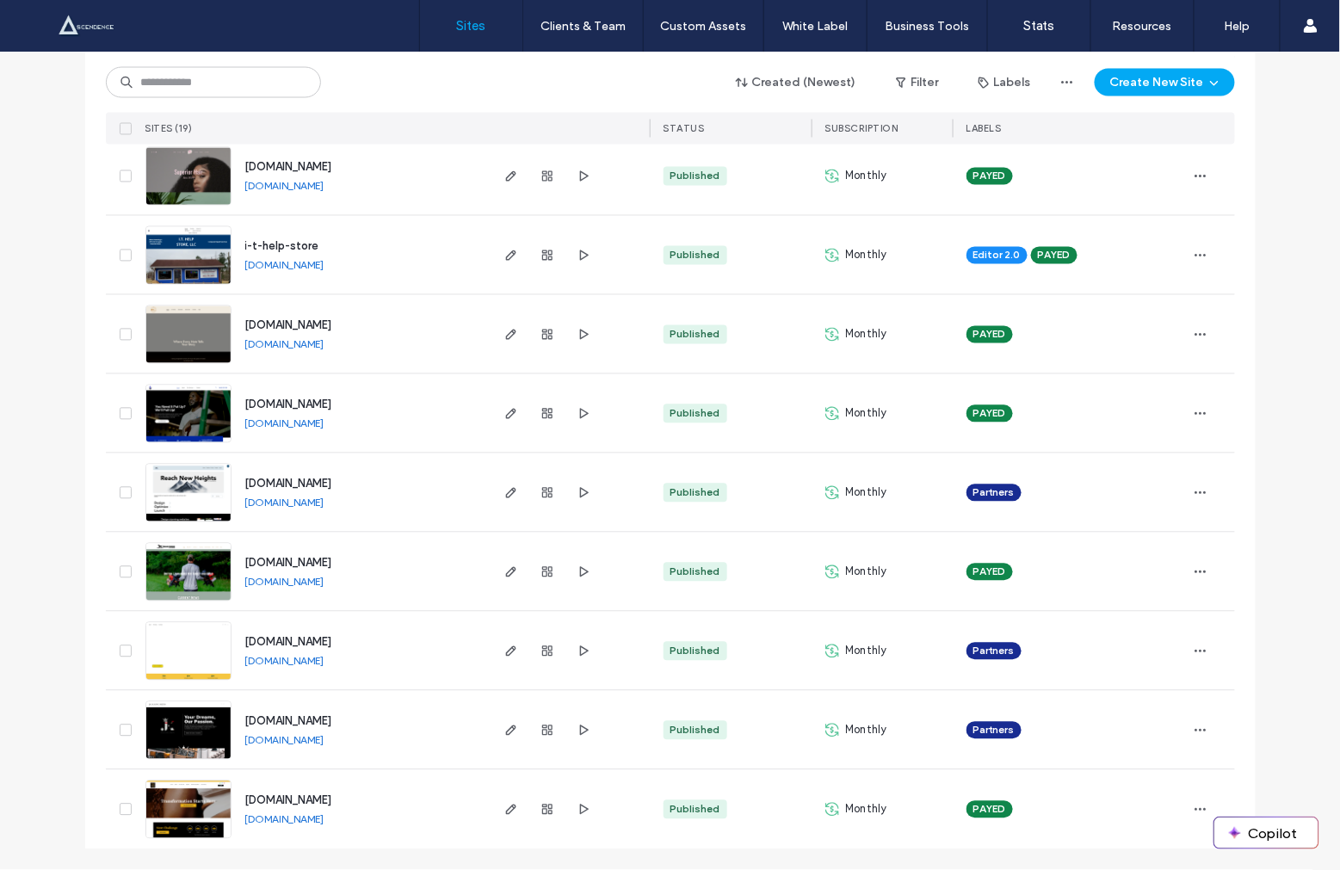
scroll to position [993, 0]
click at [512, 572] on icon "button" at bounding box center [511, 573] width 14 height 14
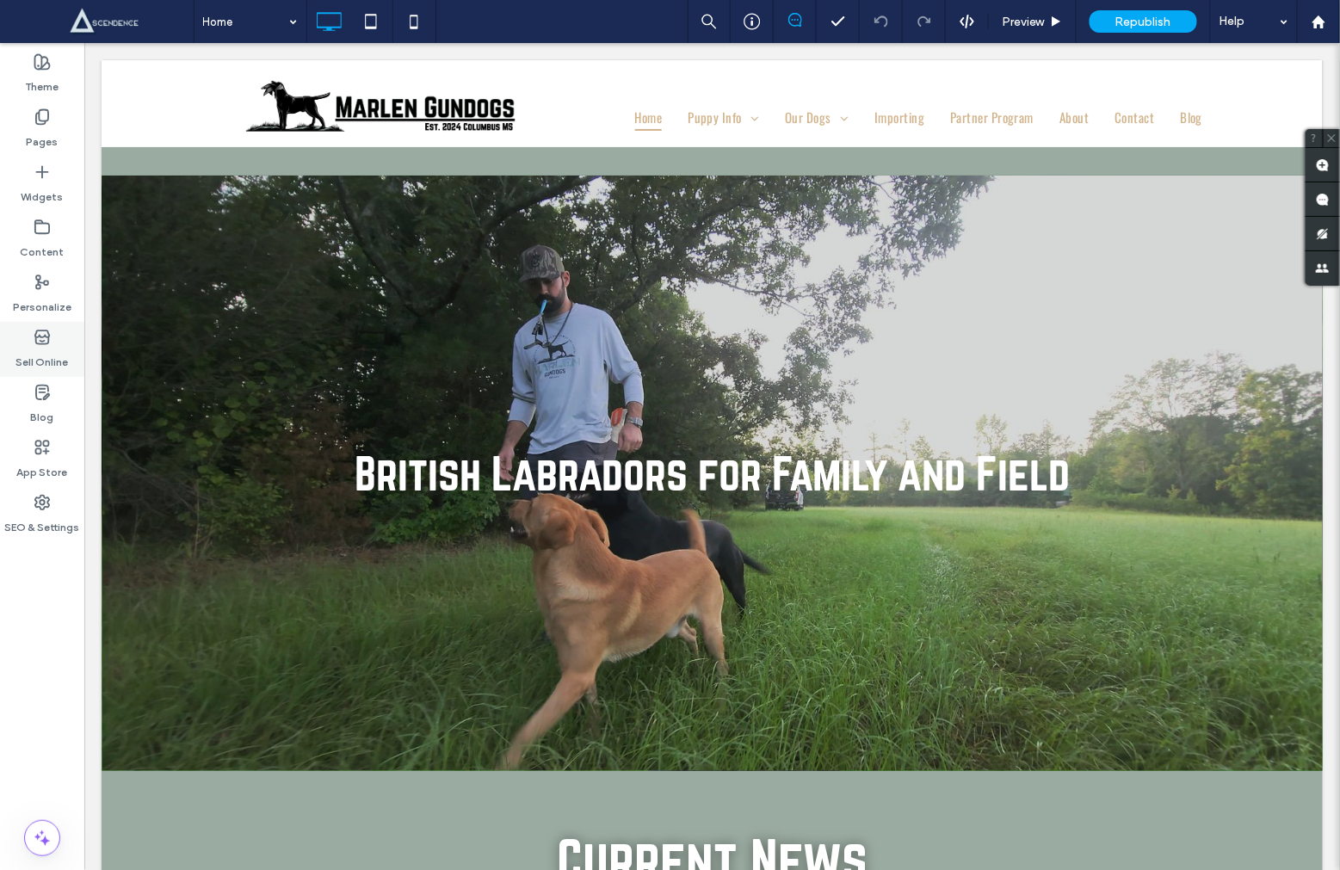
click at [62, 364] on label "Sell Online" at bounding box center [42, 358] width 53 height 24
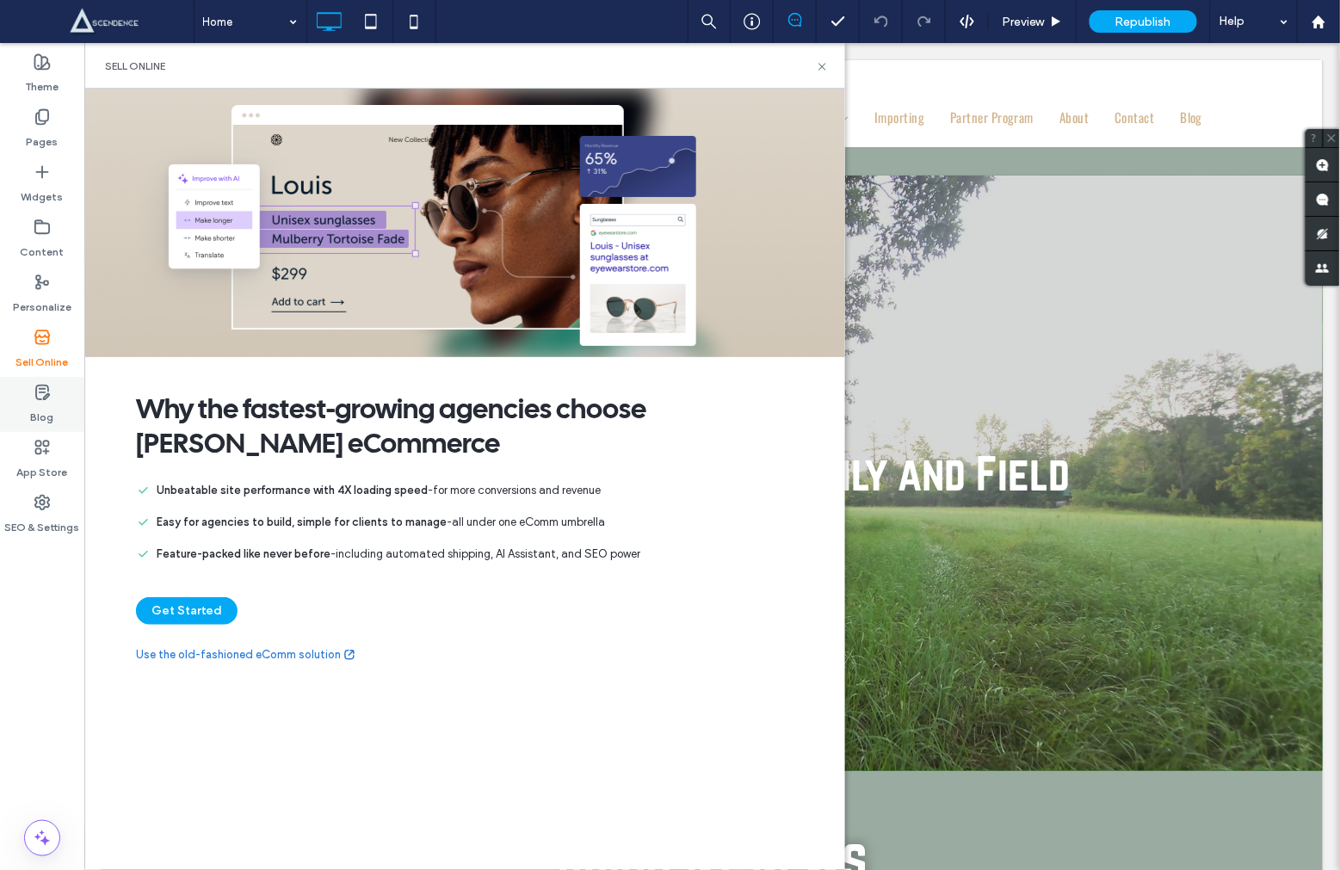
click at [46, 387] on icon at bounding box center [42, 392] width 17 height 17
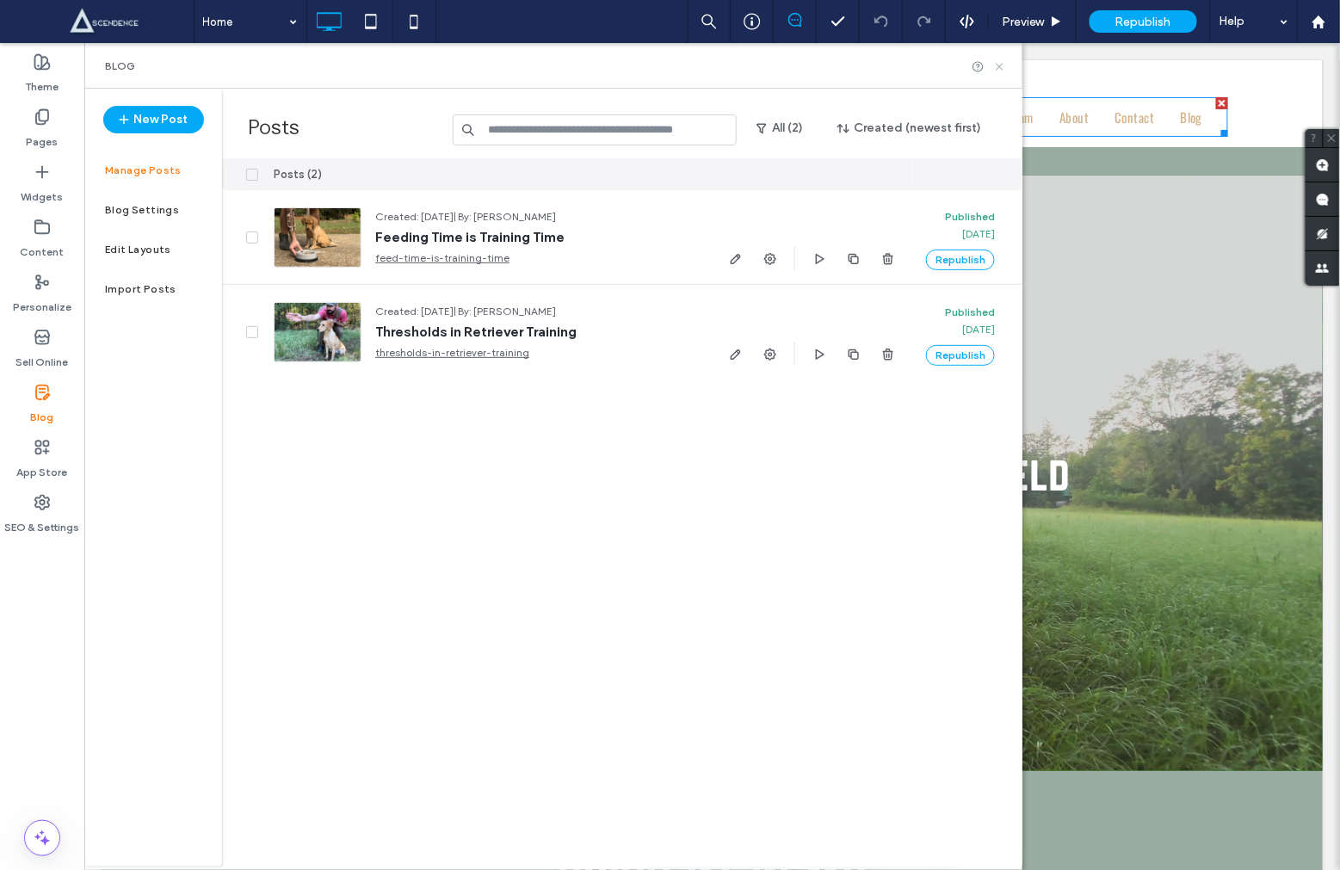
drag, startPoint x: 997, startPoint y: 71, endPoint x: 914, endPoint y: 28, distance: 93.2
click at [997, 71] on icon at bounding box center [999, 66] width 13 height 13
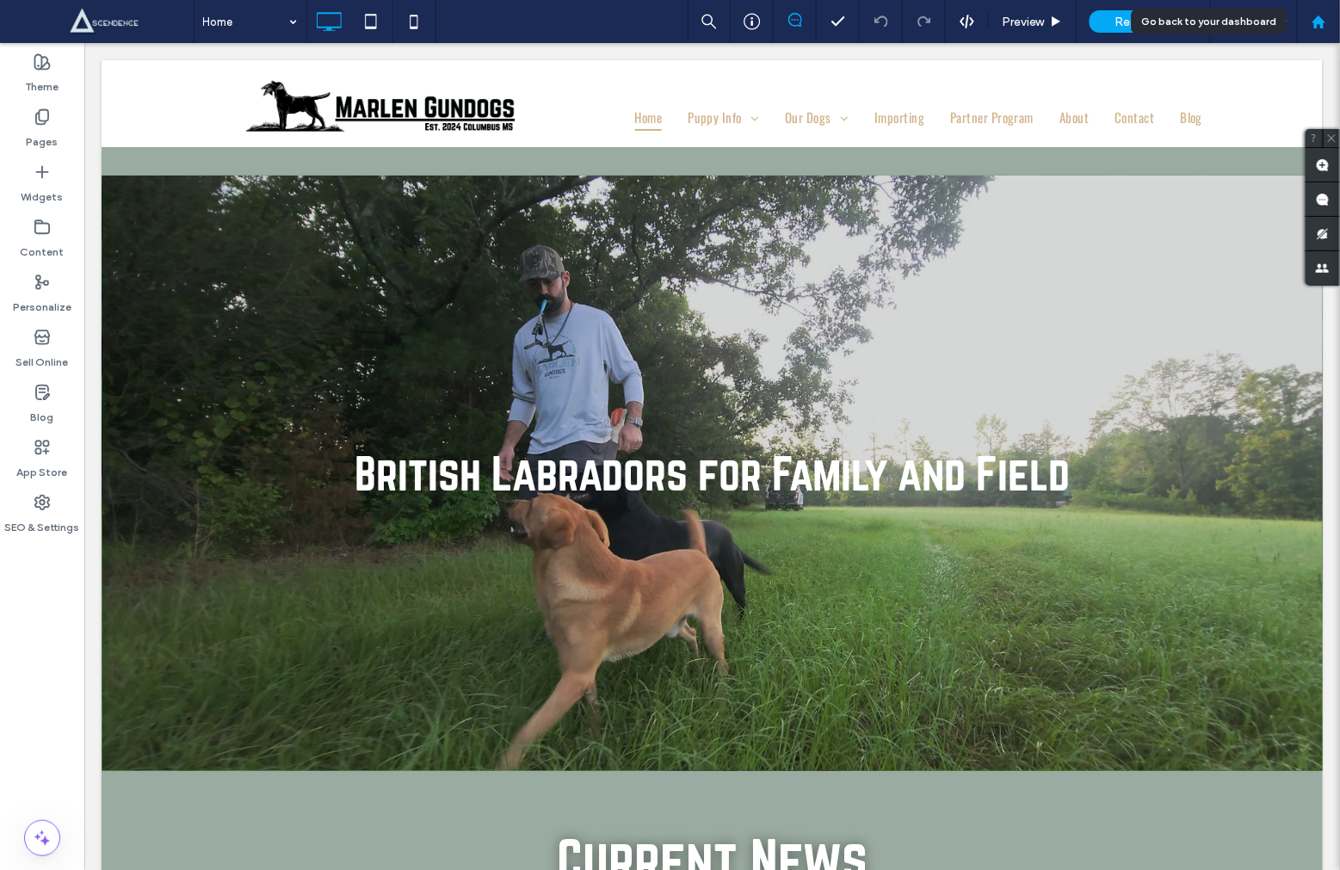
click at [1321, 15] on icon at bounding box center [1319, 22] width 15 height 15
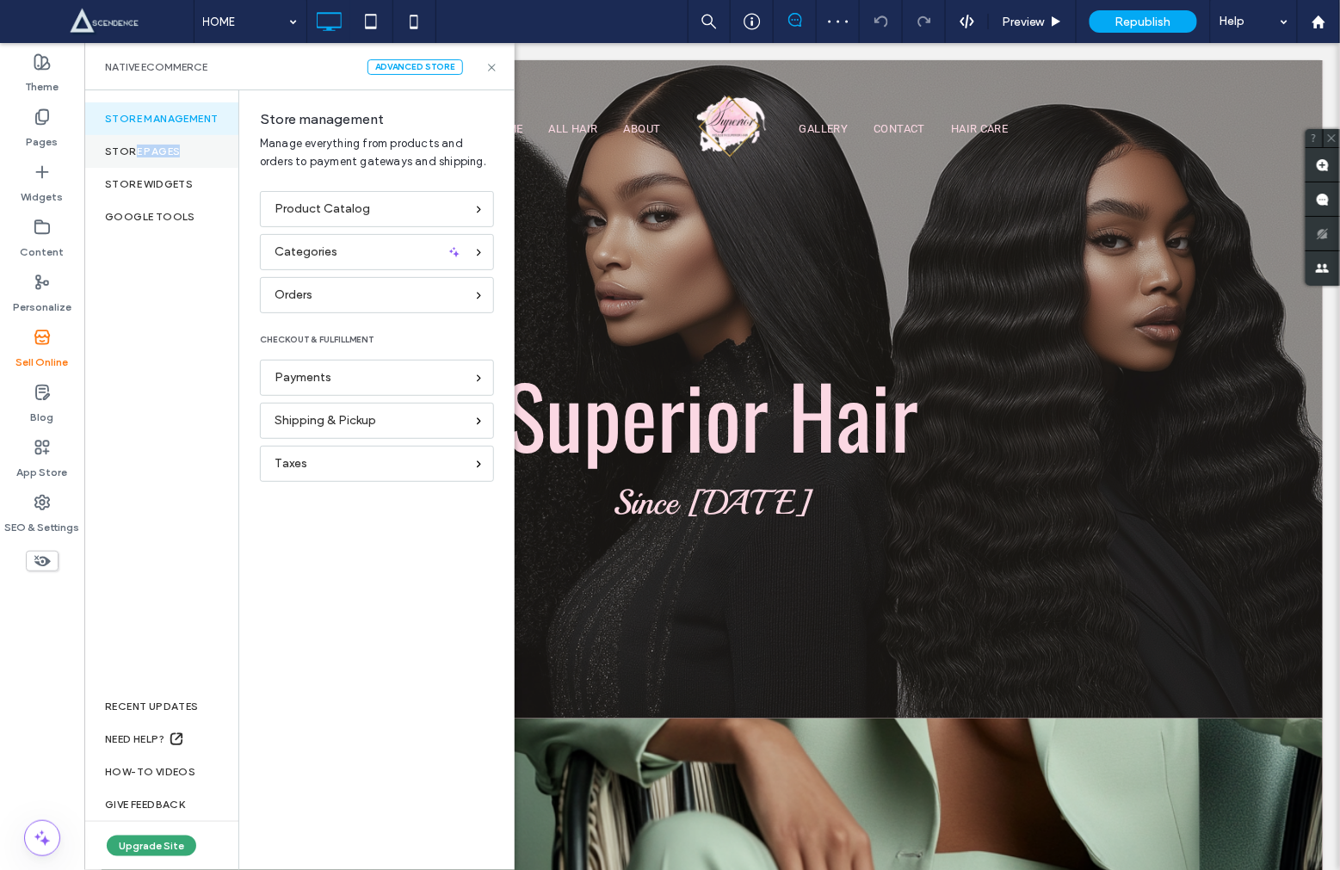
click at [134, 158] on div "Store pages" at bounding box center [161, 151] width 154 height 33
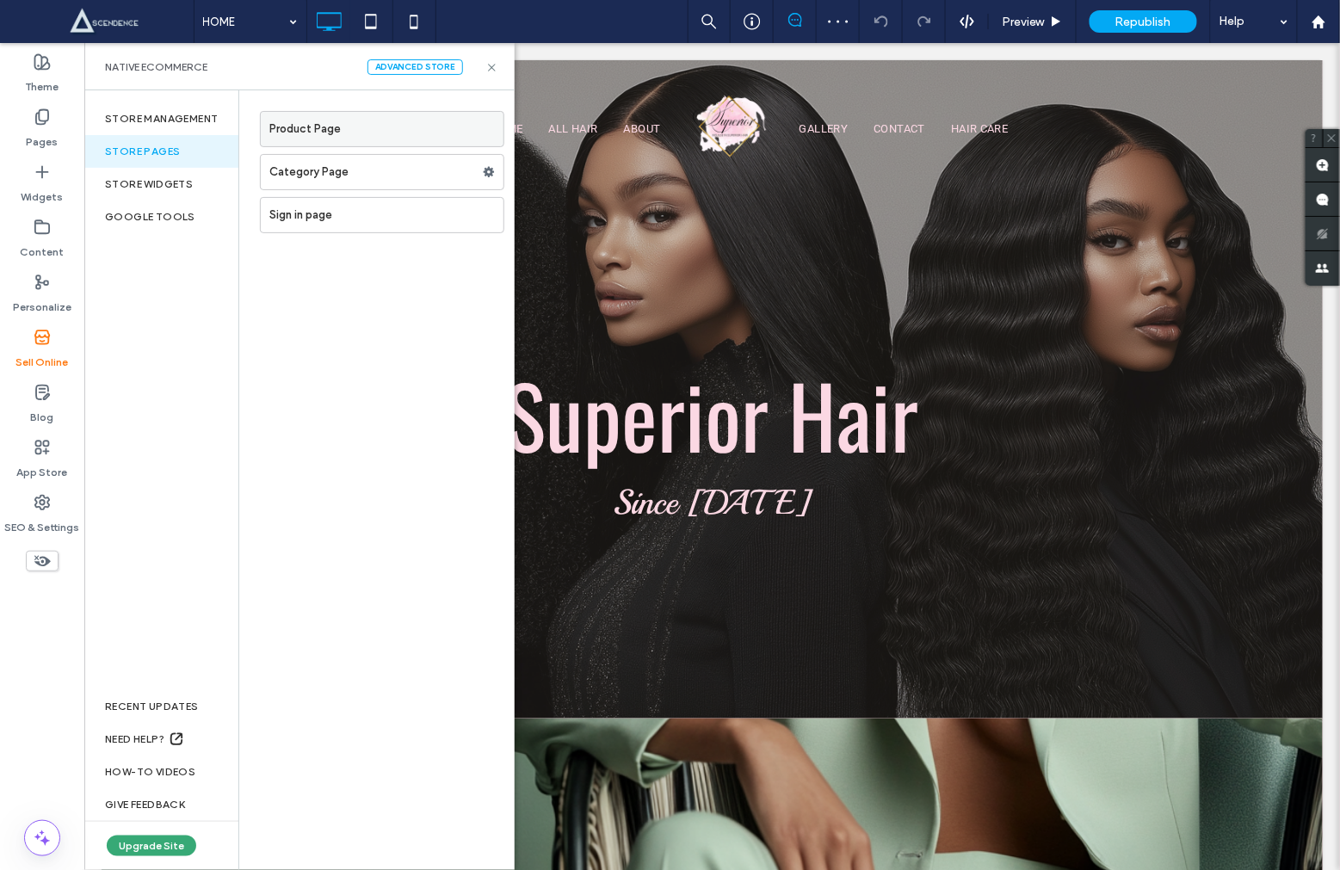
click at [362, 145] on label "Product Page" at bounding box center [386, 129] width 234 height 34
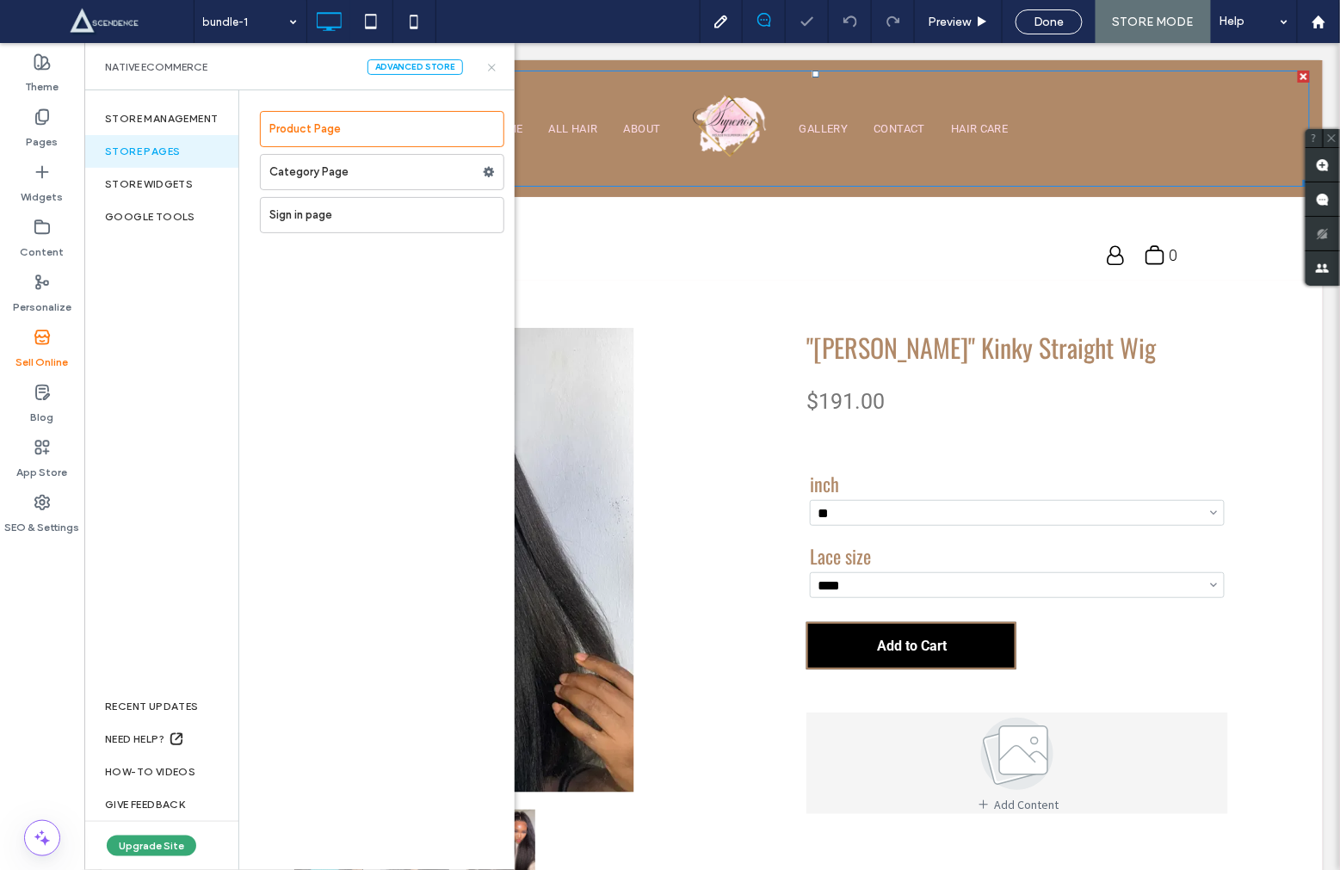
click at [489, 70] on icon at bounding box center [492, 67] width 13 height 13
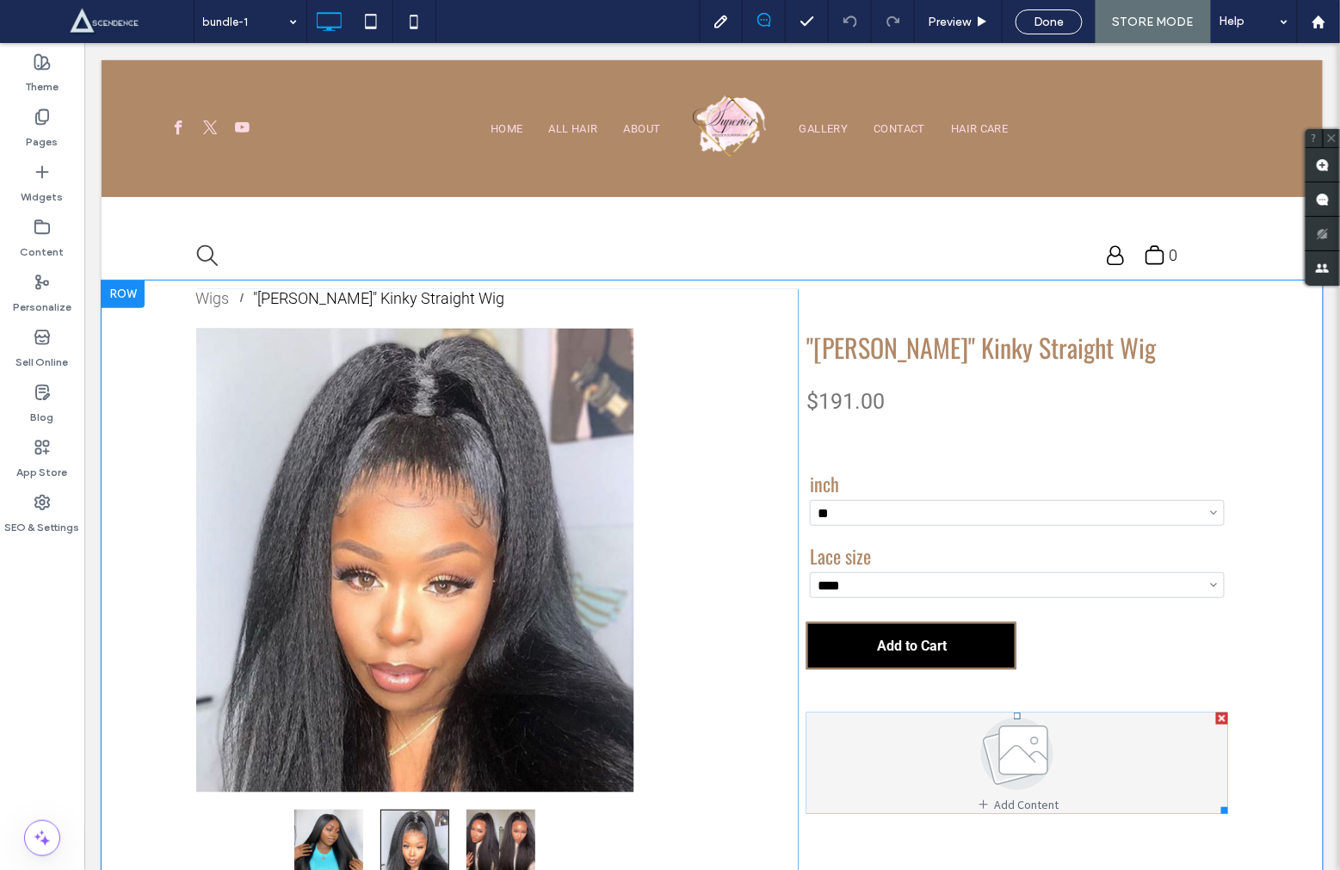
click at [987, 749] on img at bounding box center [1017, 753] width 124 height 83
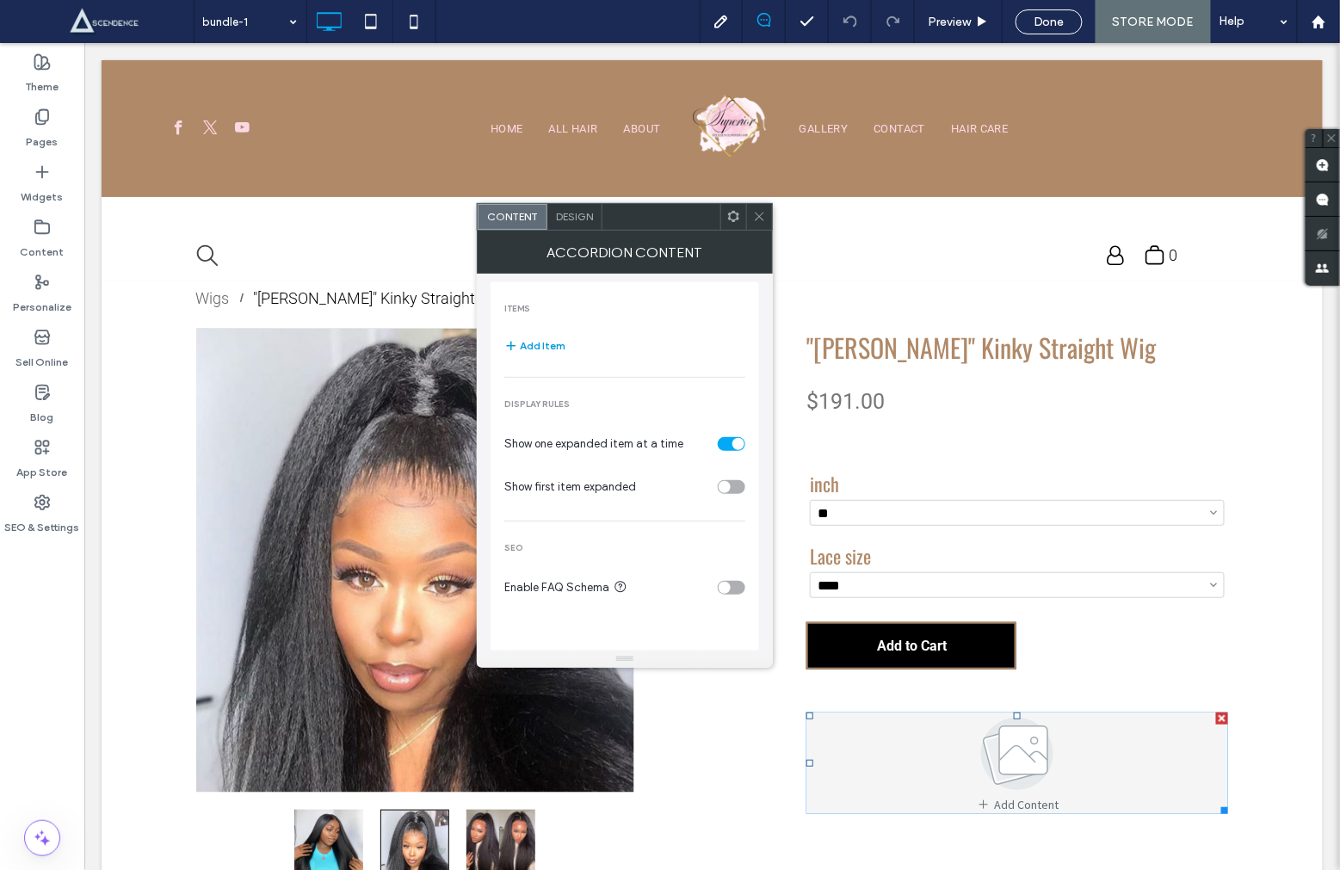
click at [533, 342] on button "Add Item" at bounding box center [534, 346] width 61 height 21
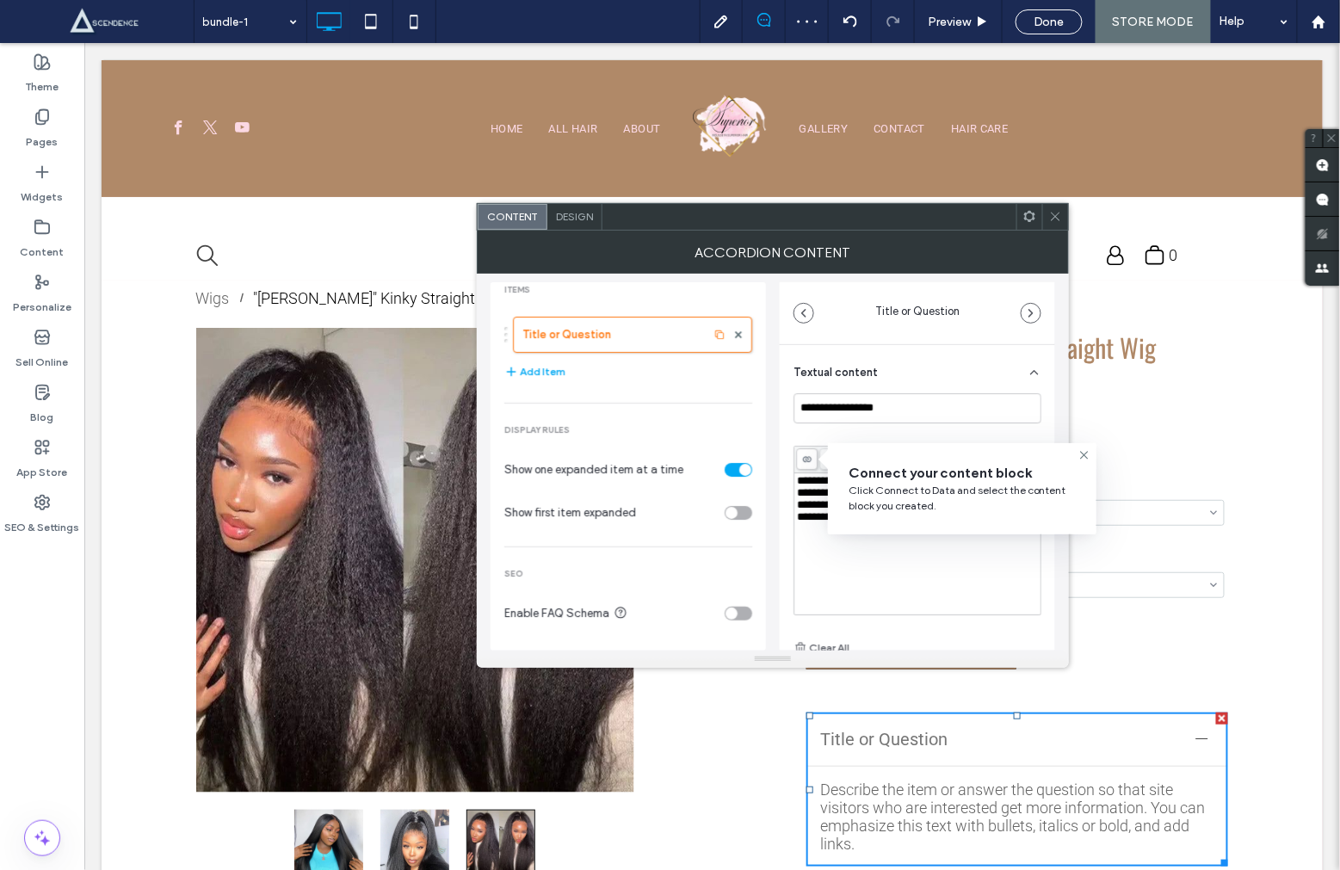
scroll to position [18, 0]
click at [906, 557] on div "**********" at bounding box center [918, 544] width 242 height 138
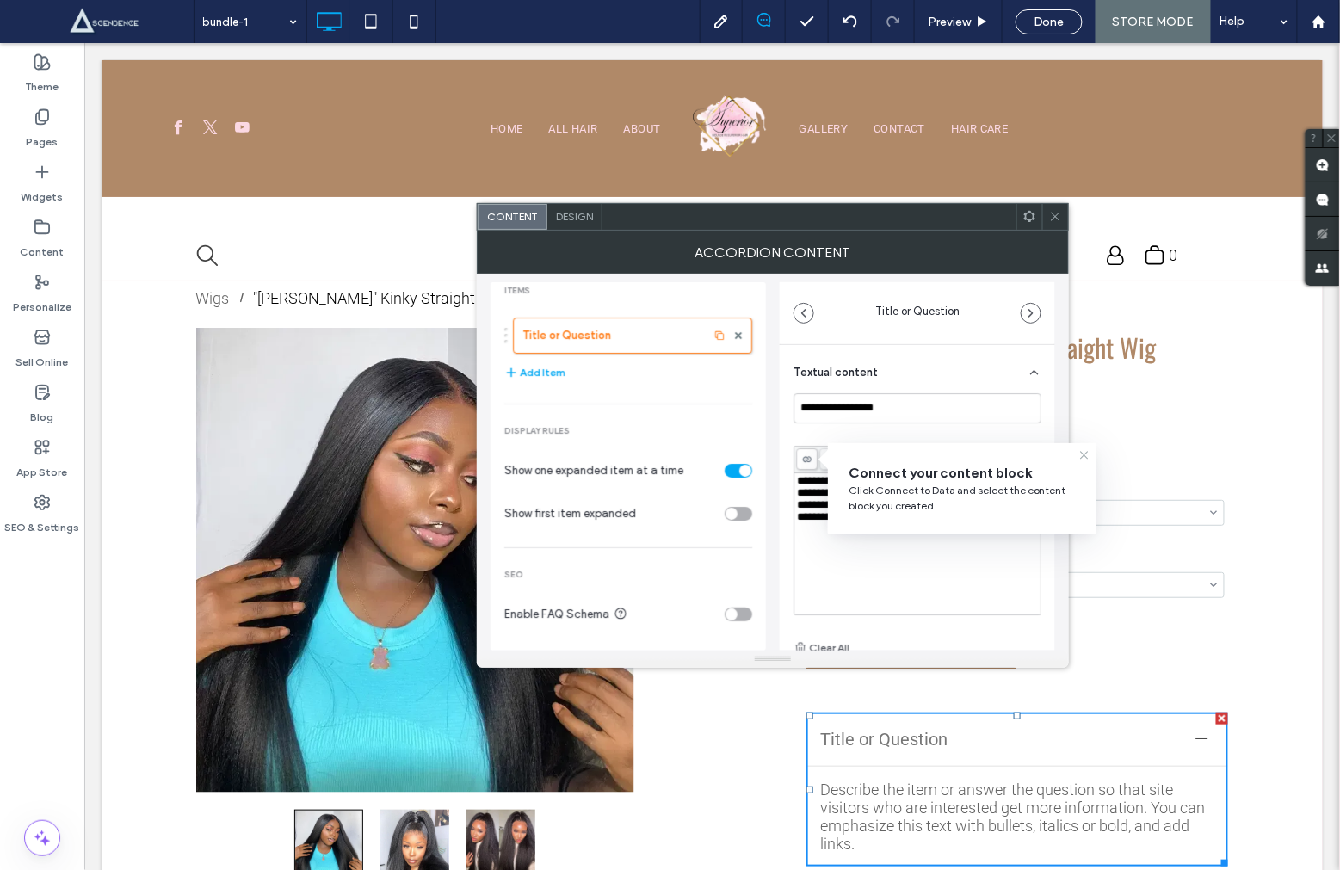
click at [1083, 454] on icon at bounding box center [1085, 455] width 14 height 14
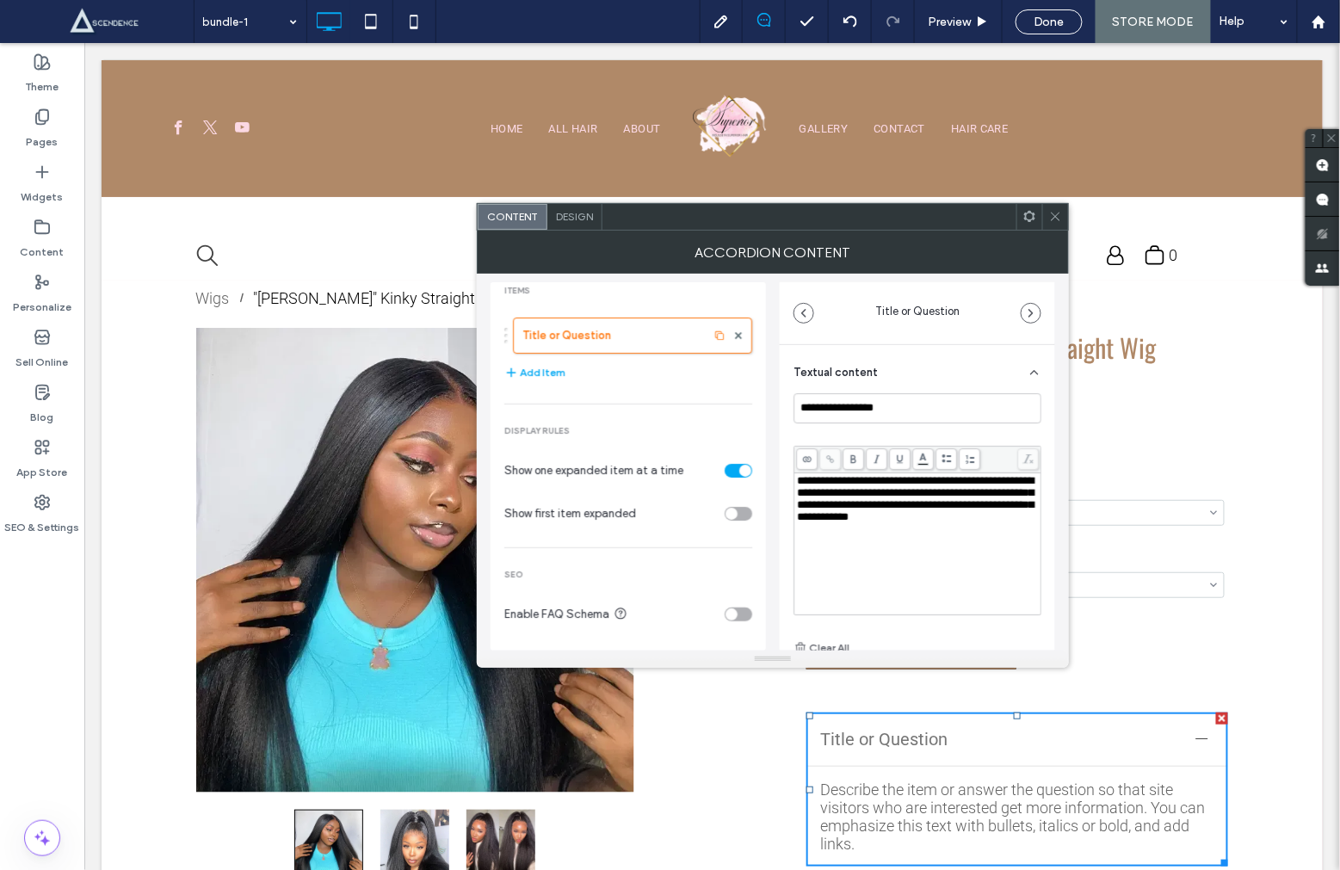
drag, startPoint x: 1052, startPoint y: 217, endPoint x: 1048, endPoint y: 257, distance: 40.7
click at [1051, 220] on icon at bounding box center [1055, 216] width 13 height 13
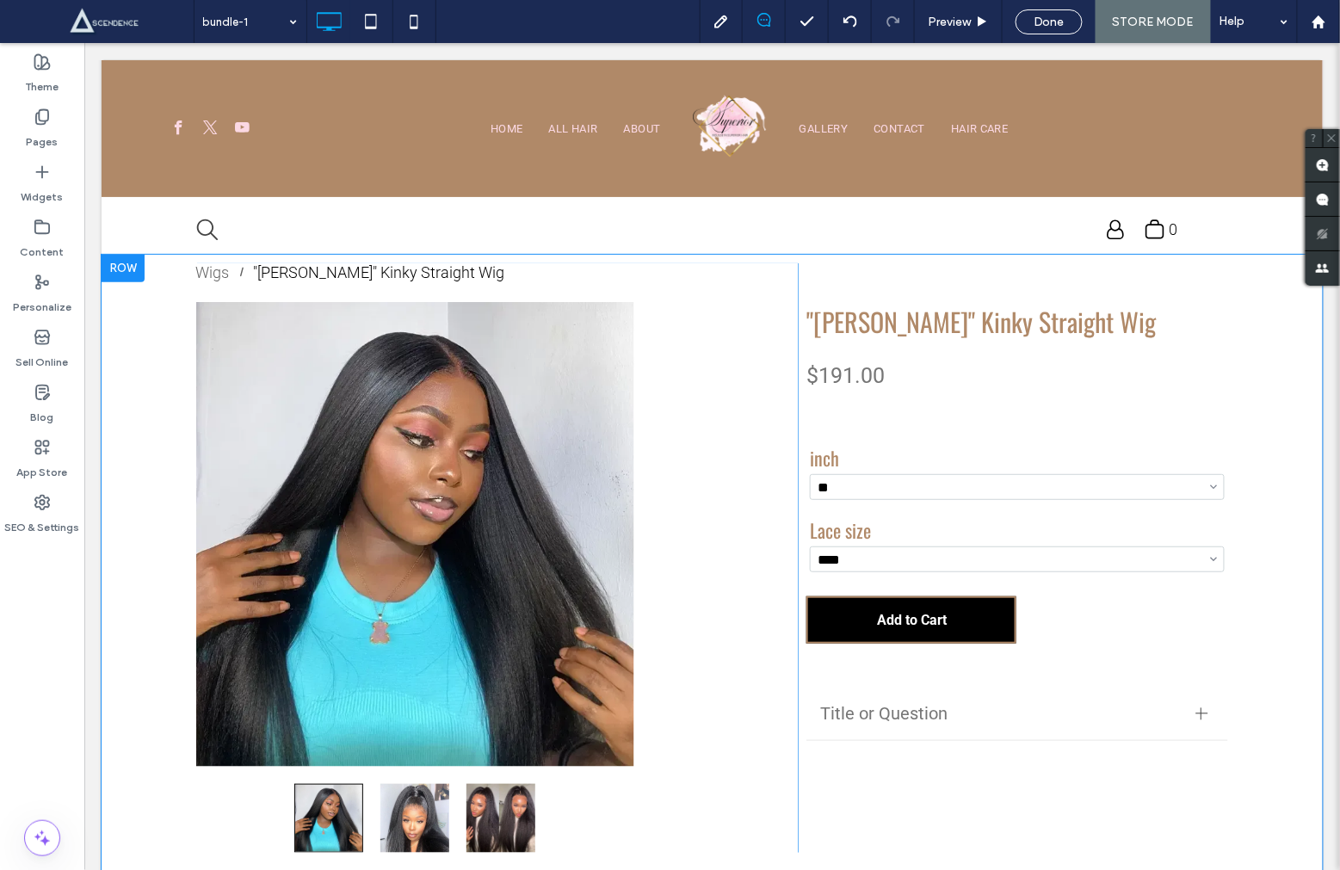
scroll to position [55, 0]
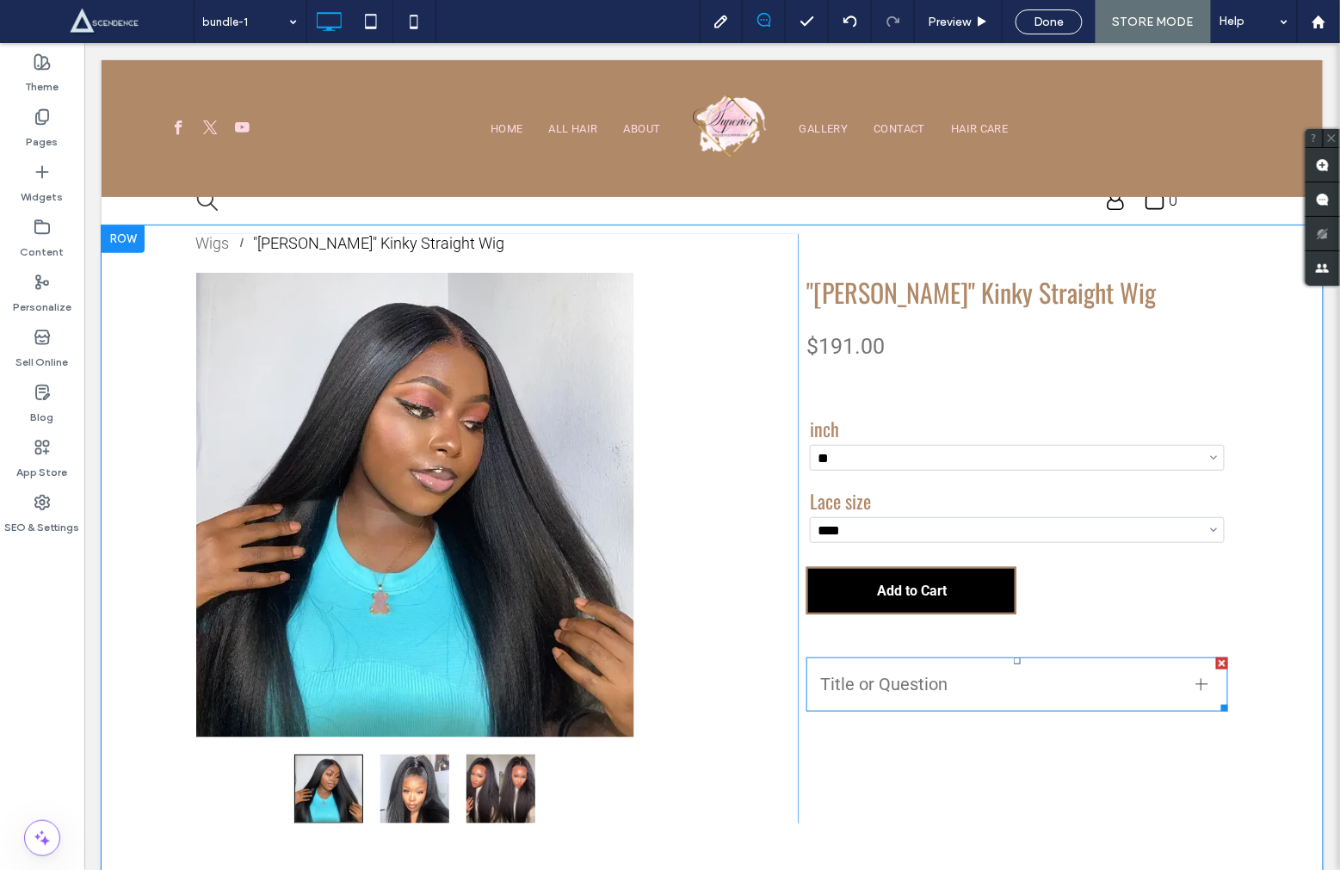
click at [1089, 692] on div "Title or Question" at bounding box center [1017, 684] width 422 height 54
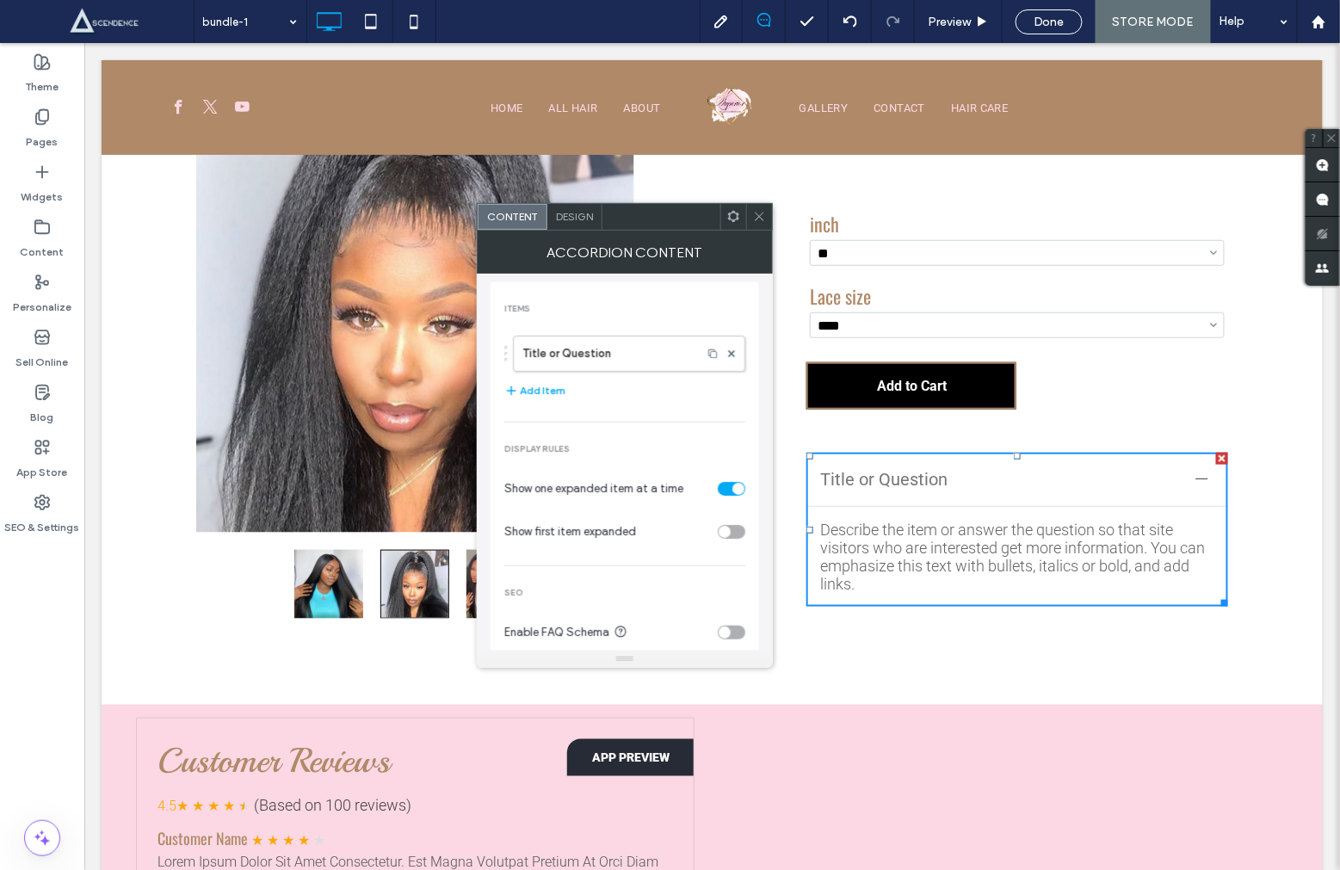
scroll to position [261, 0]
click at [756, 211] on icon at bounding box center [759, 216] width 13 height 13
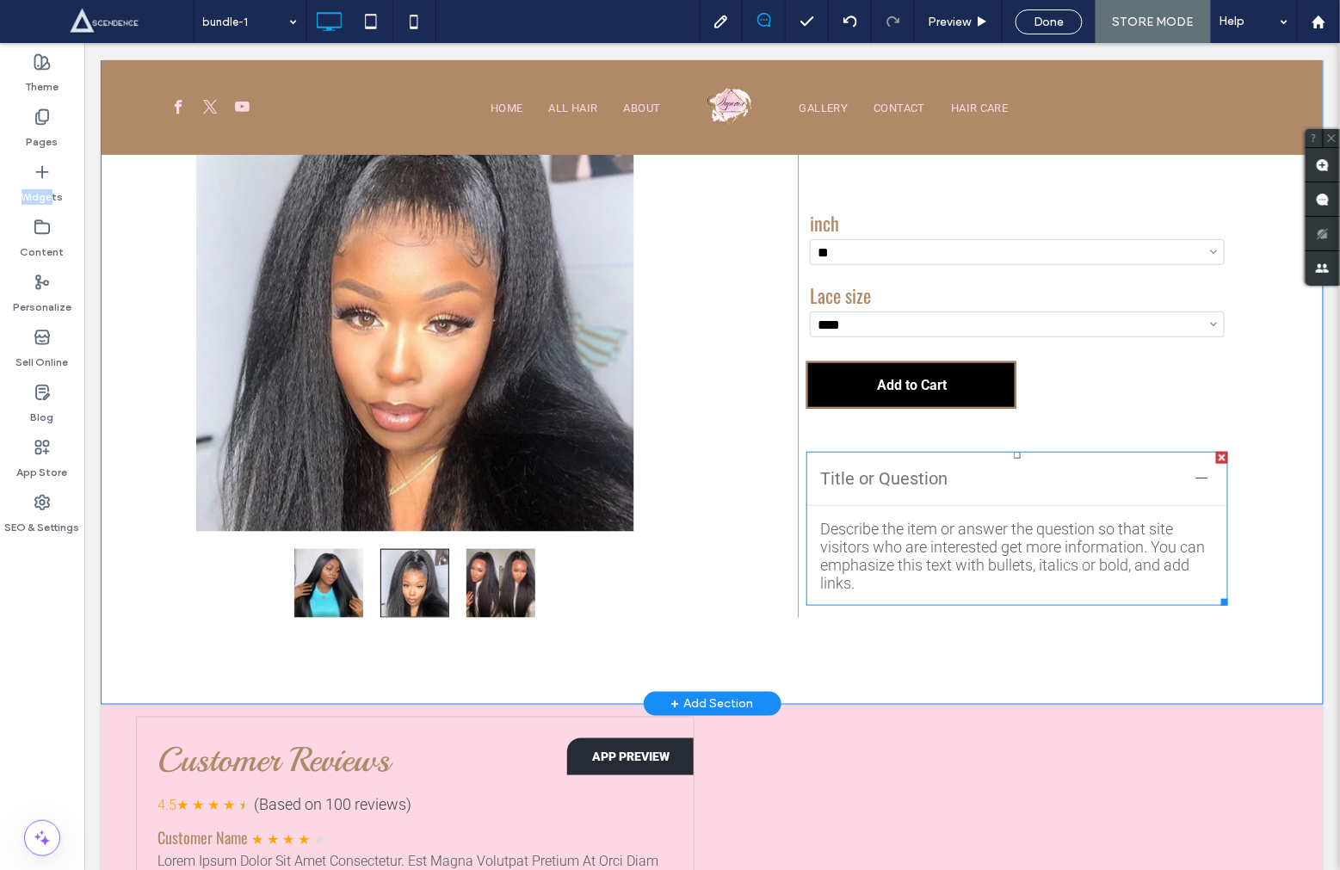
drag, startPoint x: 122, startPoint y: 229, endPoint x: 889, endPoint y: 505, distance: 815.3
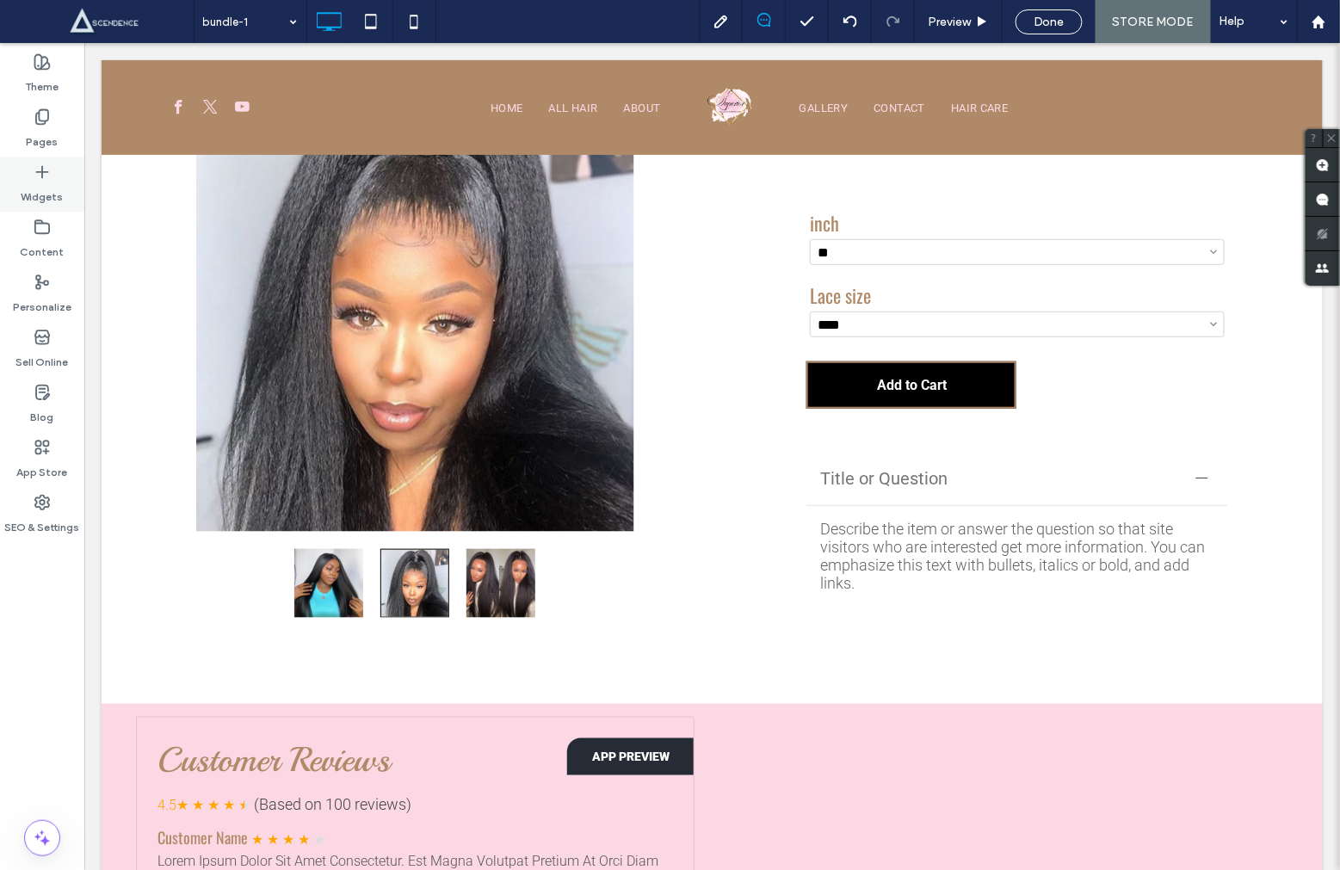
click at [71, 189] on div "Widgets" at bounding box center [42, 184] width 84 height 55
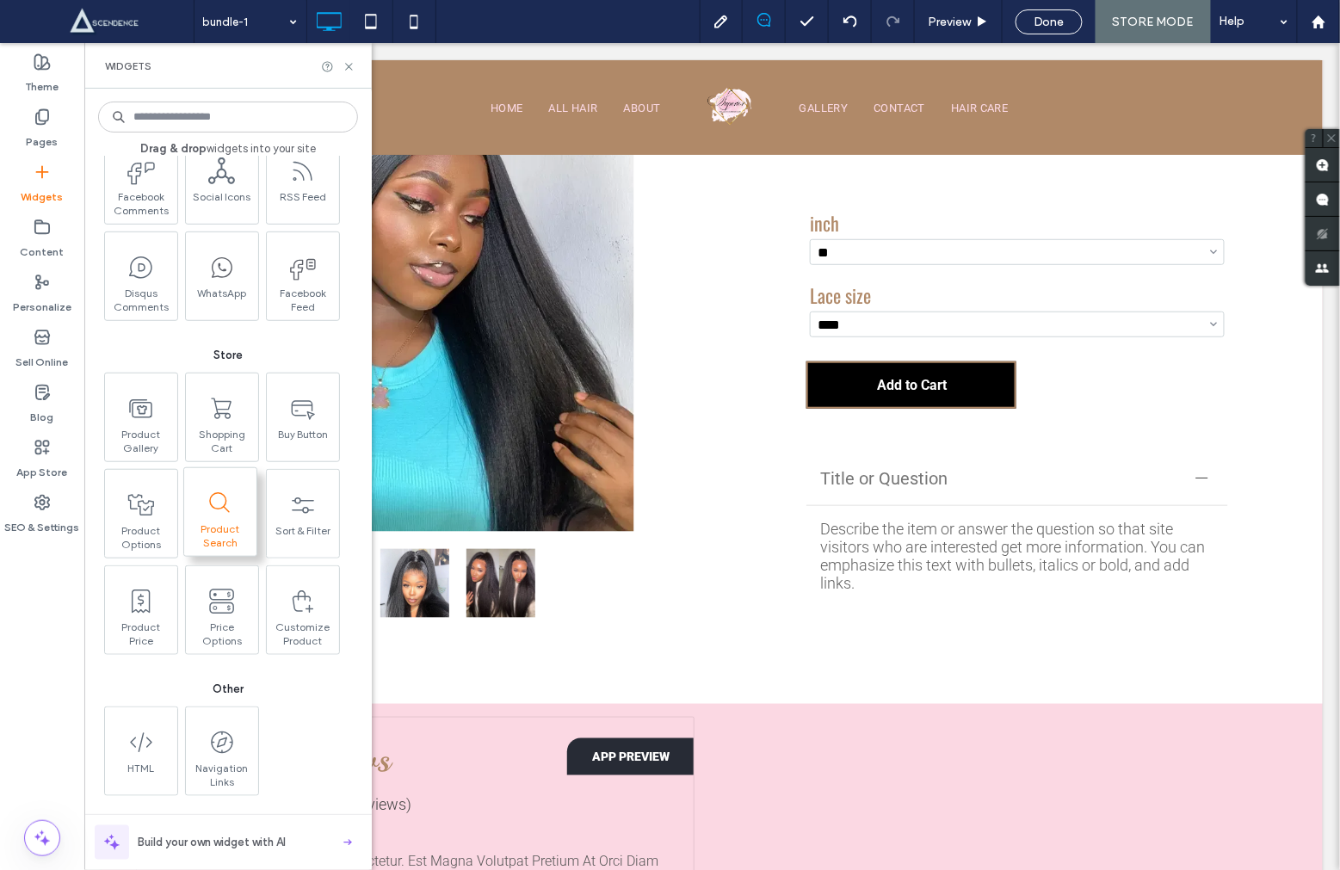
scroll to position [2363, 0]
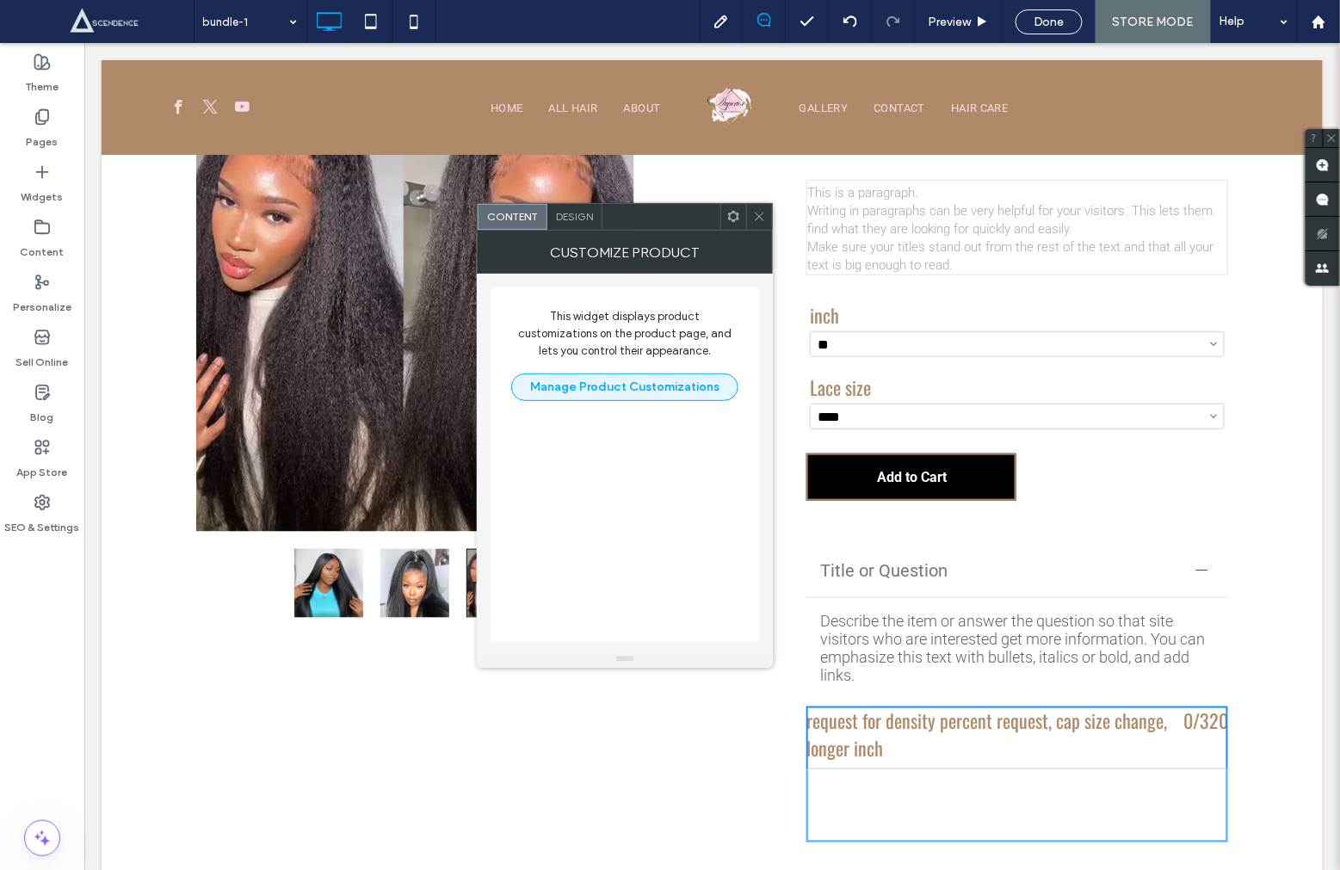
click at [677, 395] on button "Manage Product Customizations" at bounding box center [624, 388] width 227 height 28
